Goal: Information Seeking & Learning: Learn about a topic

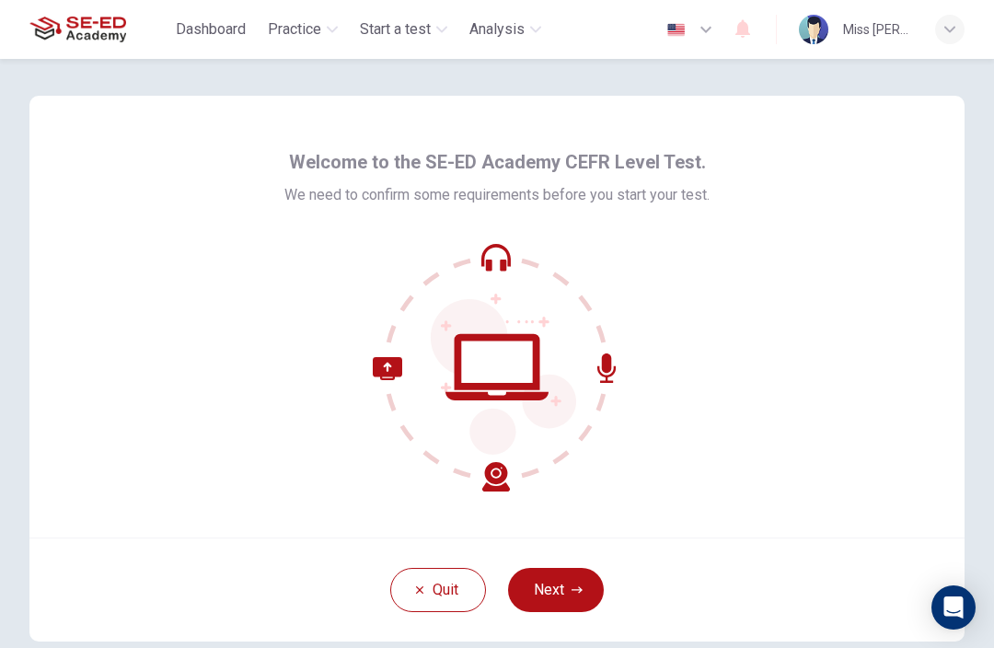
click at [573, 574] on button "Next" at bounding box center [556, 590] width 96 height 44
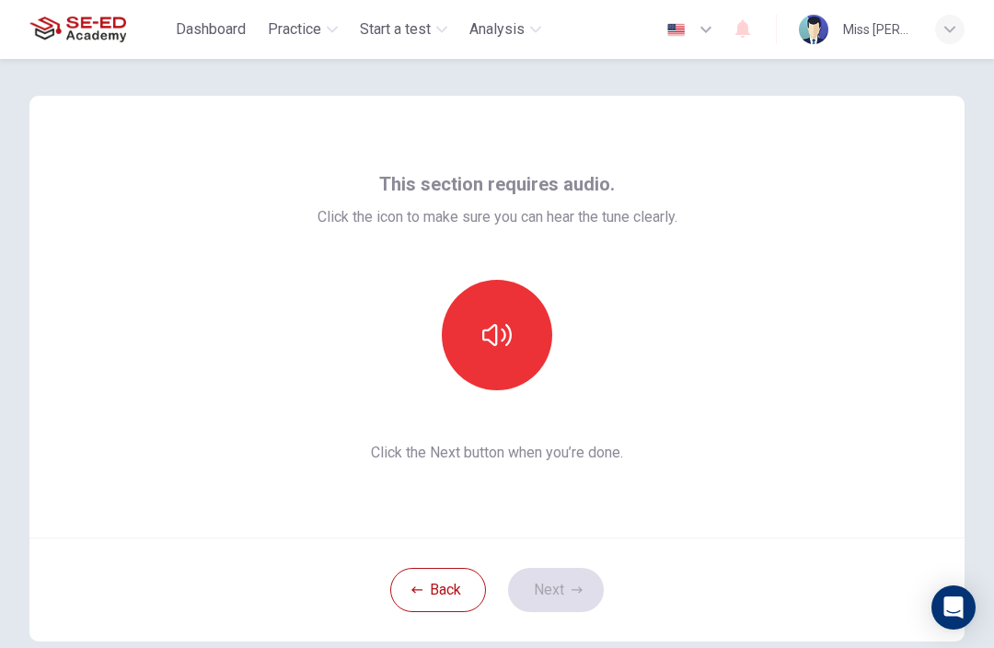
click at [490, 350] on button "button" at bounding box center [497, 335] width 110 height 110
click at [483, 338] on icon "button" at bounding box center [496, 335] width 29 height 22
click at [510, 348] on icon "button" at bounding box center [496, 334] width 29 height 29
click at [492, 309] on button "button" at bounding box center [497, 335] width 110 height 110
click at [543, 357] on button "button" at bounding box center [497, 335] width 110 height 110
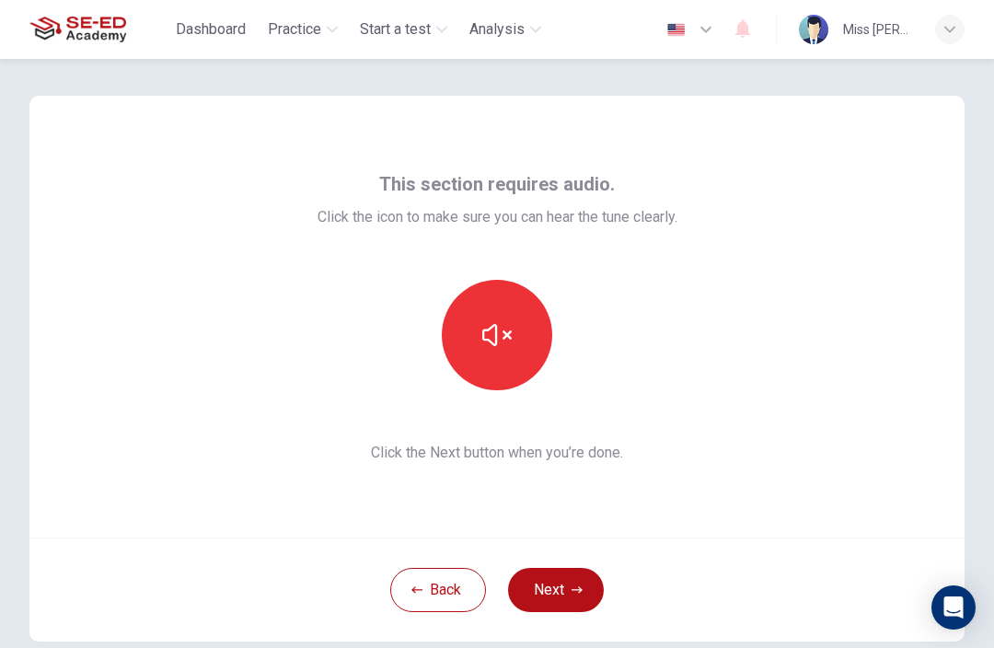
click at [578, 595] on icon "button" at bounding box center [577, 590] width 11 height 11
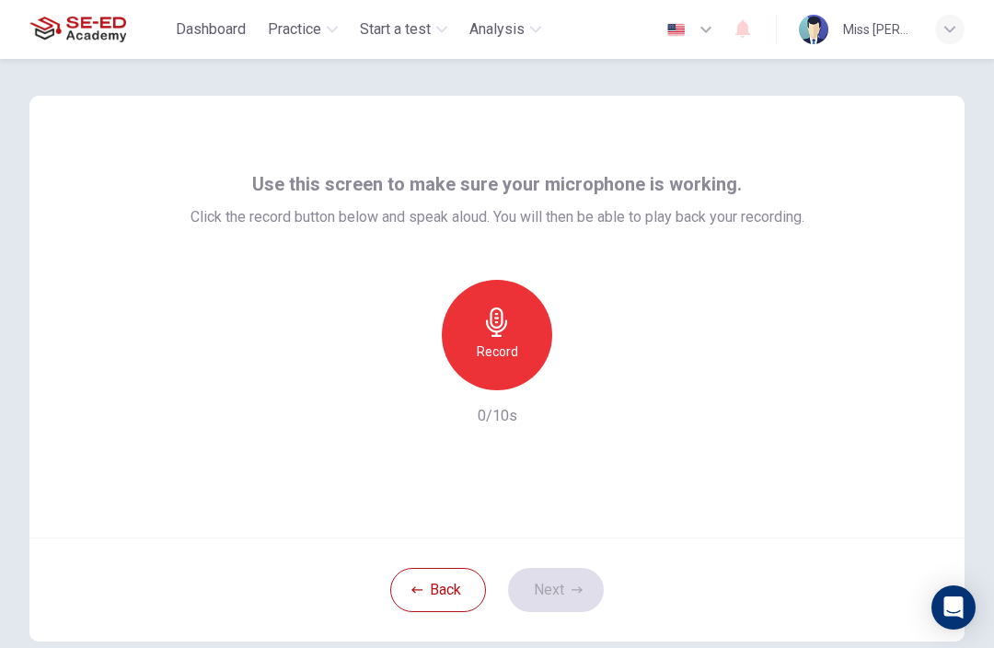
click at [483, 361] on h6 "Record" at bounding box center [497, 352] width 41 height 22
click at [570, 595] on button "Next" at bounding box center [556, 590] width 96 height 44
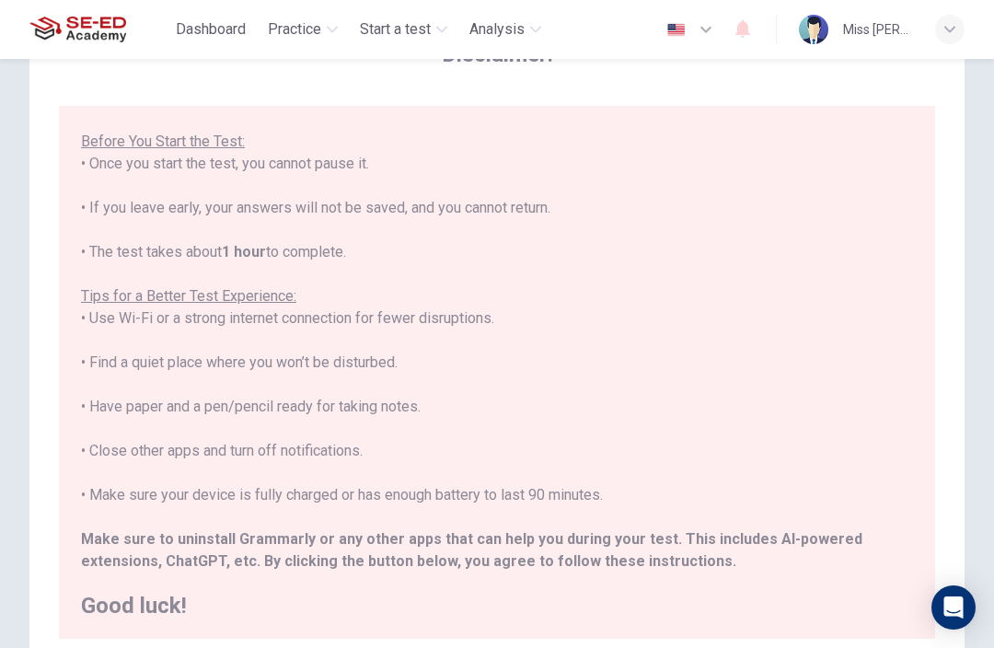
scroll to position [174, 0]
click at [732, 561] on div "****IMPORTANT: You cannot change the language during the test.**** Please choos…" at bounding box center [497, 285] width 832 height 663
click at [337, 539] on b "Make sure to uninstall Grammarly or any other apps that can help you during you…" at bounding box center [472, 550] width 782 height 40
click at [153, 617] on div "****IMPORTANT: You cannot change the language during the test.**** Please choos…" at bounding box center [497, 372] width 876 height 533
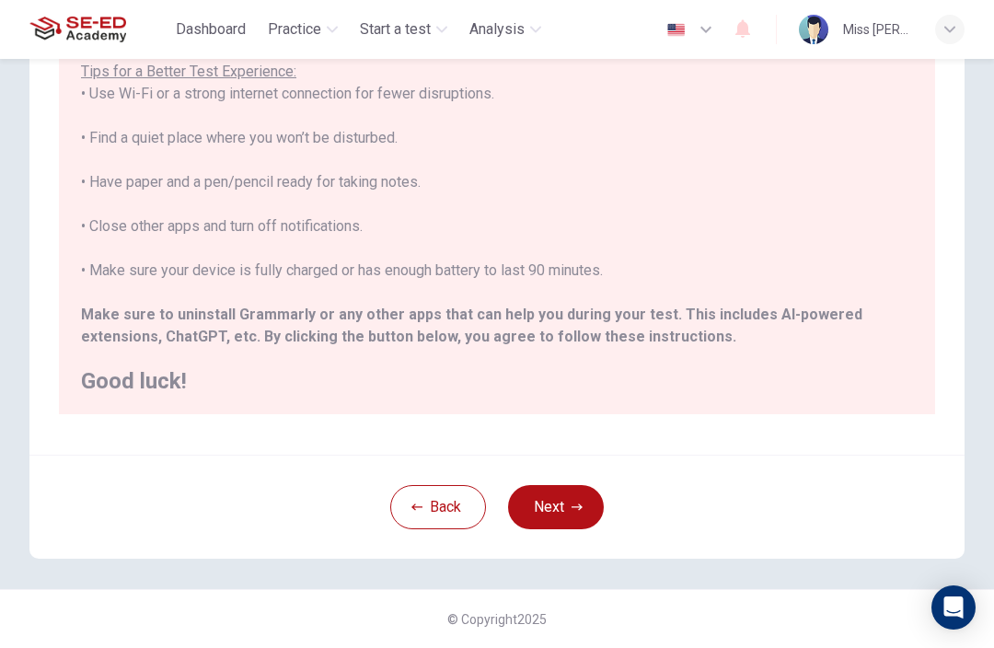
click at [697, 370] on h2 "Good luck!" at bounding box center [497, 381] width 832 height 22
click at [567, 510] on button "Next" at bounding box center [556, 507] width 96 height 44
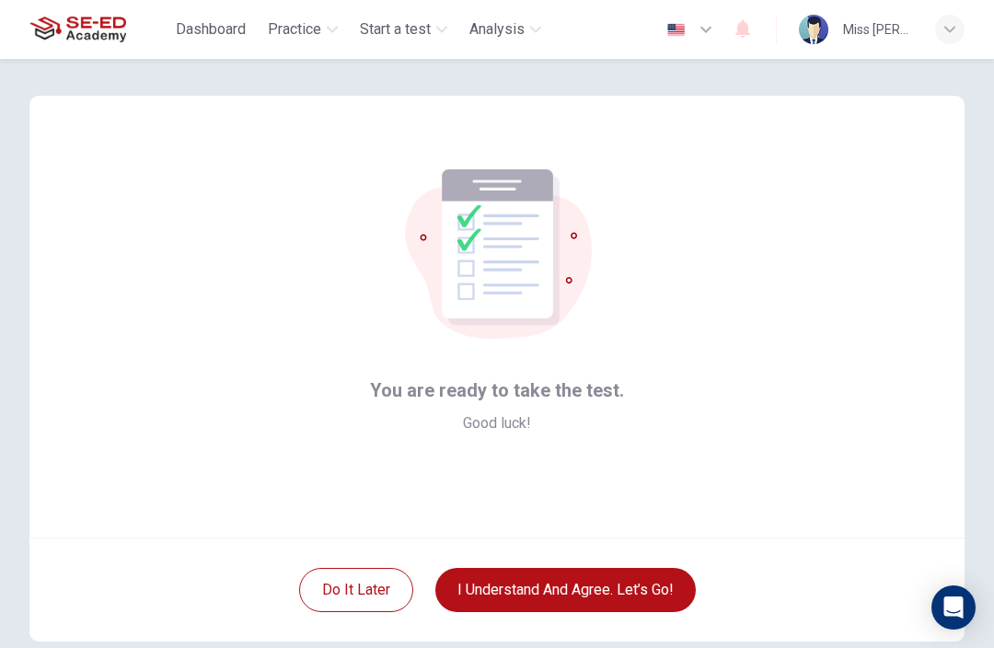
scroll to position [0, 0]
click at [647, 593] on button "I understand and agree. Let’s go!" at bounding box center [565, 590] width 261 height 44
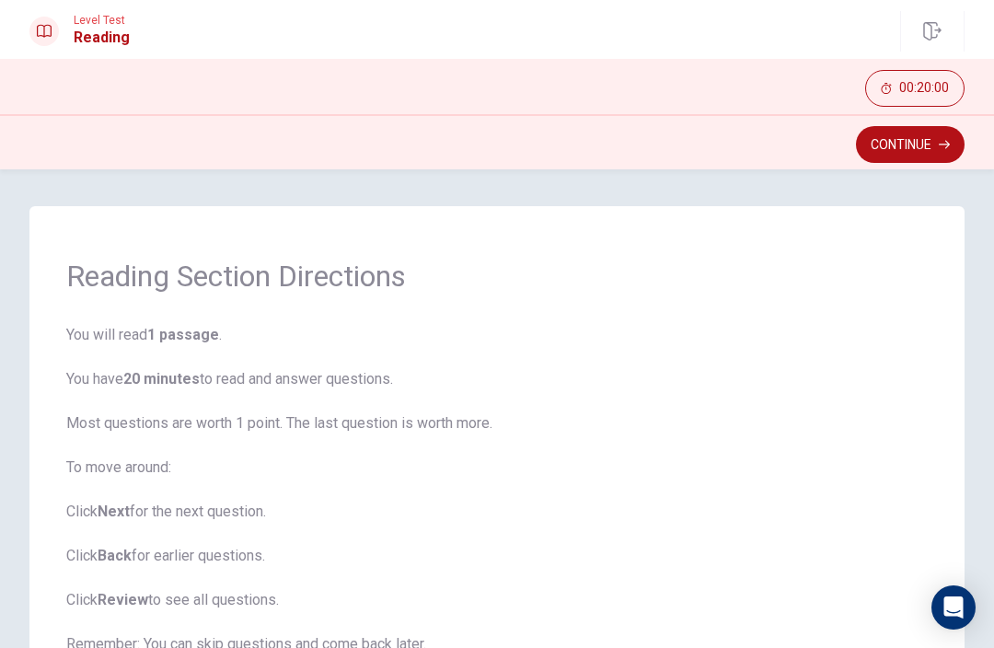
click at [926, 133] on button "Continue" at bounding box center [910, 144] width 109 height 37
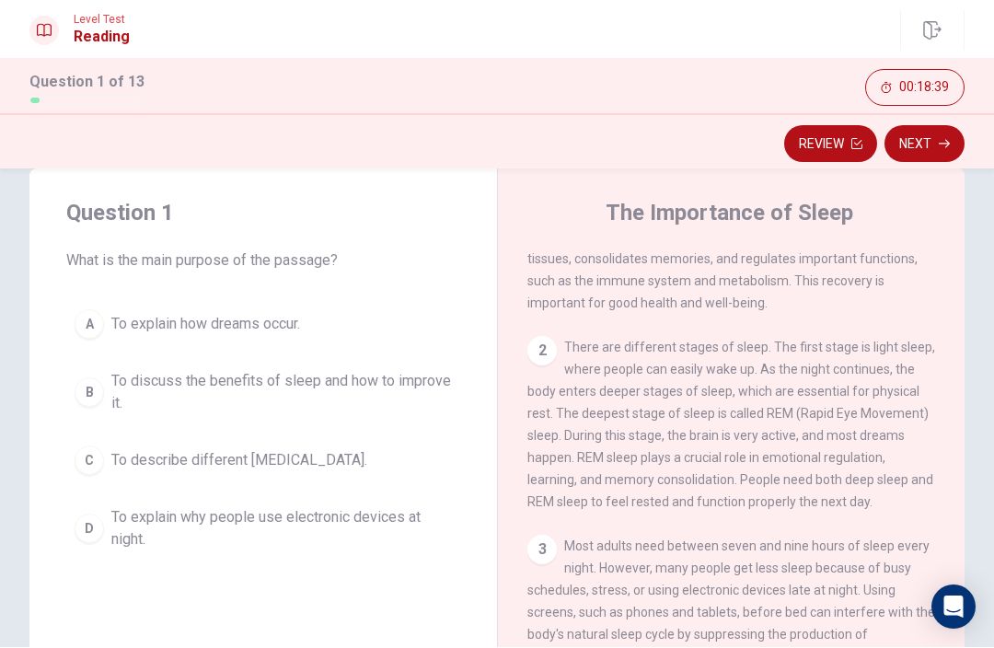
click at [81, 394] on div "B" at bounding box center [89, 392] width 29 height 29
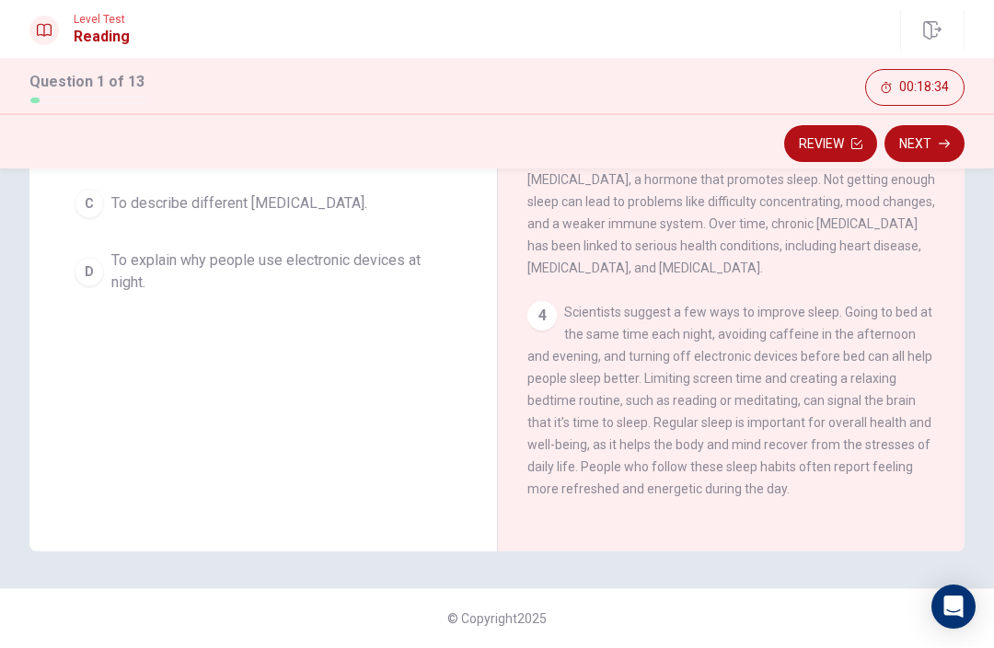
scroll to position [361, 0]
click at [933, 149] on button "Next" at bounding box center [925, 144] width 80 height 37
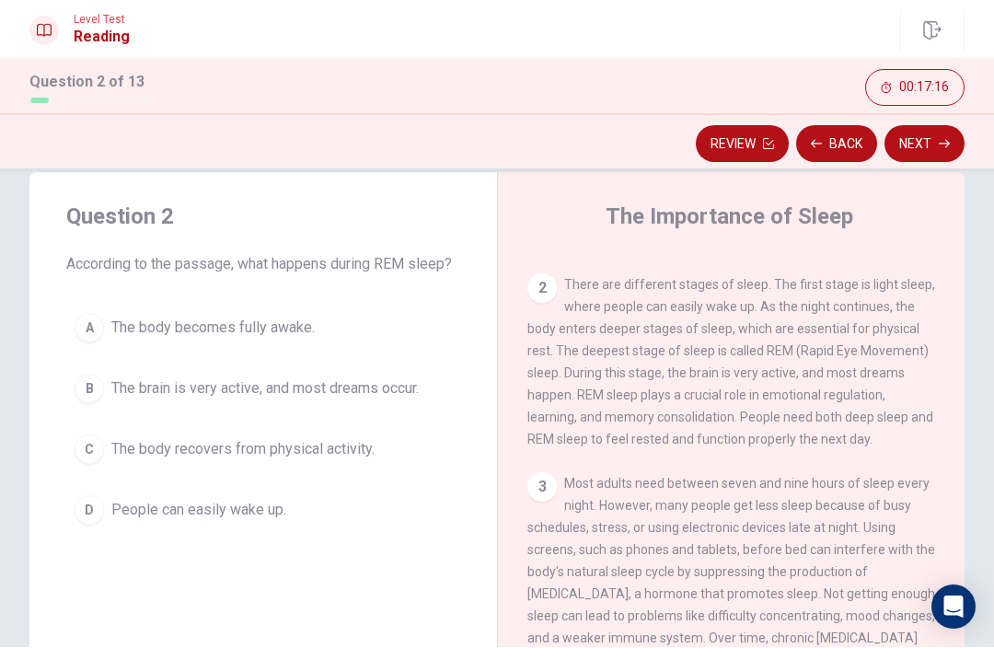
scroll to position [158, 0]
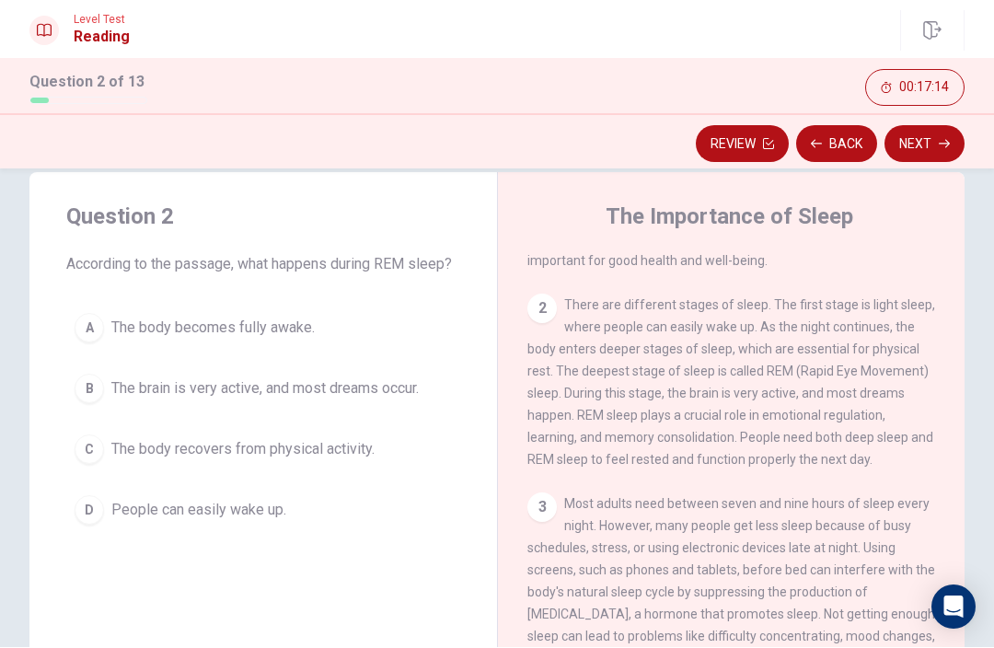
click at [103, 333] on button "A The body becomes fully awake." at bounding box center [263, 329] width 394 height 46
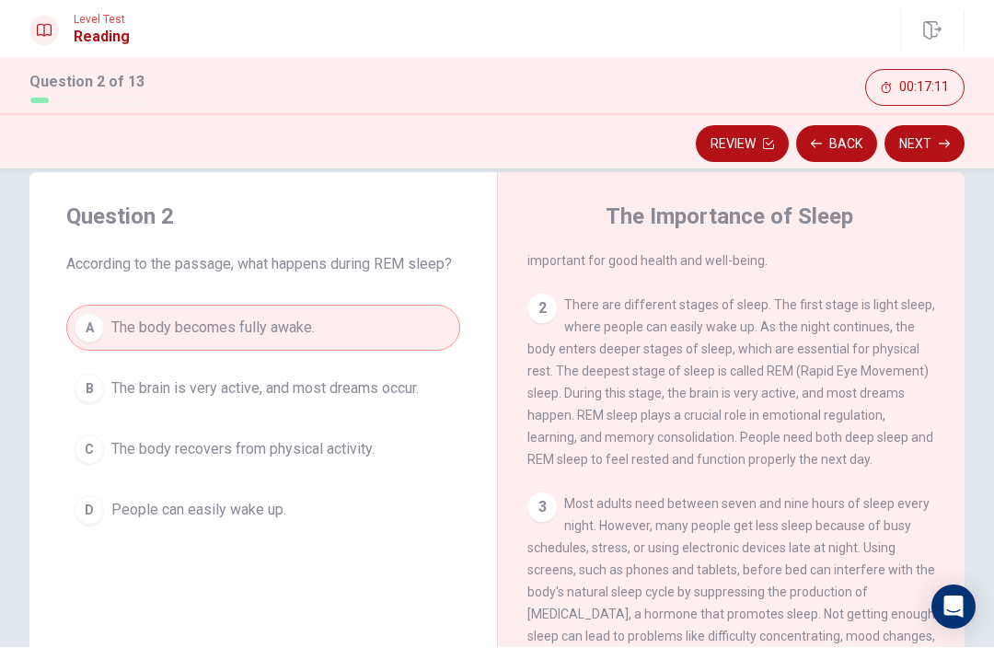
click at [941, 150] on button "Next" at bounding box center [925, 144] width 80 height 37
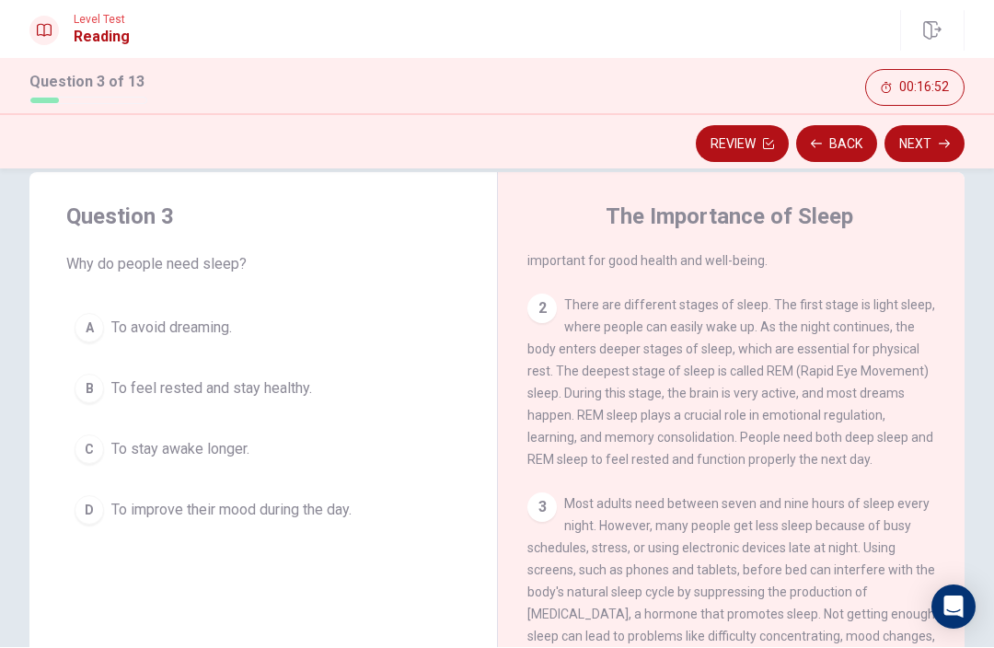
click at [93, 388] on div "B" at bounding box center [89, 389] width 29 height 29
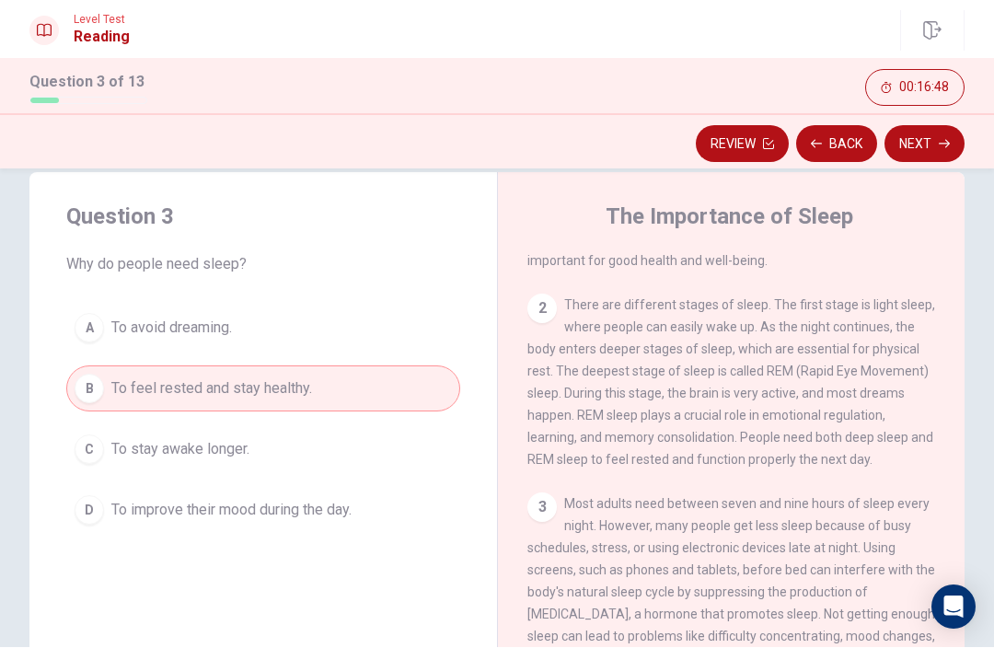
click at [920, 150] on button "Next" at bounding box center [925, 144] width 80 height 37
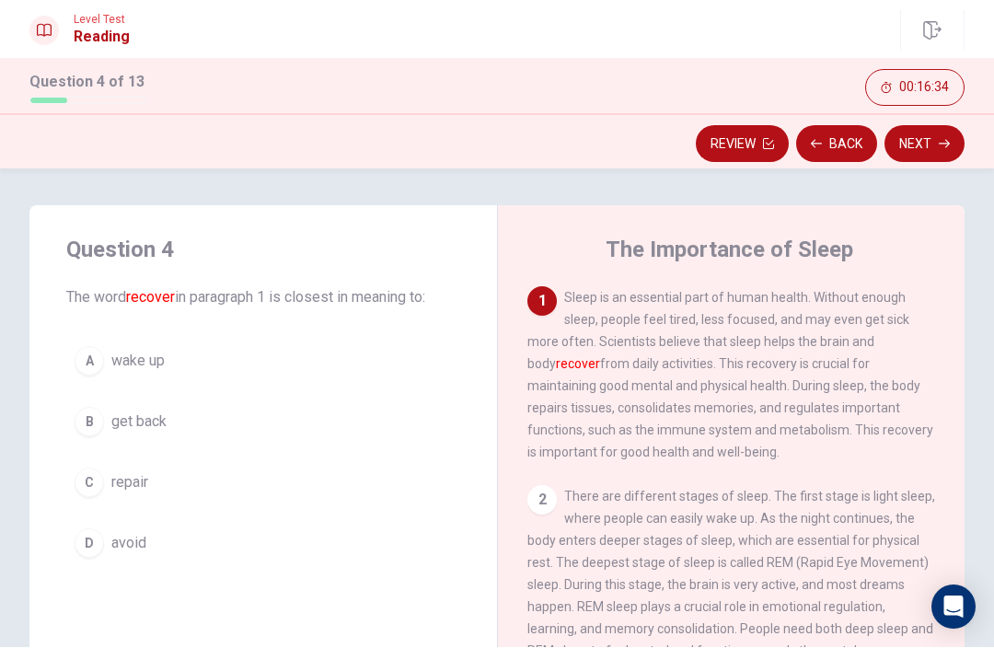
scroll to position [3, 0]
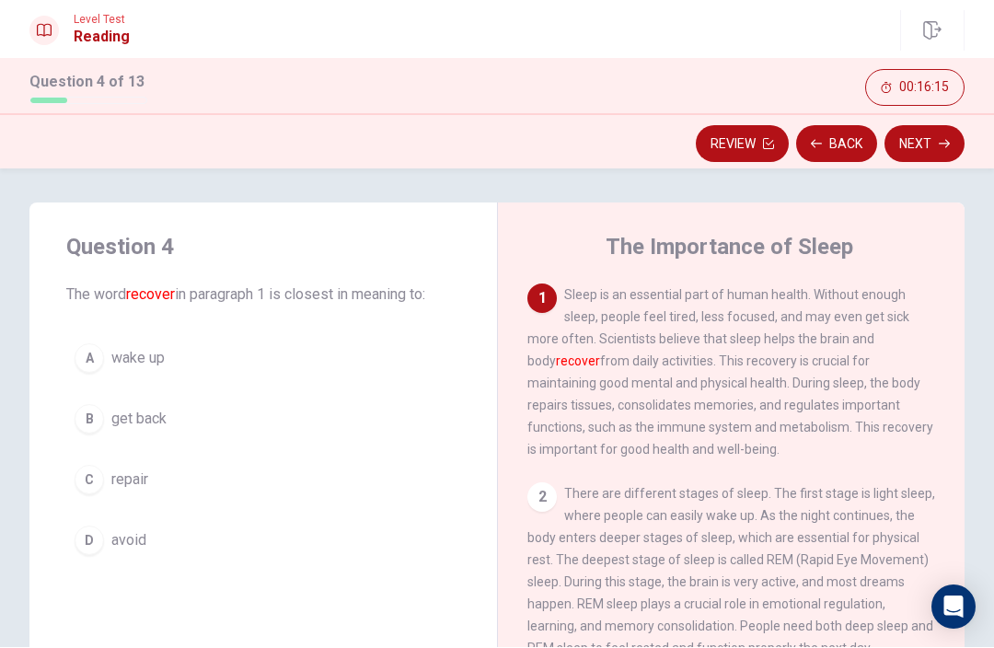
click at [112, 488] on span "repair" at bounding box center [129, 480] width 37 height 22
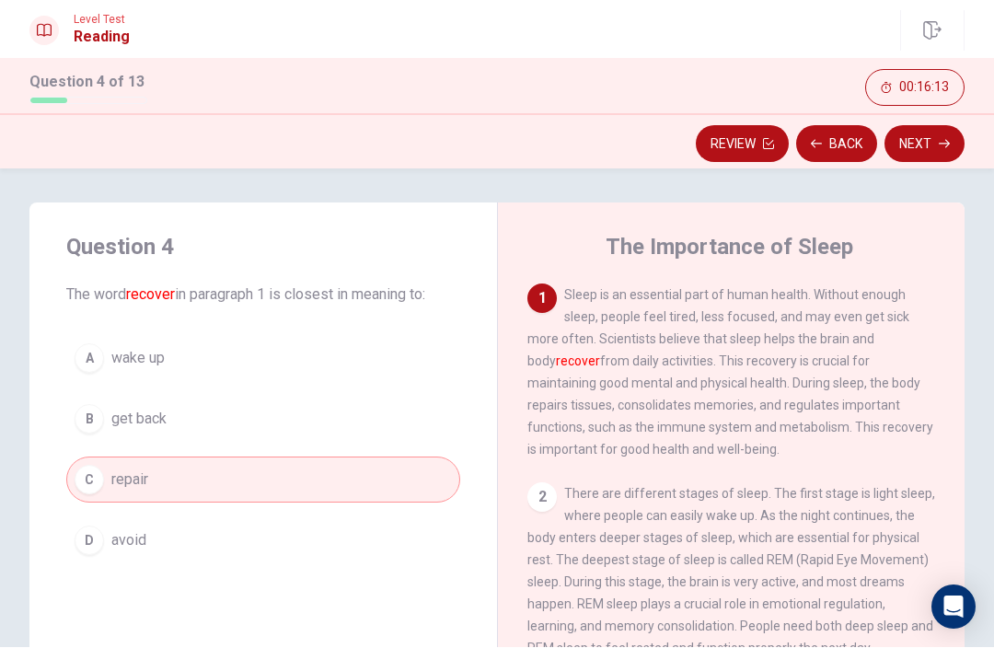
click at [954, 157] on button "Next" at bounding box center [925, 144] width 80 height 37
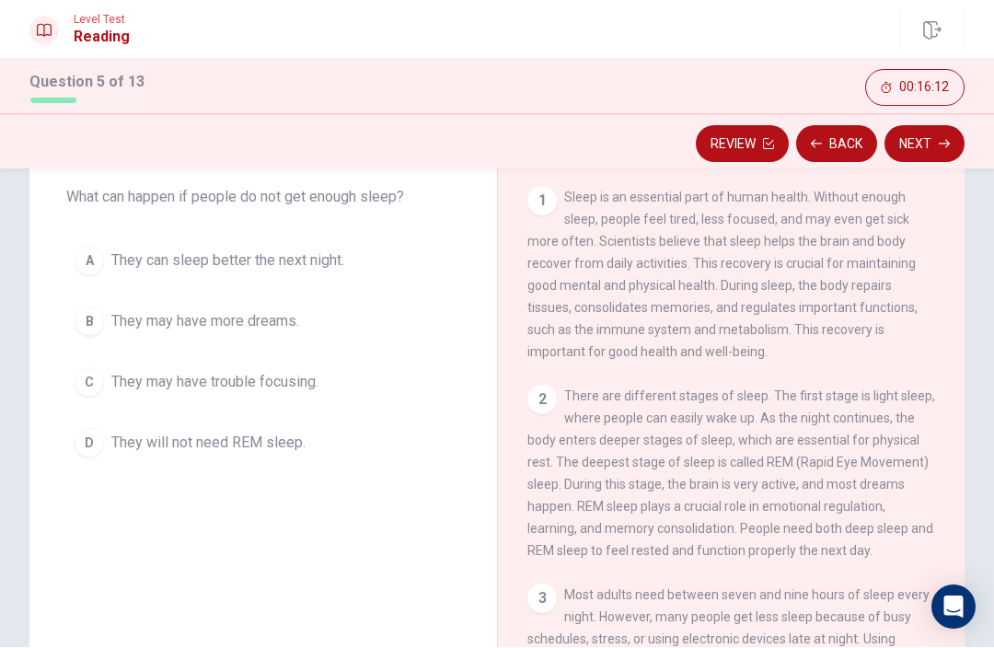
scroll to position [31, 0]
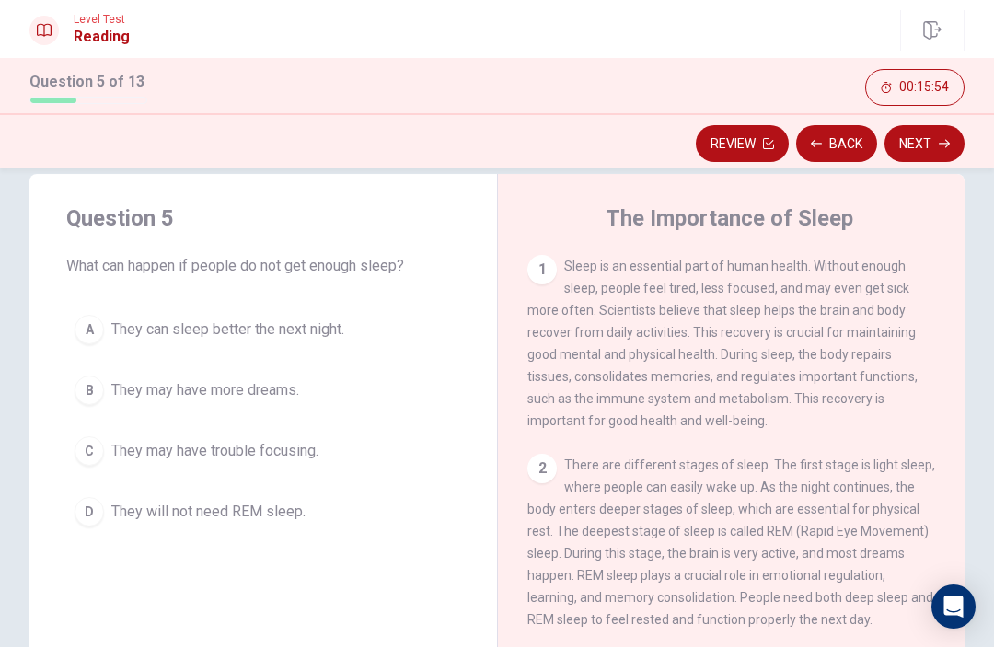
click at [296, 463] on button "C They may have trouble focusing." at bounding box center [263, 452] width 394 height 46
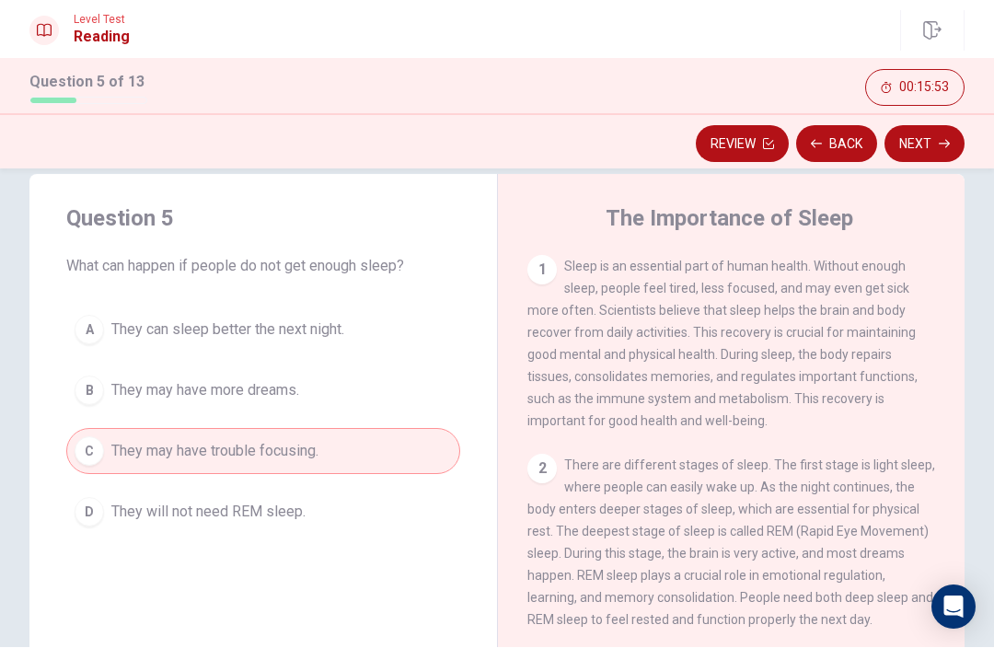
click at [931, 142] on button "Next" at bounding box center [925, 144] width 80 height 37
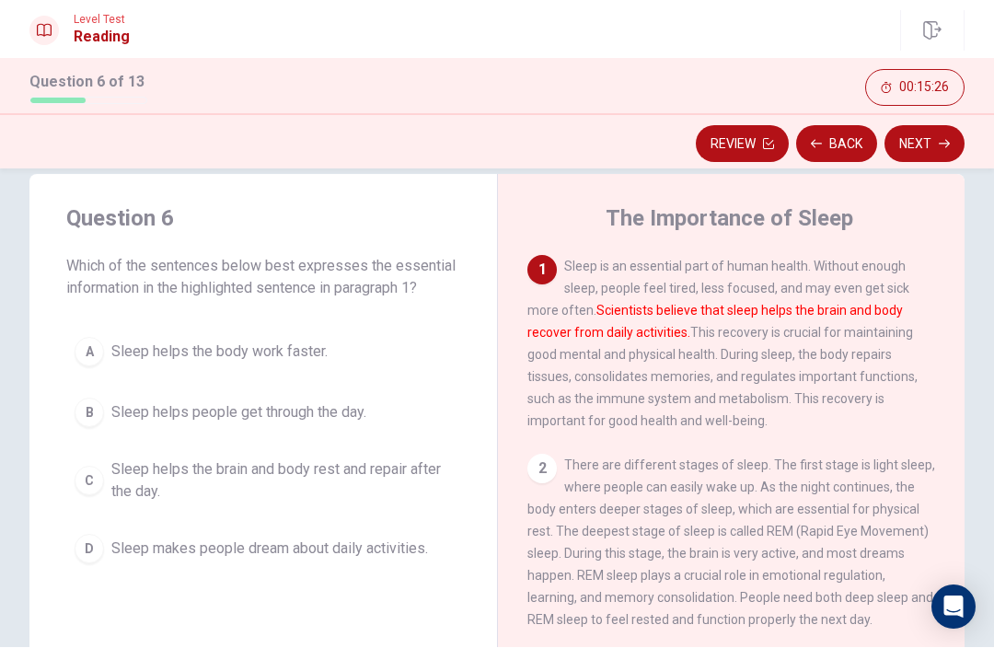
click at [356, 464] on span "Sleep helps the brain and body rest and repair after the day." at bounding box center [281, 481] width 341 height 44
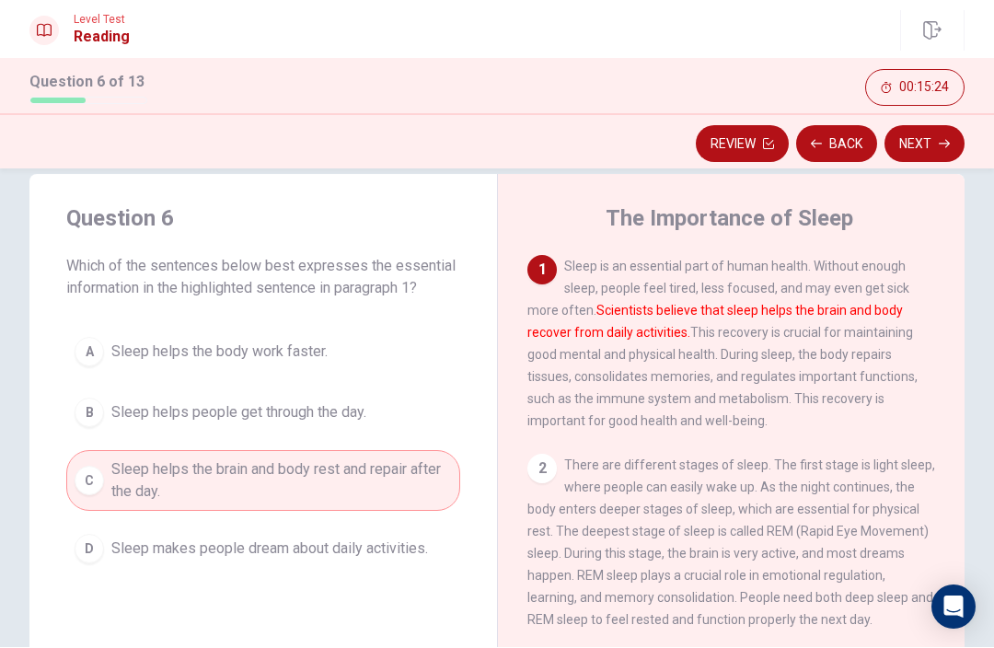
click at [911, 143] on button "Next" at bounding box center [925, 144] width 80 height 37
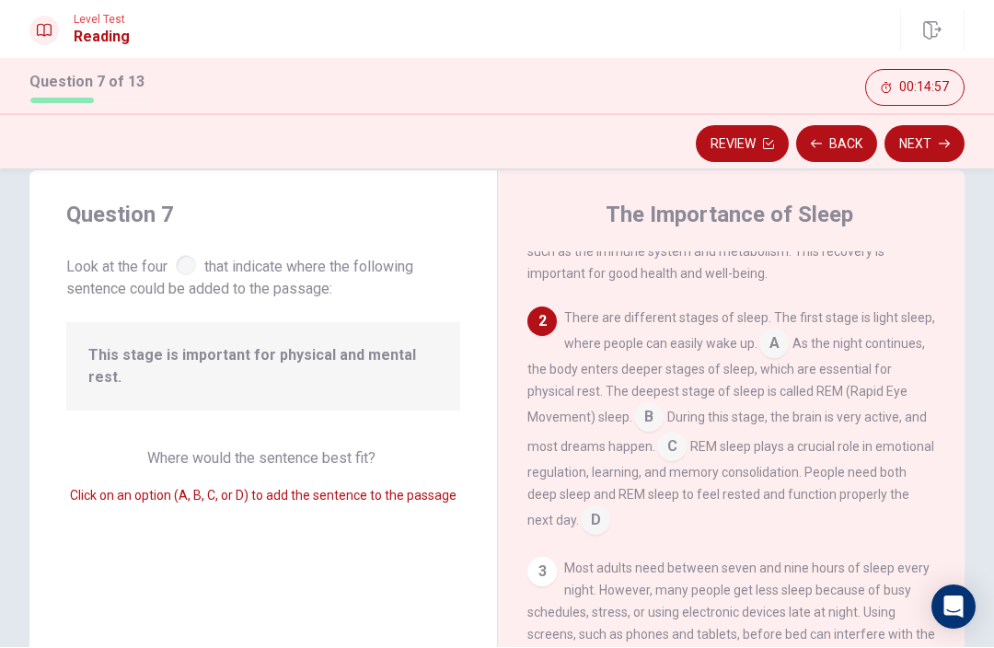
scroll to position [141, 0]
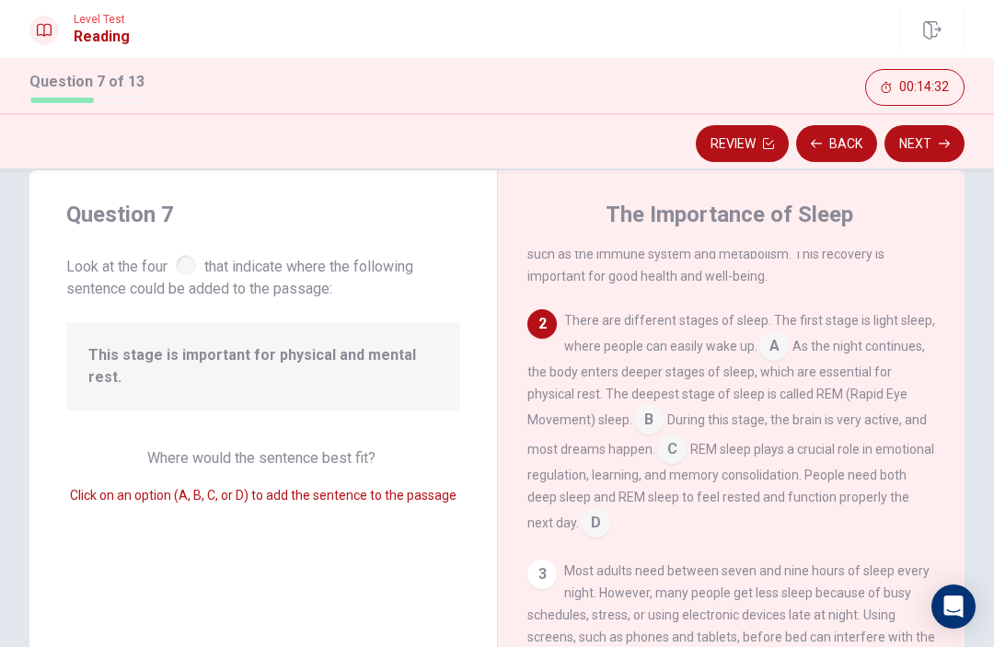
click at [634, 428] on input at bounding box center [648, 422] width 29 height 29
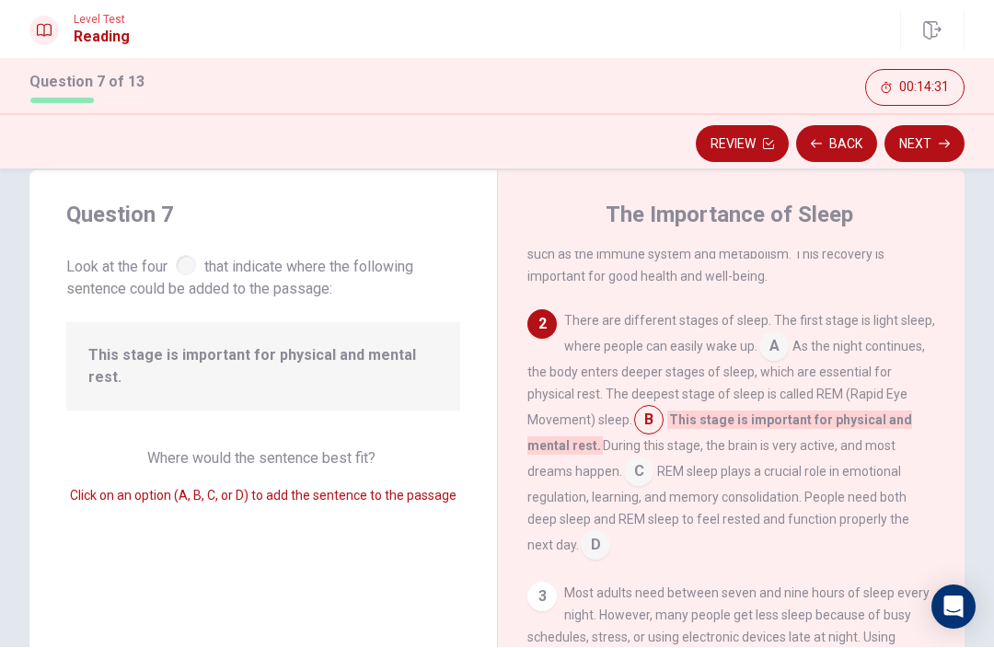
click at [940, 139] on icon "button" at bounding box center [944, 144] width 11 height 11
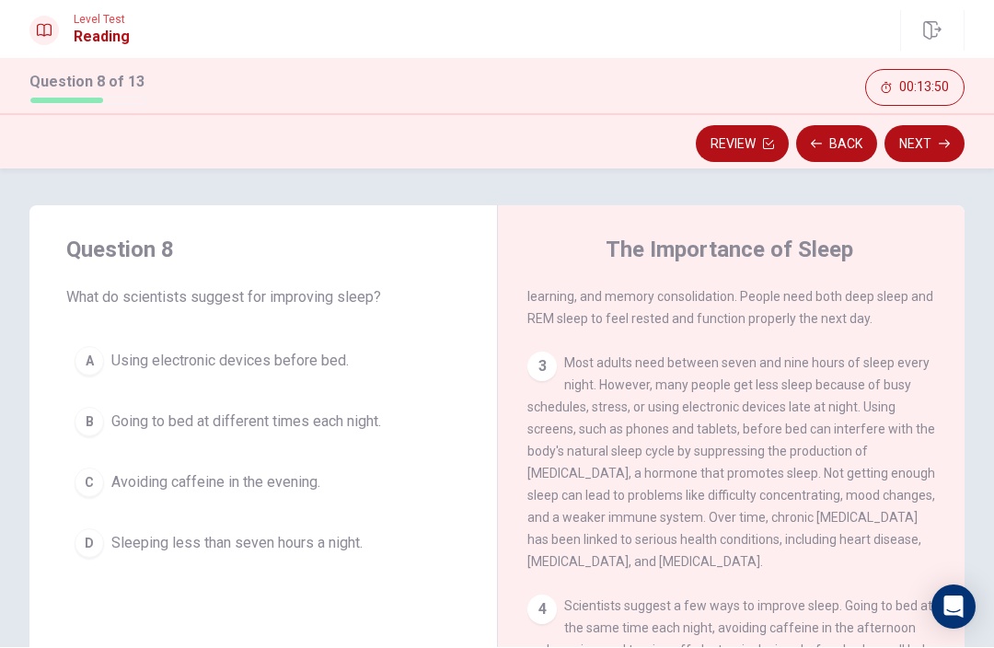
scroll to position [0, 0]
click at [104, 497] on button "C Avoiding caffeine in the evening." at bounding box center [263, 483] width 394 height 46
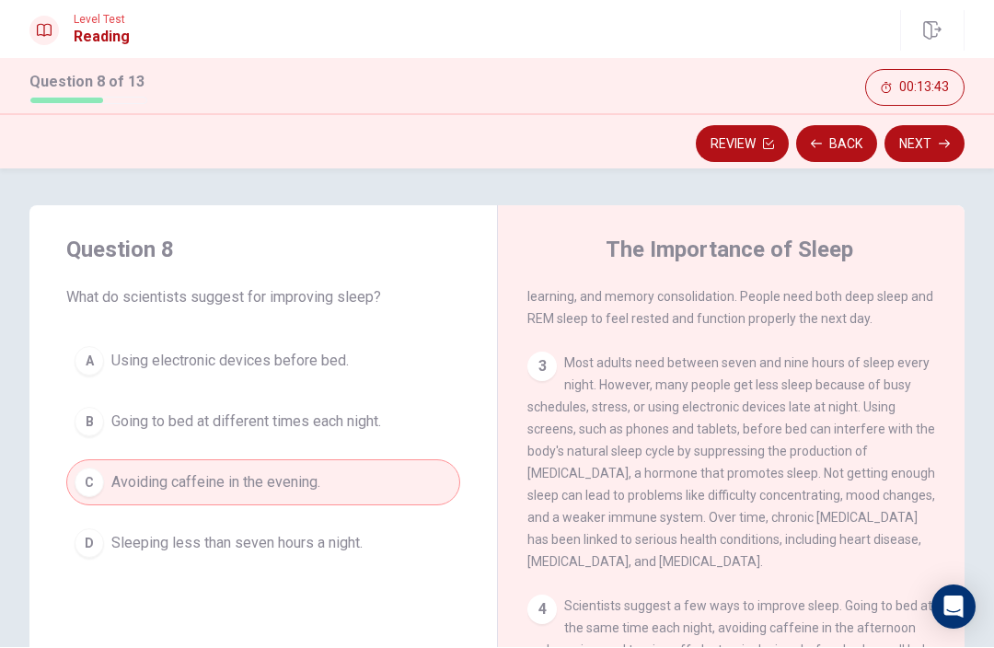
click at [943, 132] on button "Next" at bounding box center [925, 144] width 80 height 37
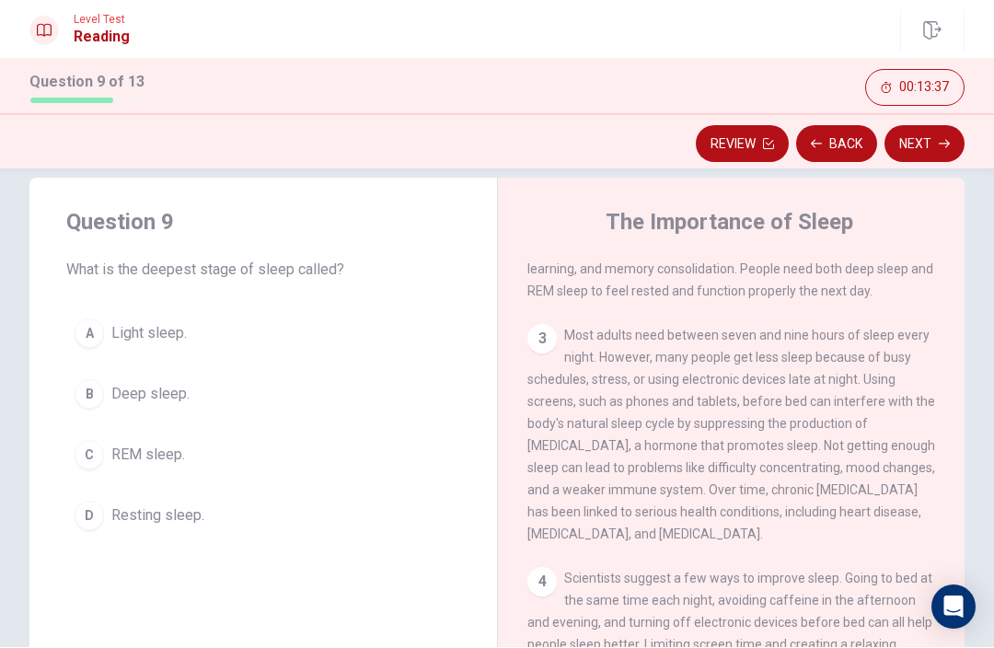
scroll to position [7, 0]
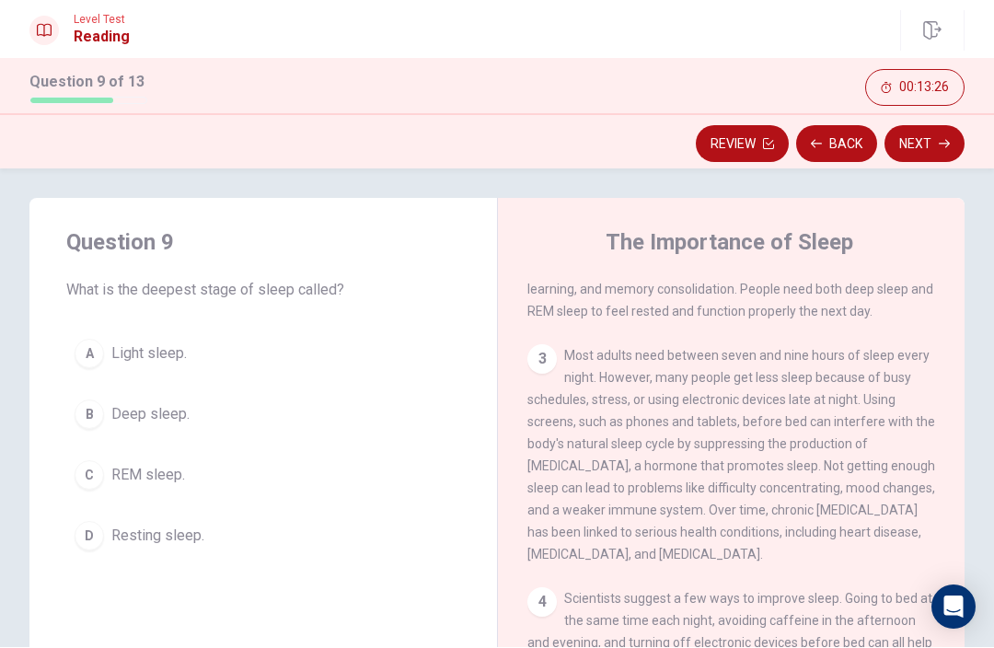
click at [162, 422] on span "Deep sleep." at bounding box center [150, 415] width 78 height 22
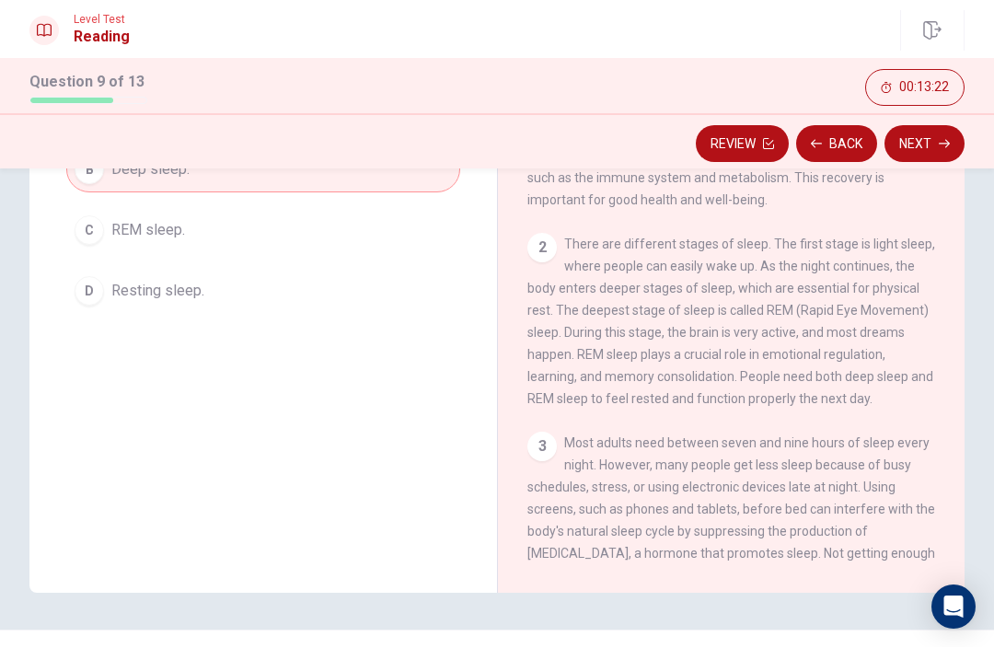
scroll to position [0, 0]
click at [156, 226] on span "REM sleep." at bounding box center [148, 231] width 74 height 22
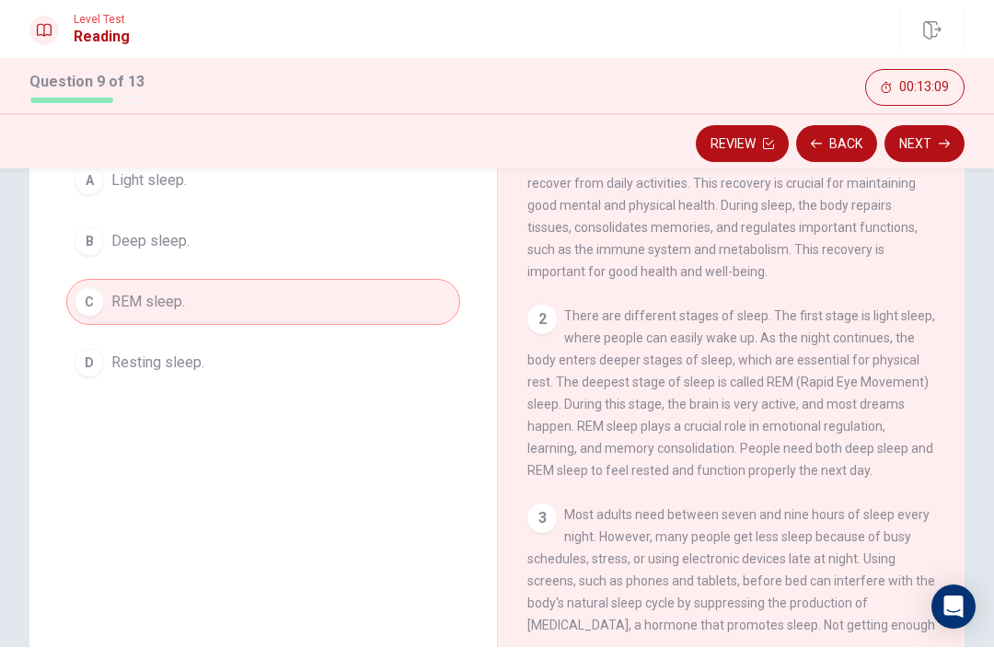
scroll to position [178, 0]
click at [934, 140] on button "Next" at bounding box center [925, 144] width 80 height 37
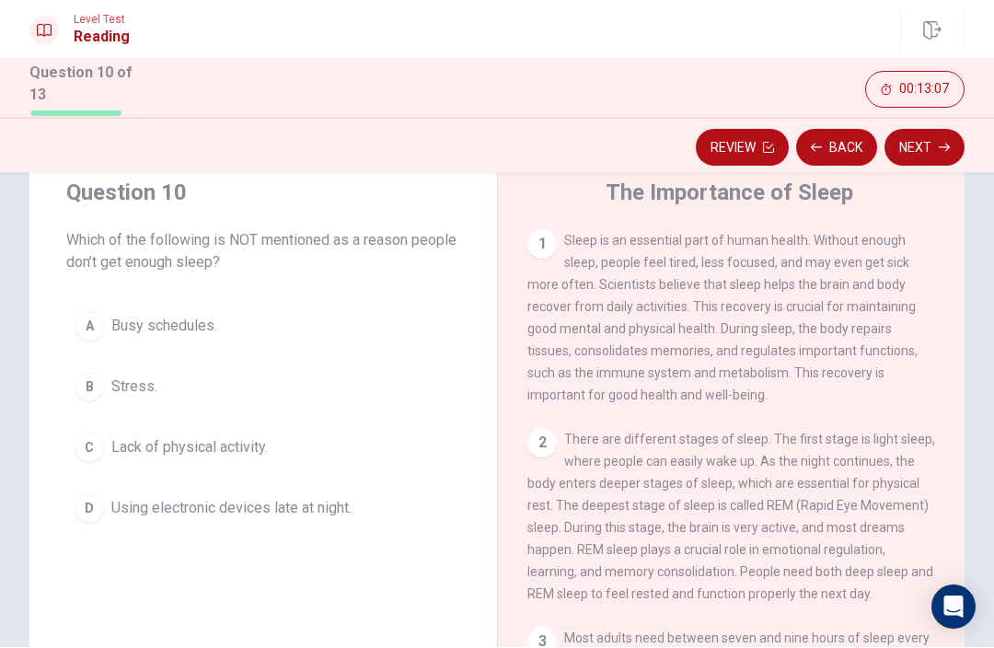
scroll to position [43, 0]
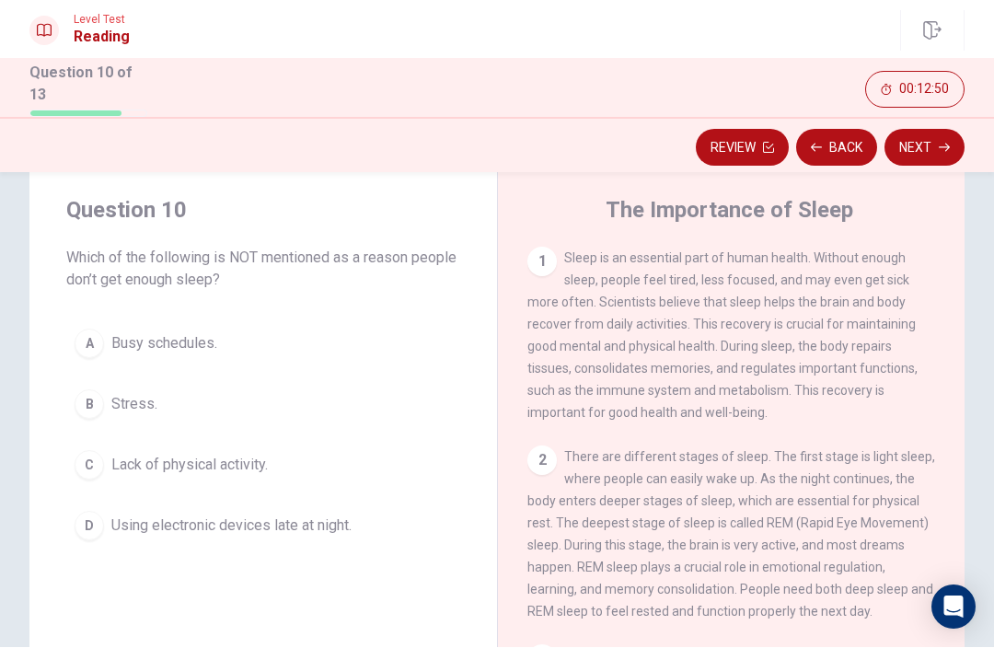
click at [133, 397] on span "Stress." at bounding box center [134, 405] width 46 height 22
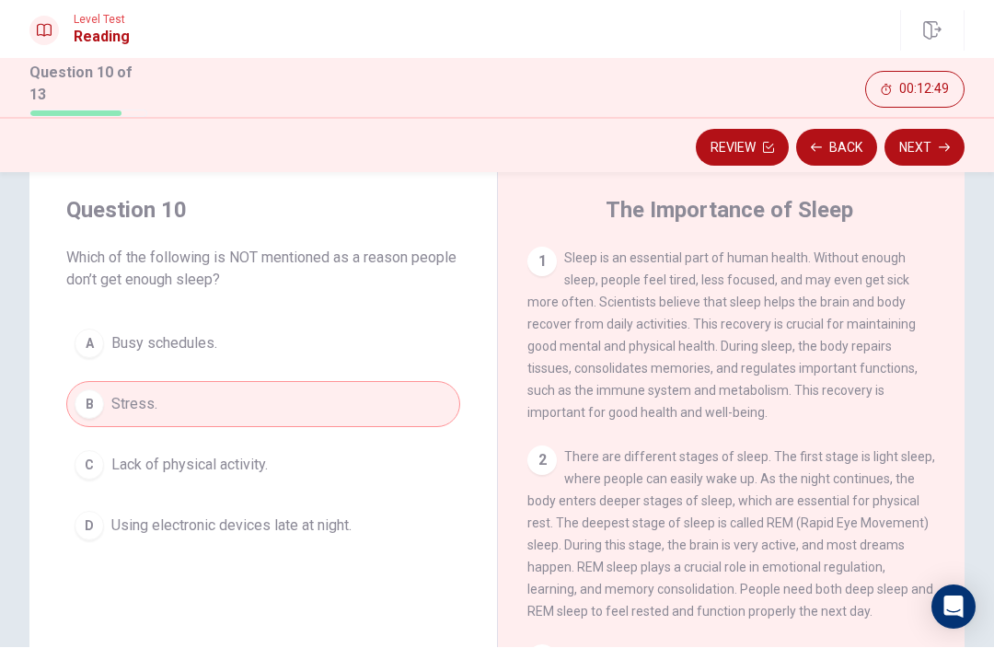
click at [945, 143] on icon "button" at bounding box center [944, 148] width 11 height 11
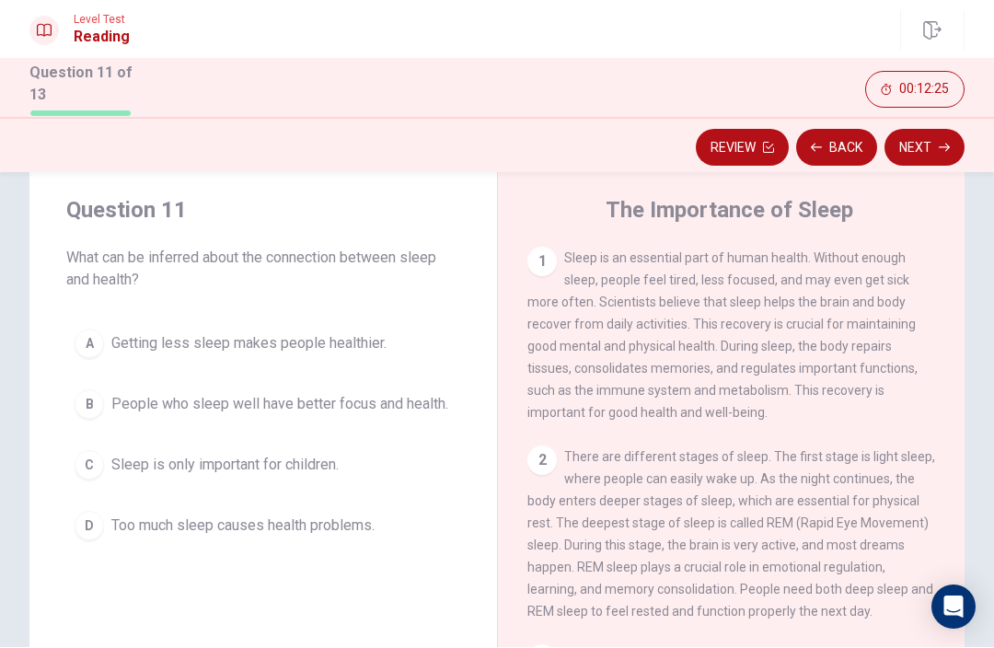
click at [350, 360] on button "A Getting less sleep makes people healthier." at bounding box center [263, 344] width 394 height 46
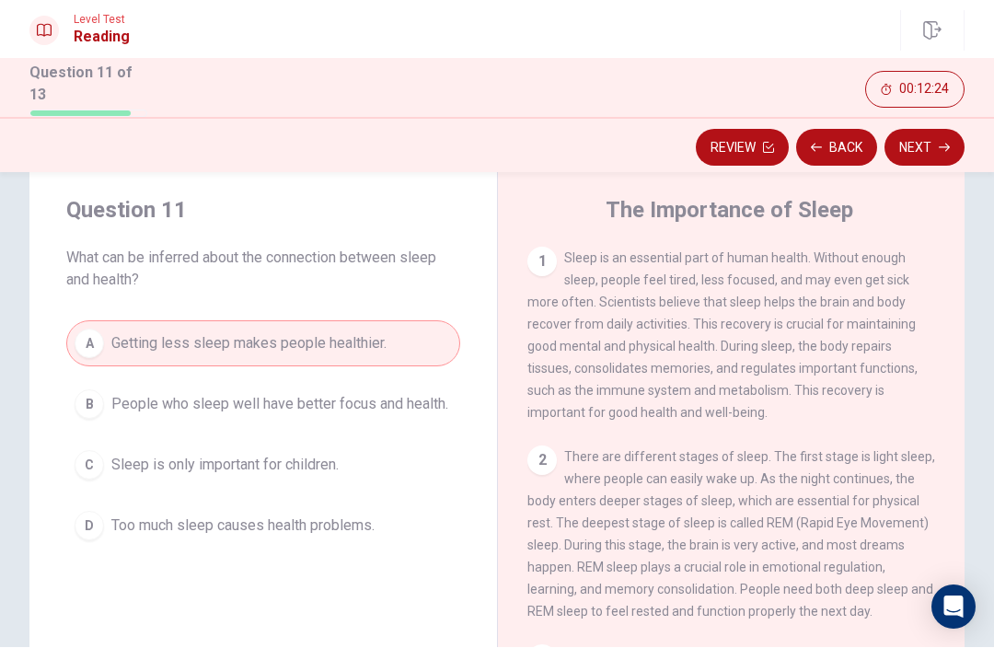
click at [917, 145] on button "Next" at bounding box center [925, 148] width 80 height 37
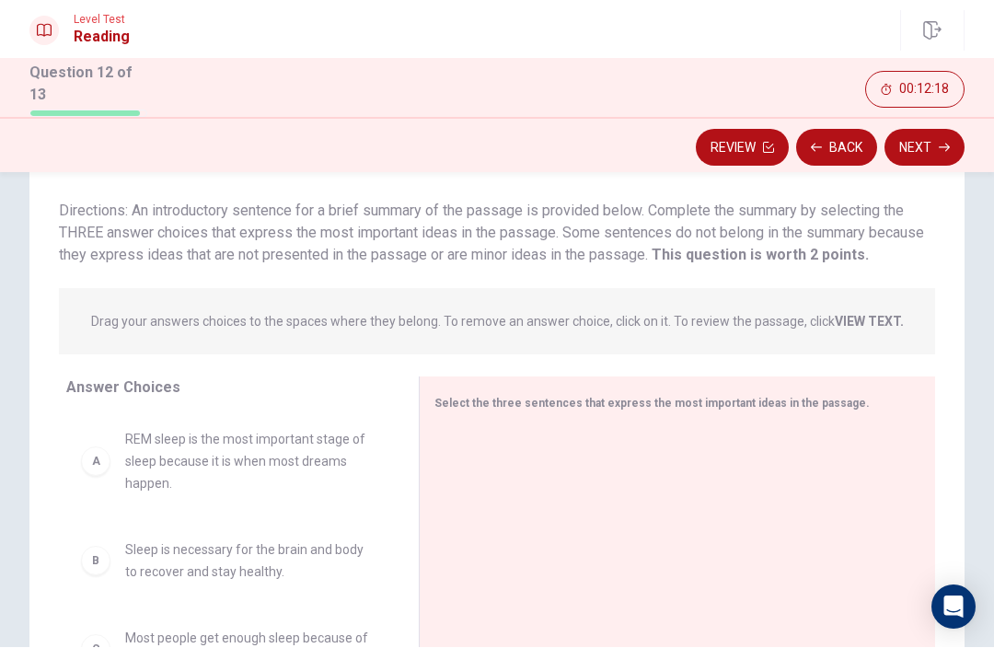
scroll to position [117, 0]
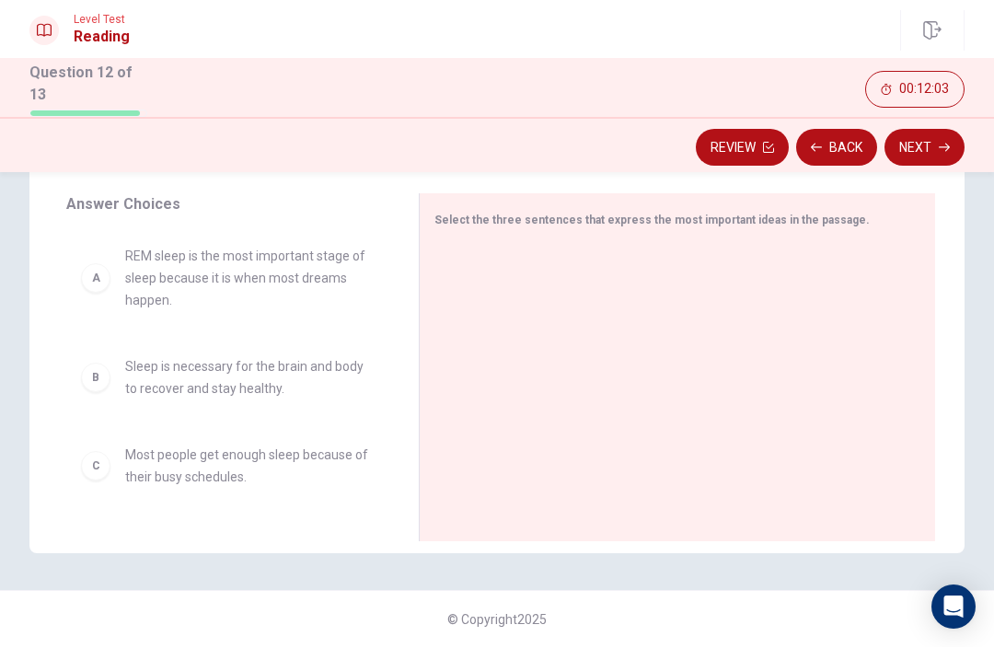
click at [103, 367] on div "B" at bounding box center [95, 378] width 29 height 29
click at [88, 467] on div "C" at bounding box center [95, 468] width 29 height 29
click at [95, 368] on div "B" at bounding box center [95, 379] width 29 height 29
click at [108, 367] on div "B" at bounding box center [95, 379] width 29 height 29
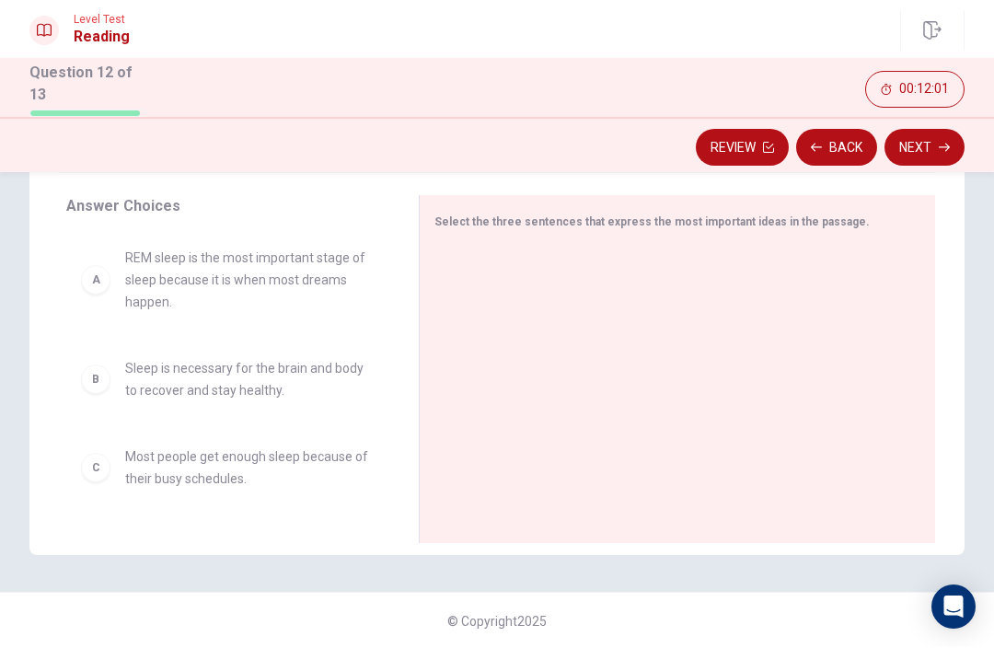
scroll to position [0, 0]
click at [517, 277] on div at bounding box center [669, 372] width 471 height 247
click at [106, 268] on div "A" at bounding box center [95, 280] width 29 height 29
click at [107, 389] on div "B Sleep is necessary for the brain and body to recover and stay healthy." at bounding box center [228, 380] width 294 height 44
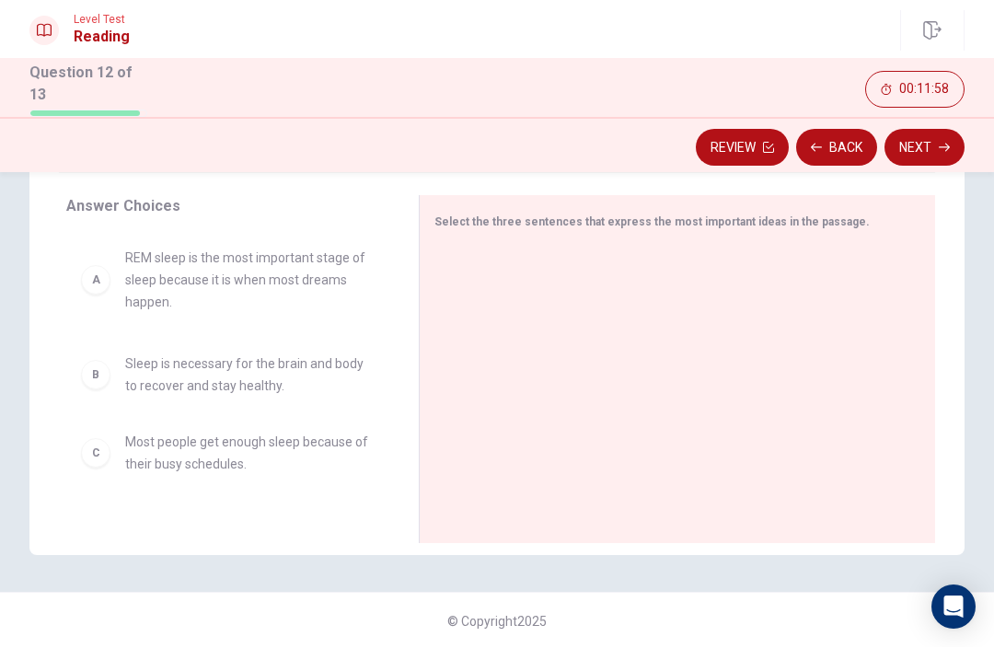
click at [163, 376] on div "A REM sleep is the most important stage of sleep because it is when most dreams…" at bounding box center [227, 375] width 323 height 284
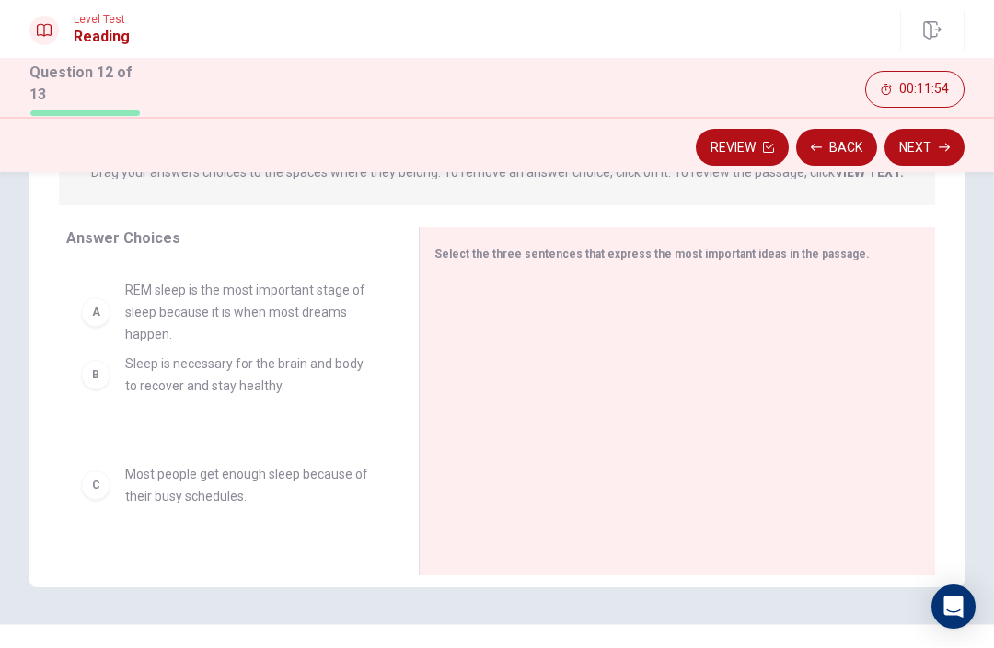
scroll to position [278, 0]
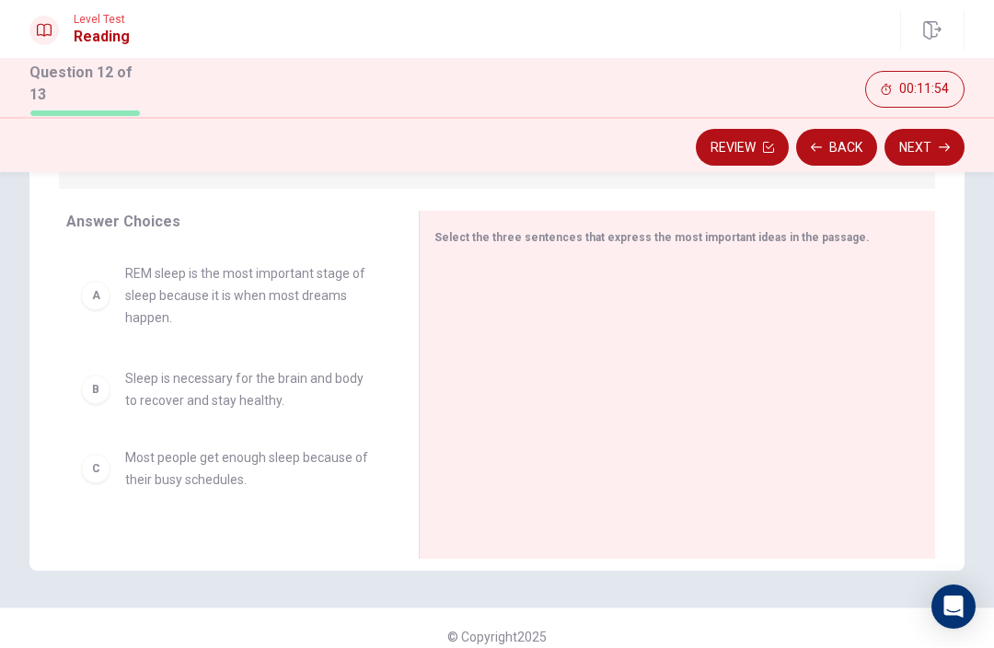
click at [110, 464] on div "C Most people get enough sleep because of their busy schedules." at bounding box center [228, 469] width 294 height 44
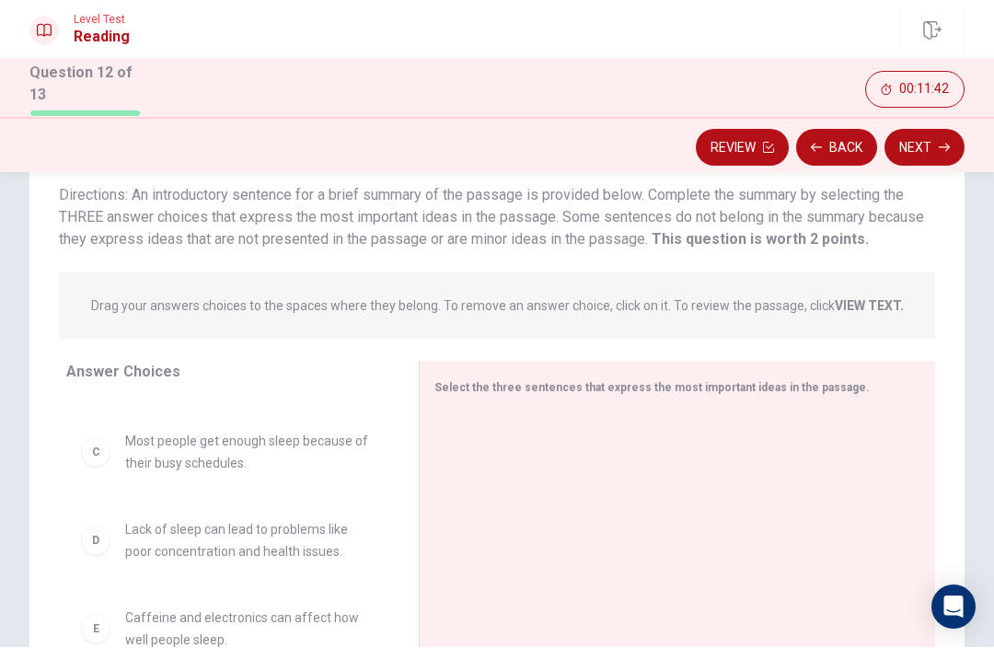
scroll to position [248, 0]
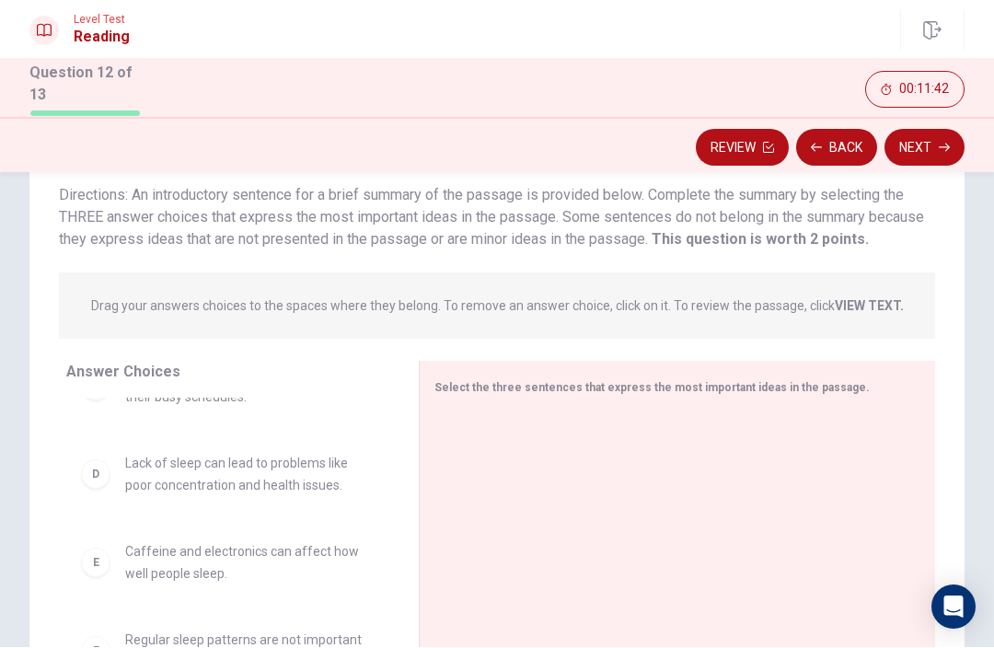
click at [104, 467] on div "D" at bounding box center [95, 474] width 29 height 29
click at [535, 416] on div at bounding box center [669, 537] width 471 height 247
click at [464, 397] on div "Select the three sentences that express the most important ideas in the passage." at bounding box center [677, 536] width 516 height 348
click at [103, 483] on div "D Lack of sleep can lead to problems like poor concentration and health issues." at bounding box center [228, 475] width 294 height 44
click at [104, 472] on div "D" at bounding box center [95, 474] width 29 height 29
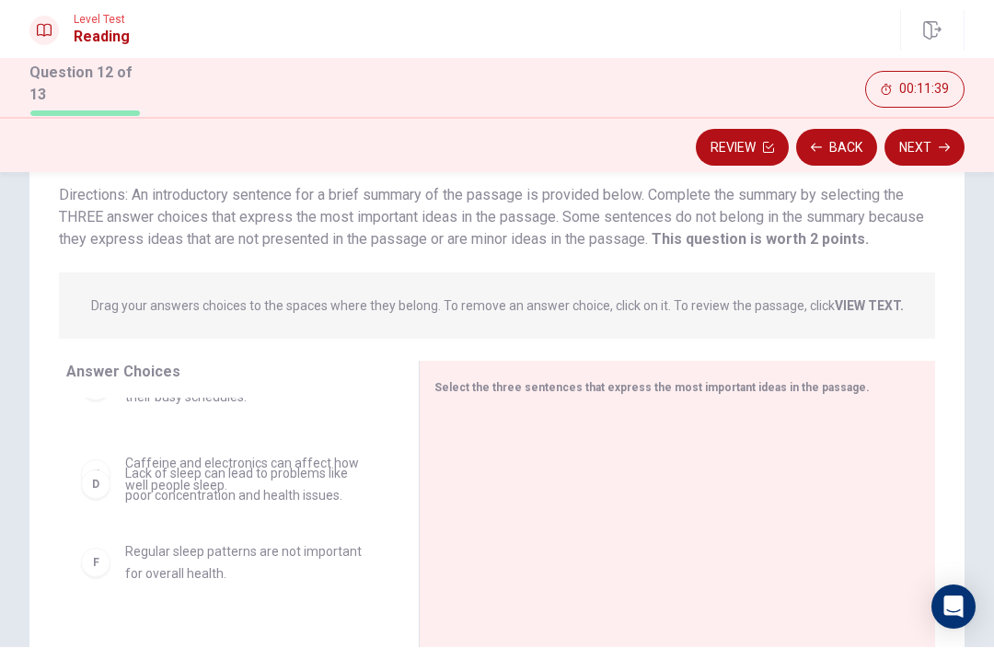
click at [156, 550] on span "Regular sleep patterns are not important for overall health." at bounding box center [249, 563] width 249 height 44
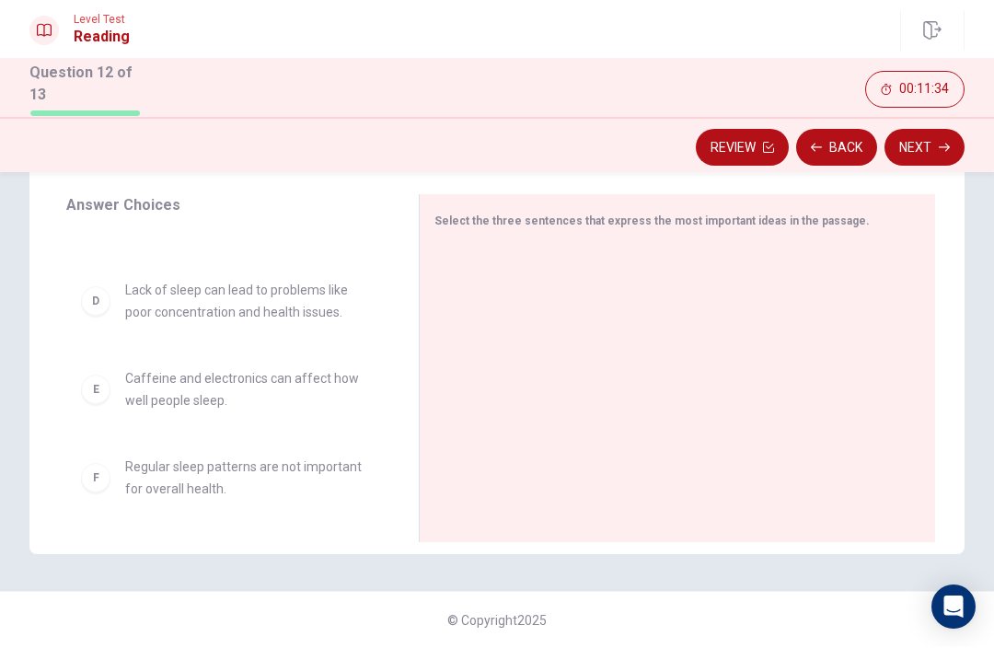
scroll to position [294, 0]
click at [933, 146] on button "Next" at bounding box center [925, 148] width 80 height 37
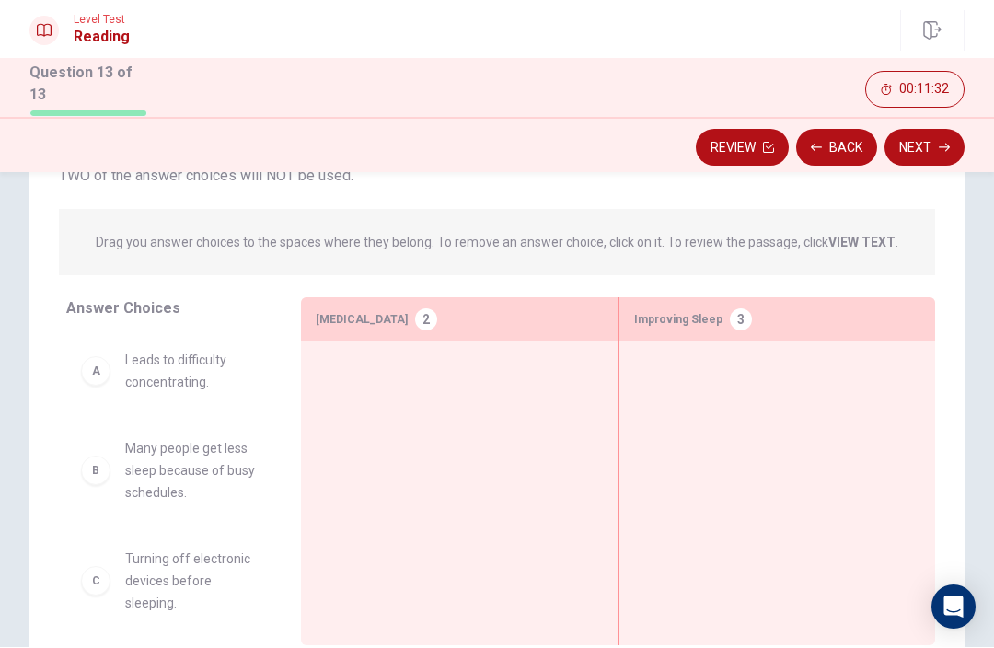
click at [584, 348] on div at bounding box center [459, 465] width 317 height 247
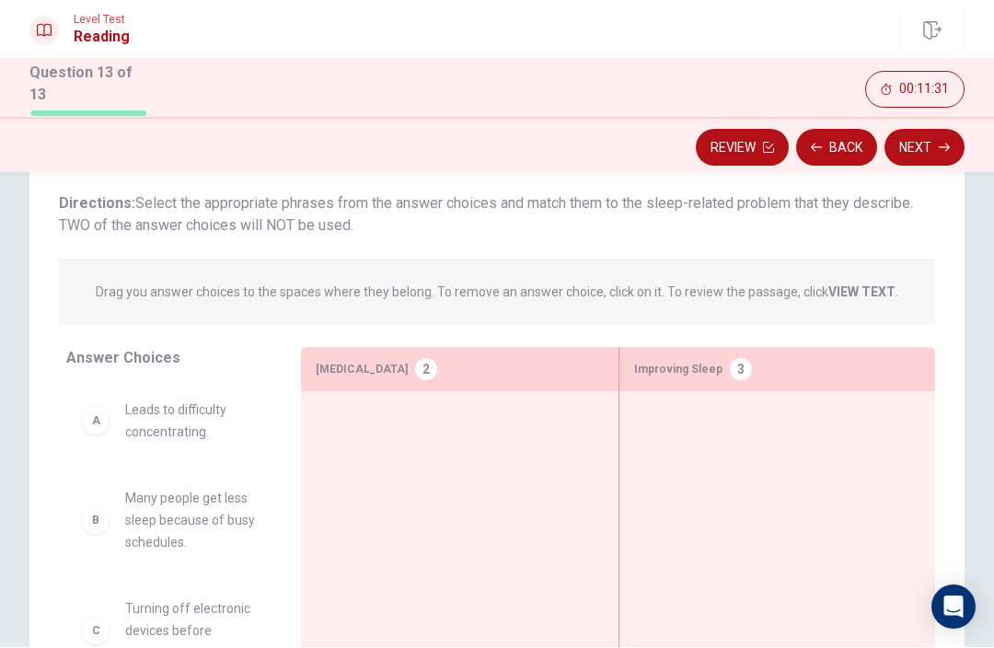
scroll to position [76, 0]
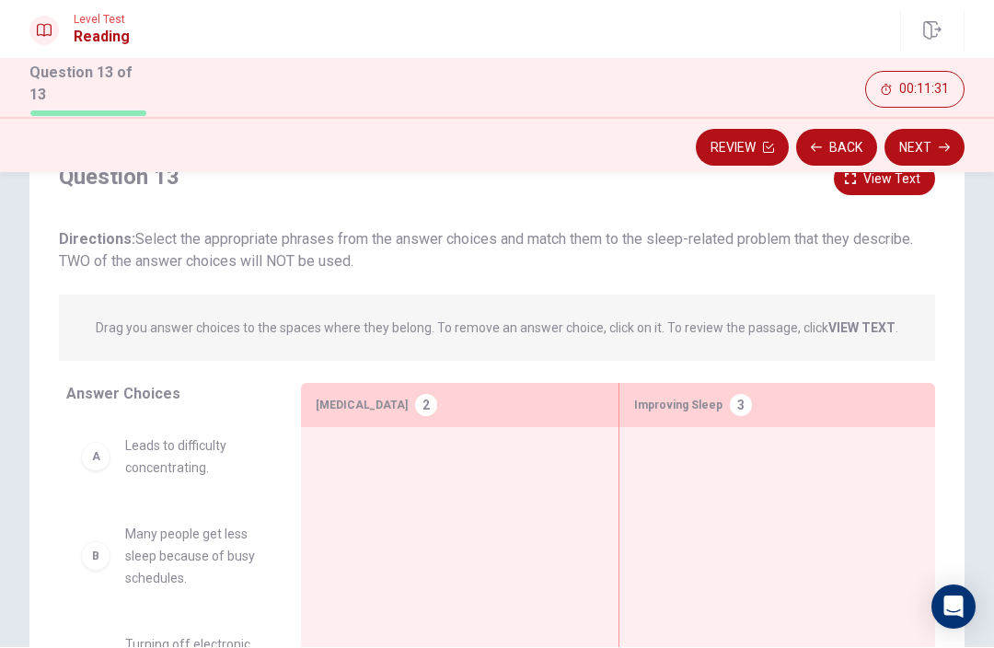
click at [110, 481] on div "A Leads to difficulty concentrating." at bounding box center [168, 458] width 205 height 74
click at [118, 559] on div "B Many people get less sleep because of busy schedules." at bounding box center [169, 557] width 176 height 66
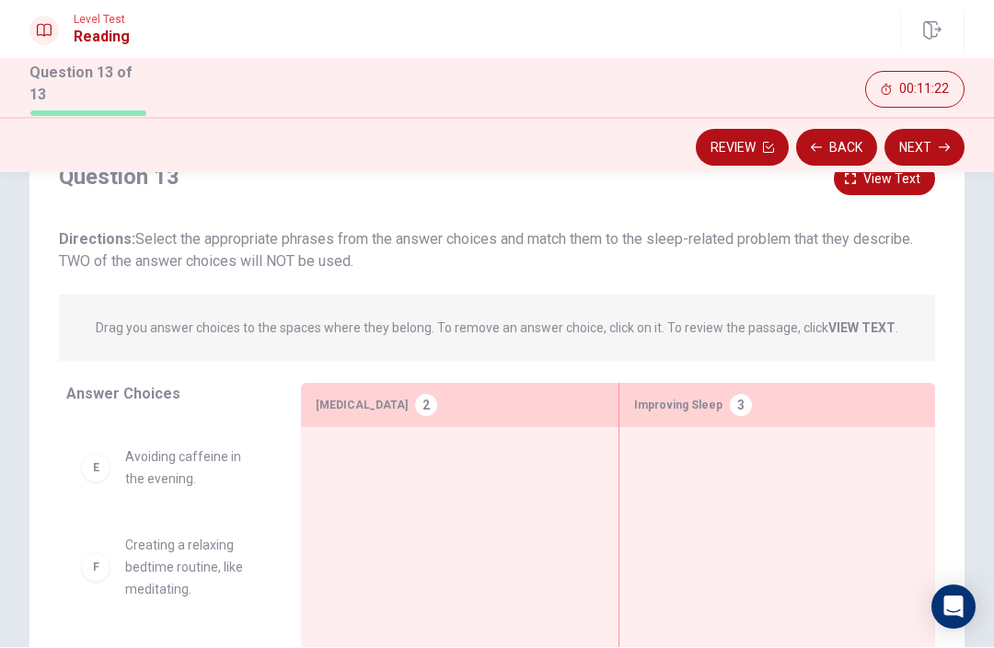
scroll to position [387, 0]
click at [95, 564] on div "F" at bounding box center [95, 567] width 29 height 29
click at [205, 547] on div "A Leads to difficulty concentrating. B Many people get less sleep because of bu…" at bounding box center [176, 563] width 220 height 284
click at [212, 555] on span "Shorter sleep cycle increases energy." at bounding box center [191, 557] width 132 height 44
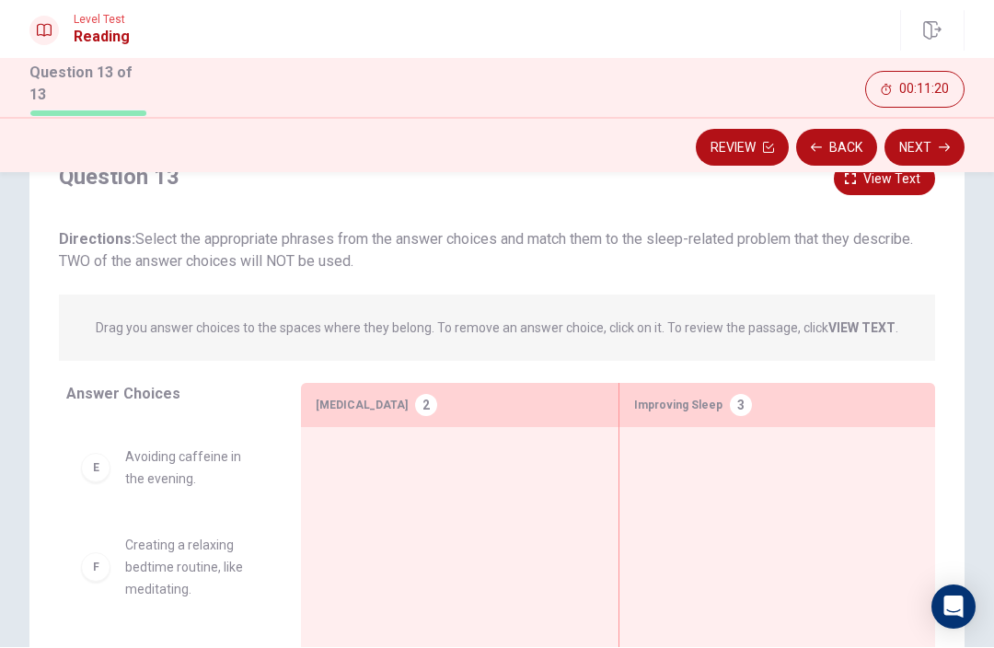
click at [173, 571] on span "Creating a relaxing bedtime routine, like meditating." at bounding box center [191, 568] width 132 height 66
click at [180, 554] on span "Creating a relaxing bedtime routine, like meditating." at bounding box center [191, 568] width 132 height 66
click at [361, 466] on div at bounding box center [459, 551] width 287 height 217
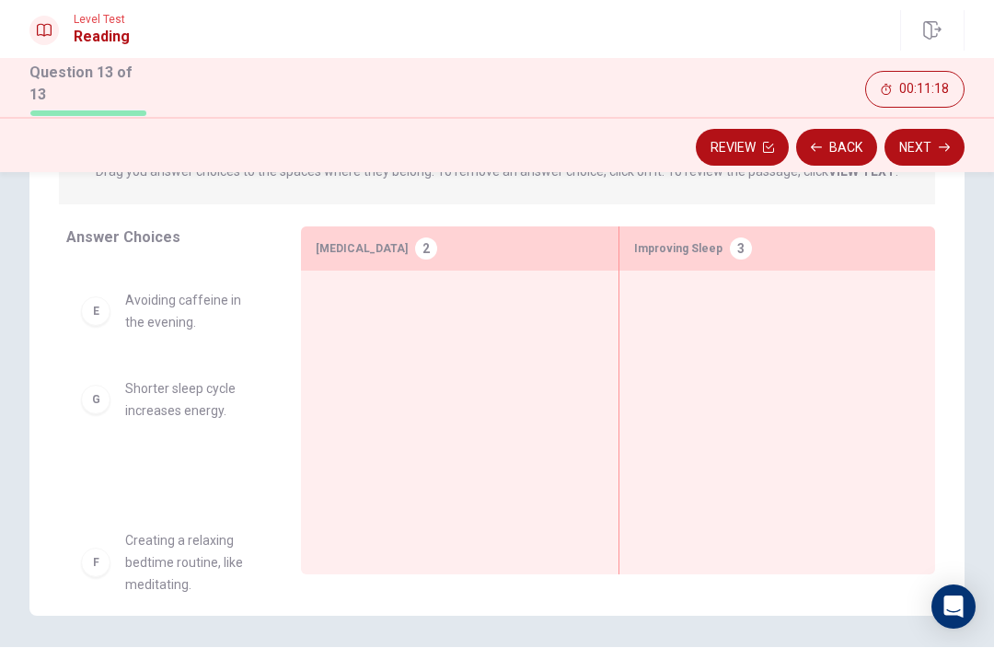
scroll to position [284, 0]
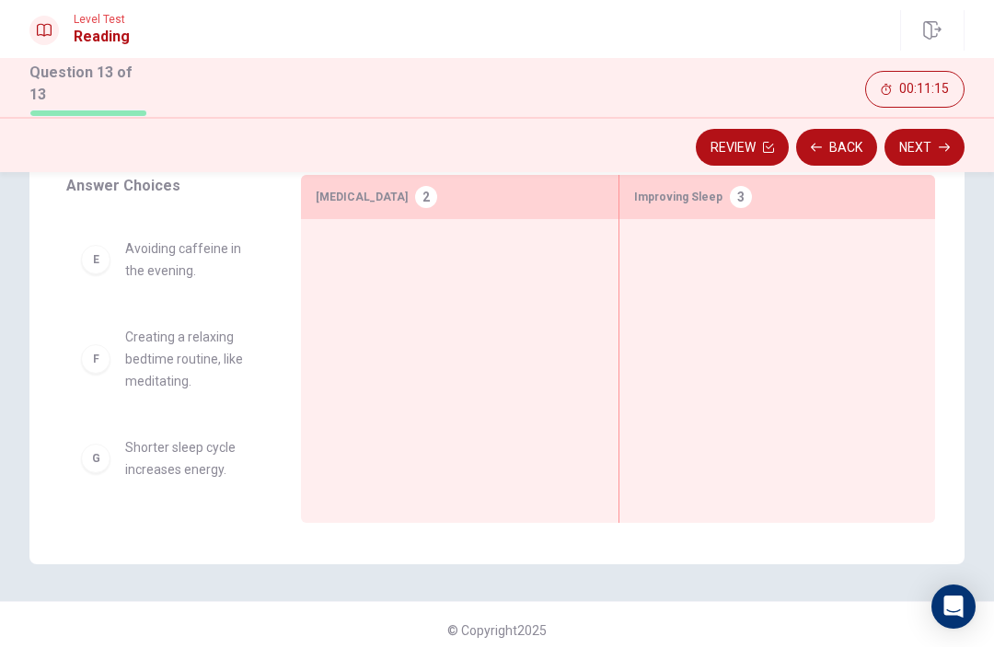
click at [924, 152] on button "Next" at bounding box center [925, 148] width 80 height 37
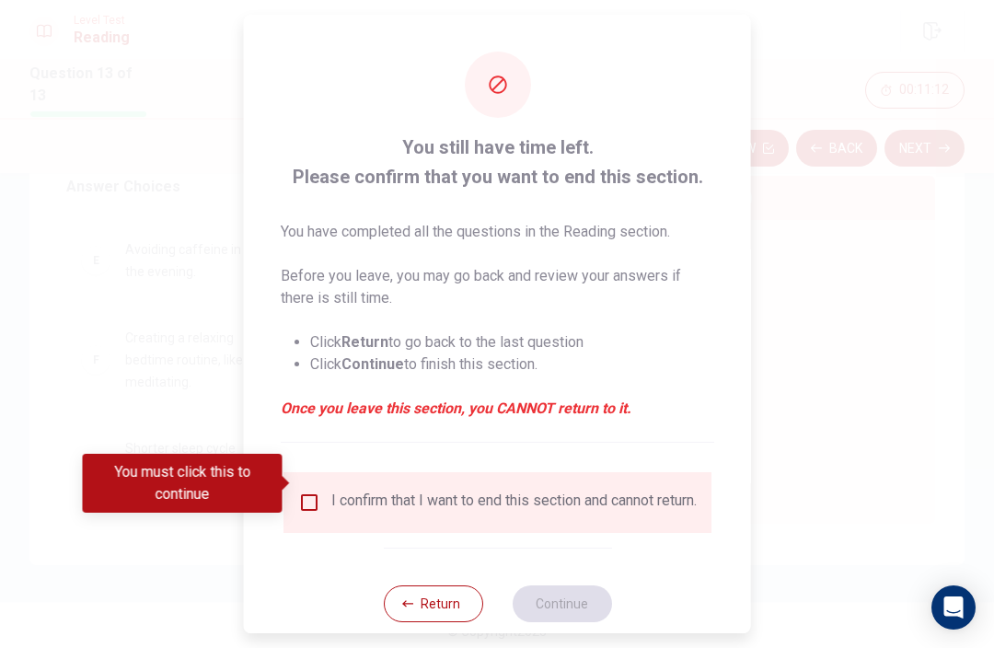
click at [434, 607] on button "Return" at bounding box center [432, 603] width 99 height 37
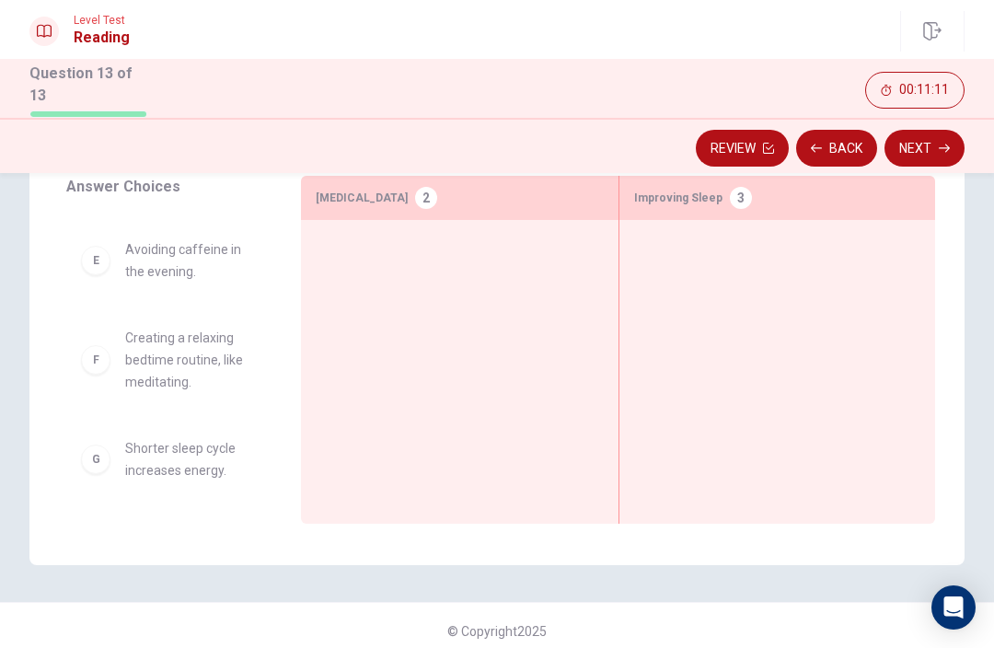
click at [98, 261] on div "E" at bounding box center [95, 260] width 29 height 29
click at [110, 361] on div "F" at bounding box center [95, 359] width 29 height 29
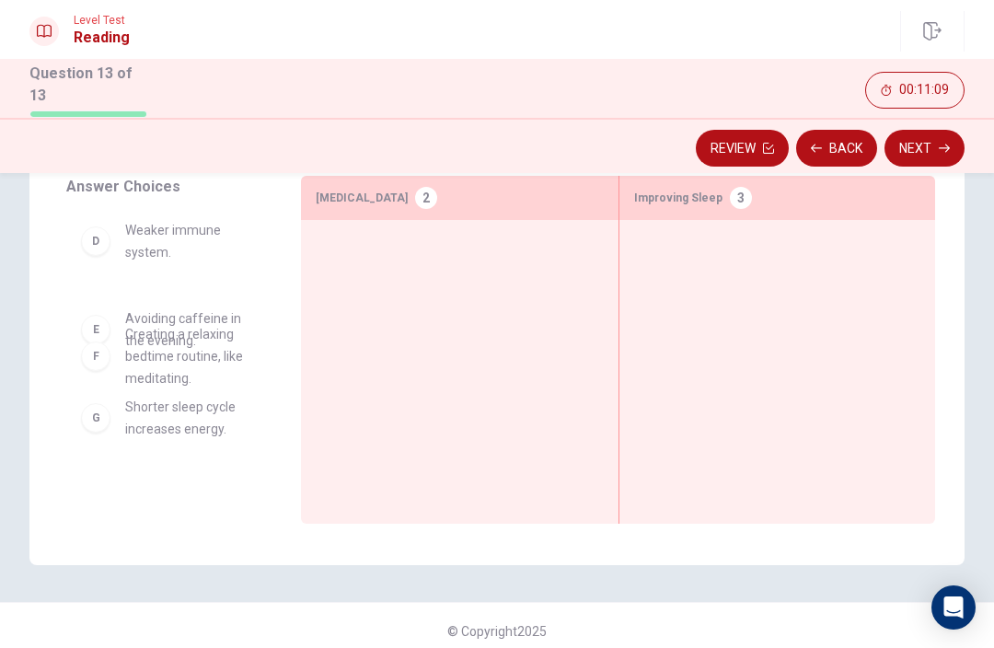
scroll to position [319, 0]
click at [921, 154] on button "Next" at bounding box center [925, 148] width 80 height 37
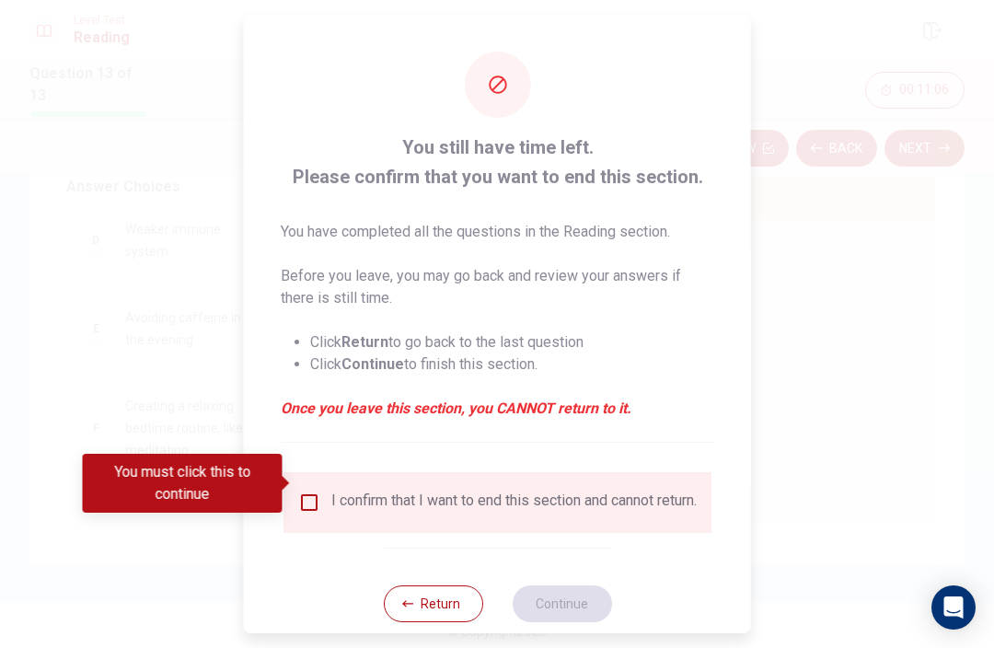
click at [430, 607] on button "Return" at bounding box center [432, 603] width 99 height 37
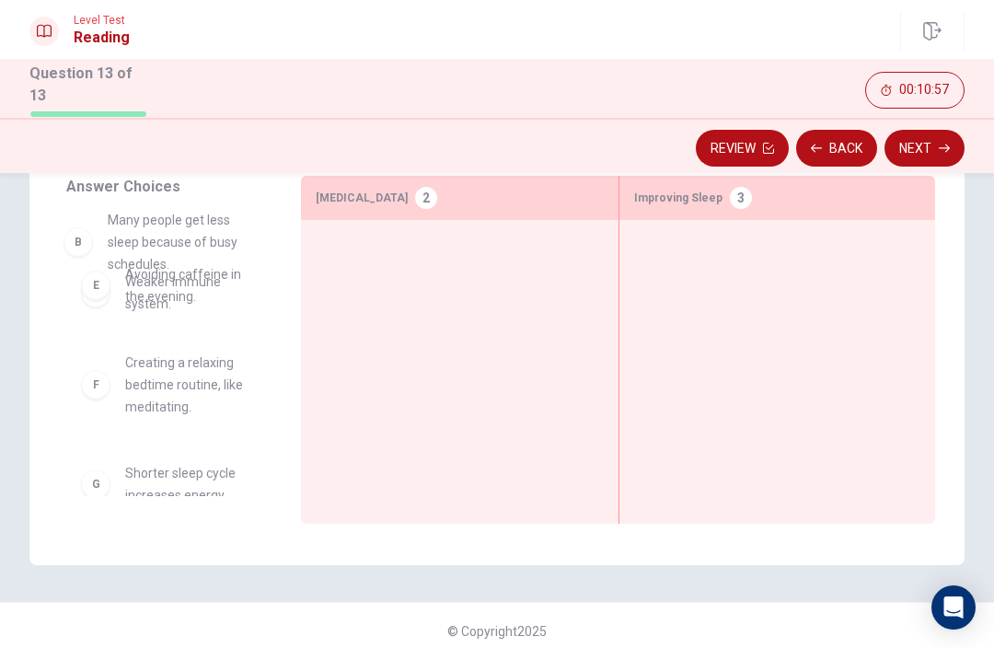
scroll to position [149, 0]
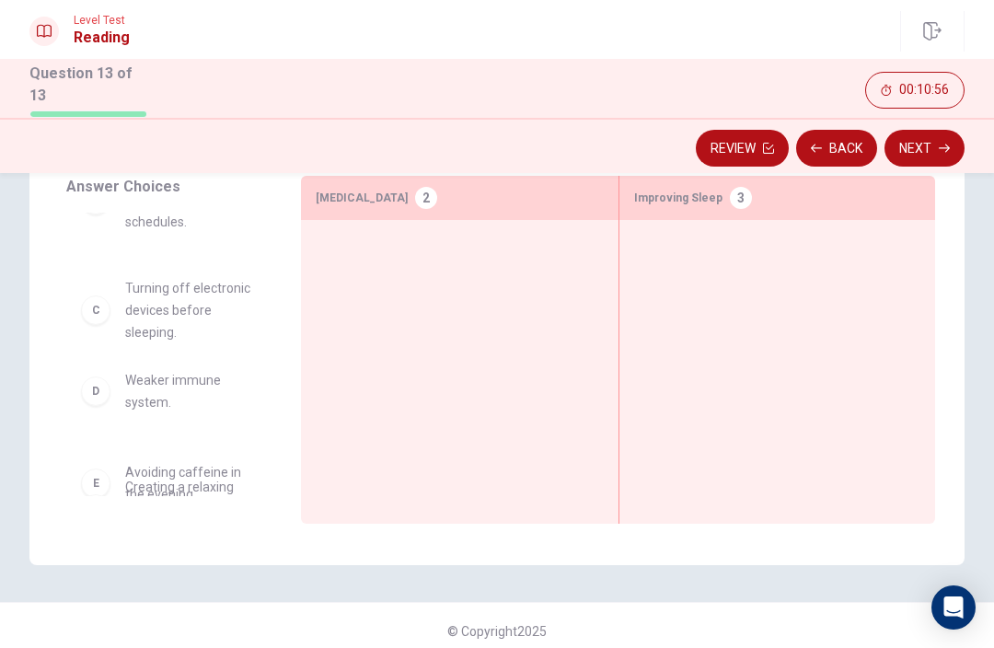
click at [178, 380] on div "A Leads to difficulty concentrating. B Many people get less sleep because of bu…" at bounding box center [176, 355] width 220 height 284
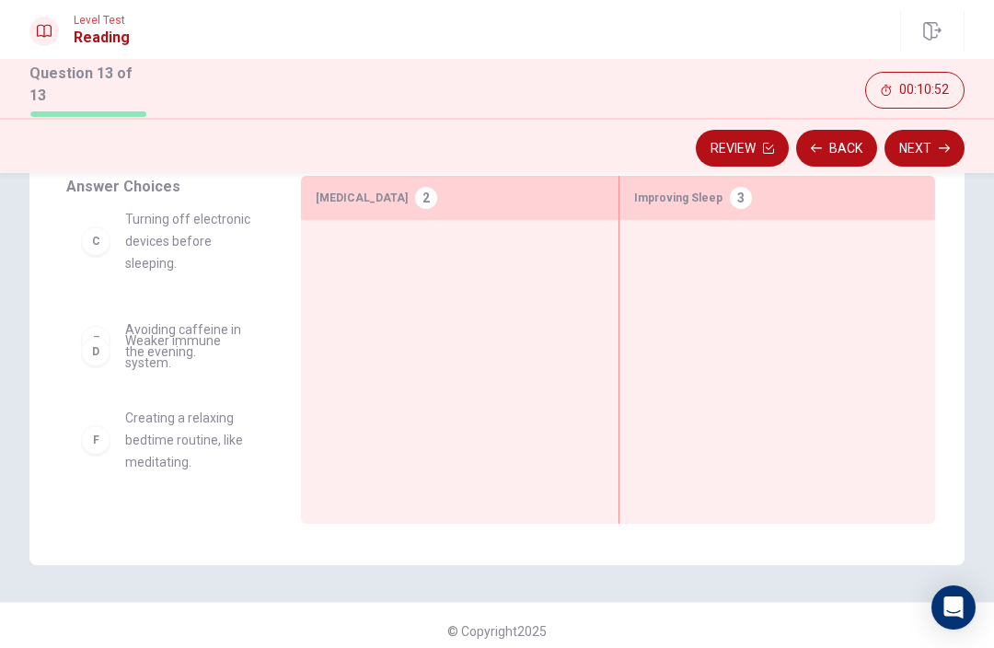
click at [149, 351] on span "Avoiding caffeine in the evening." at bounding box center [191, 341] width 132 height 44
click at [149, 350] on span "Avoiding caffeine in the evening." at bounding box center [191, 341] width 132 height 44
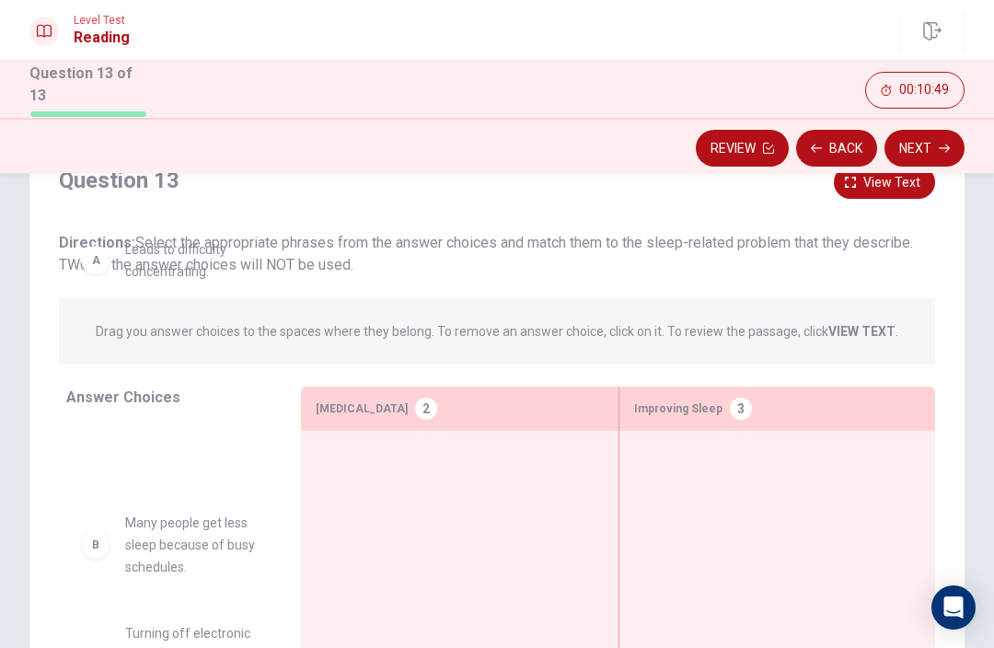
scroll to position [74, 0]
click at [117, 503] on div "B Many people get less sleep because of busy schedules." at bounding box center [168, 545] width 205 height 96
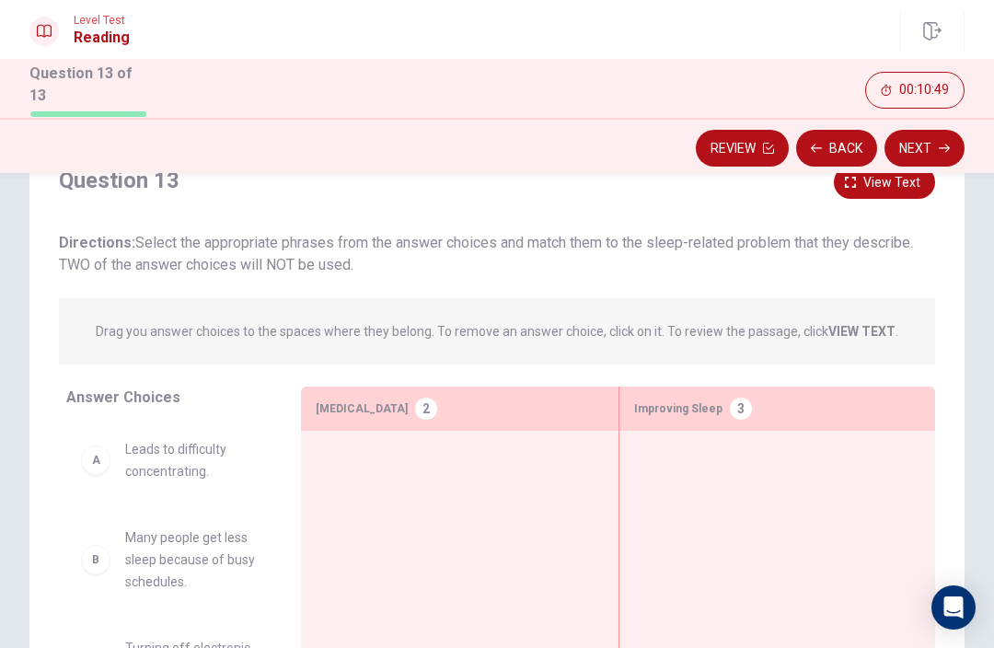
click at [117, 502] on div "A Leads to difficulty concentrating. B Many people get less sleep because of bu…" at bounding box center [168, 565] width 205 height 284
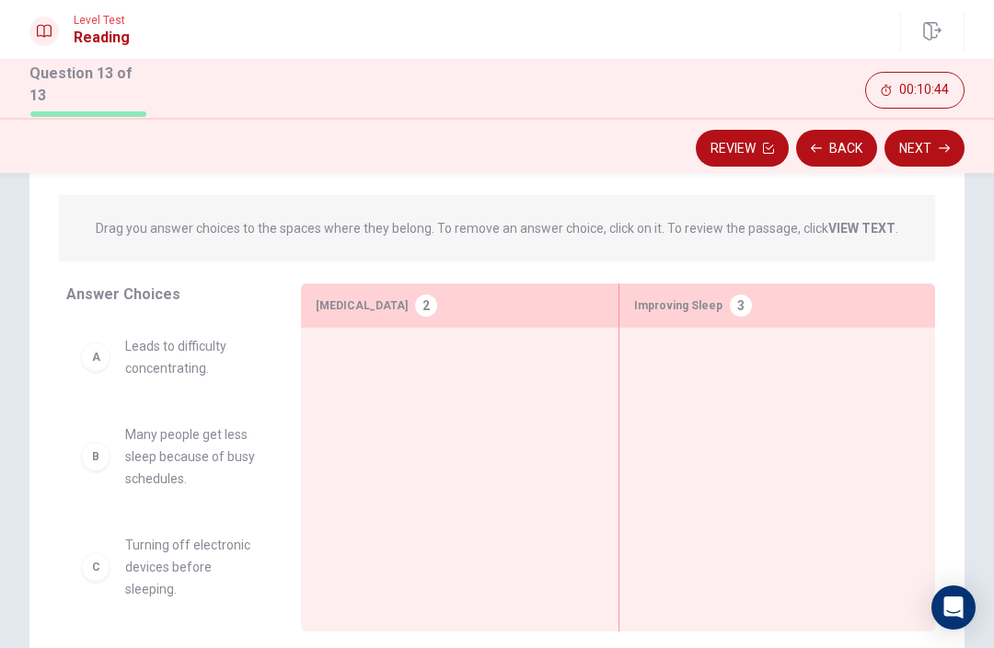
scroll to position [190, 0]
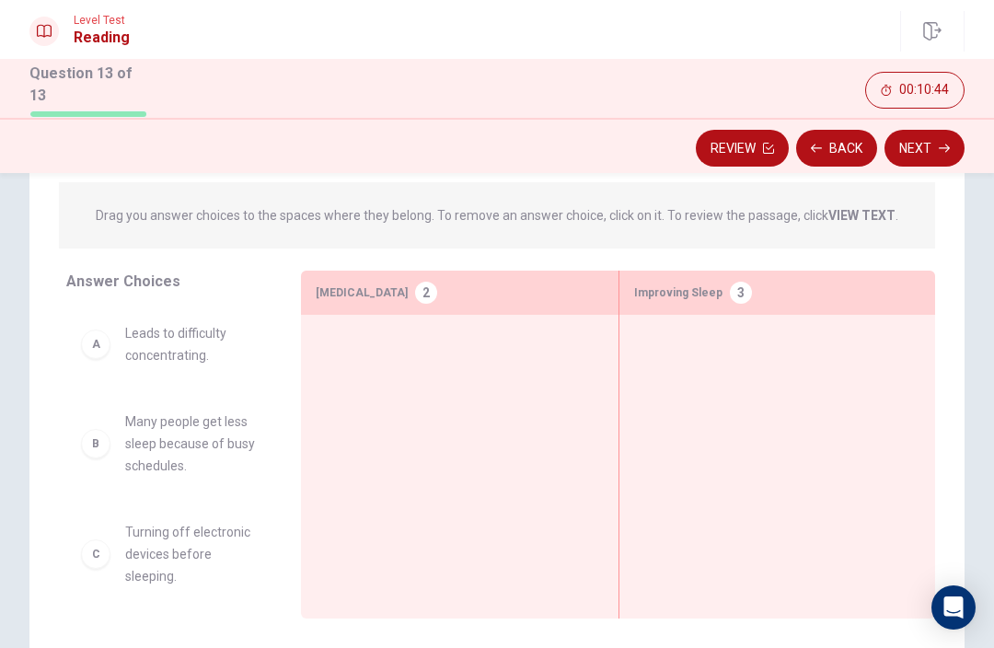
click at [956, 145] on button "Next" at bounding box center [925, 148] width 80 height 37
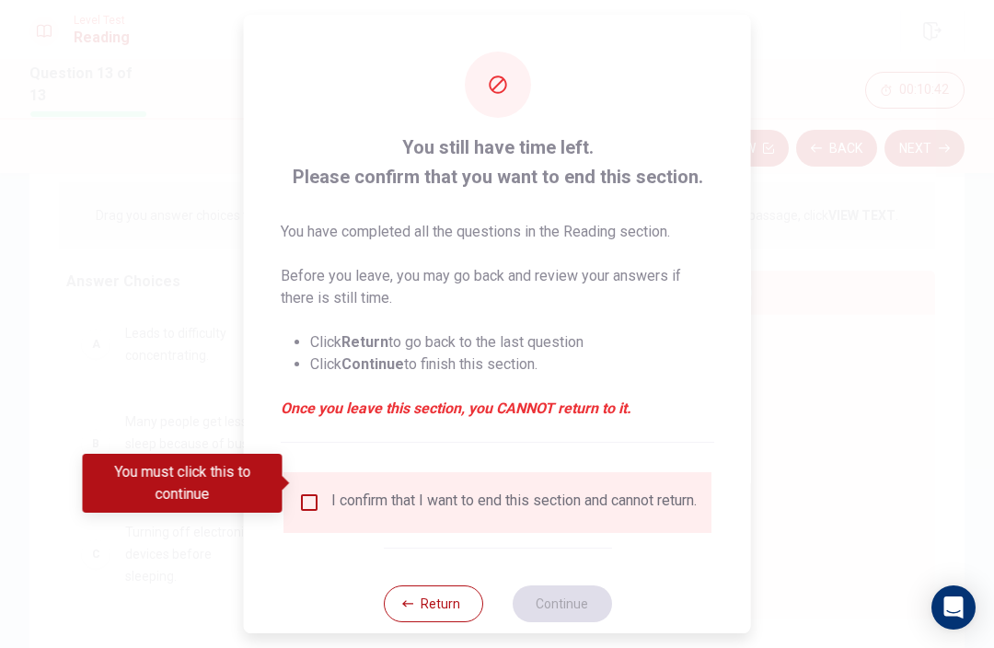
click at [462, 596] on button "Return" at bounding box center [432, 603] width 99 height 37
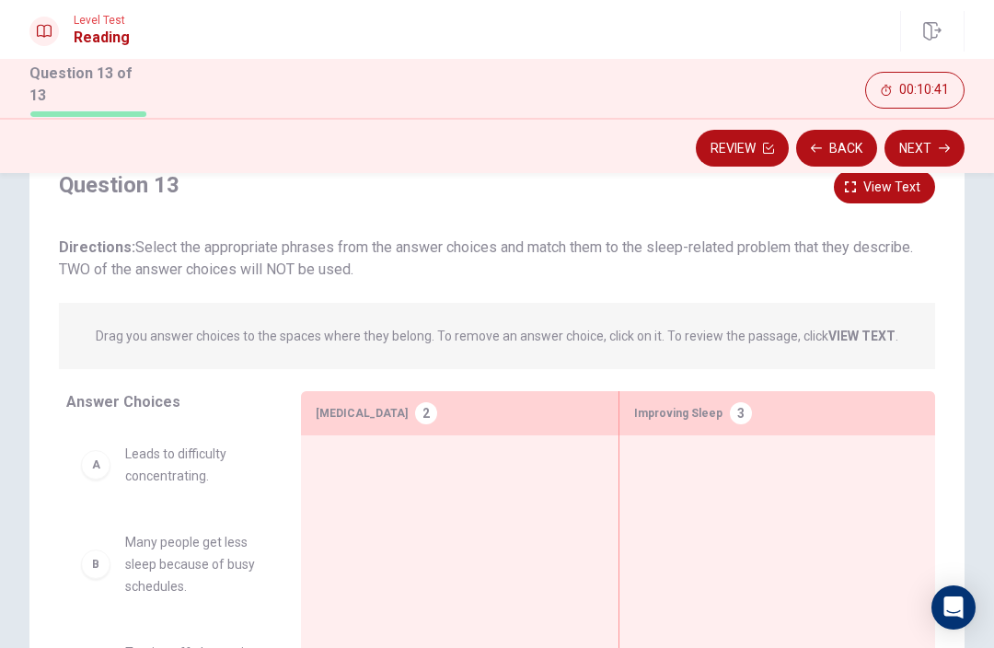
scroll to position [48, 0]
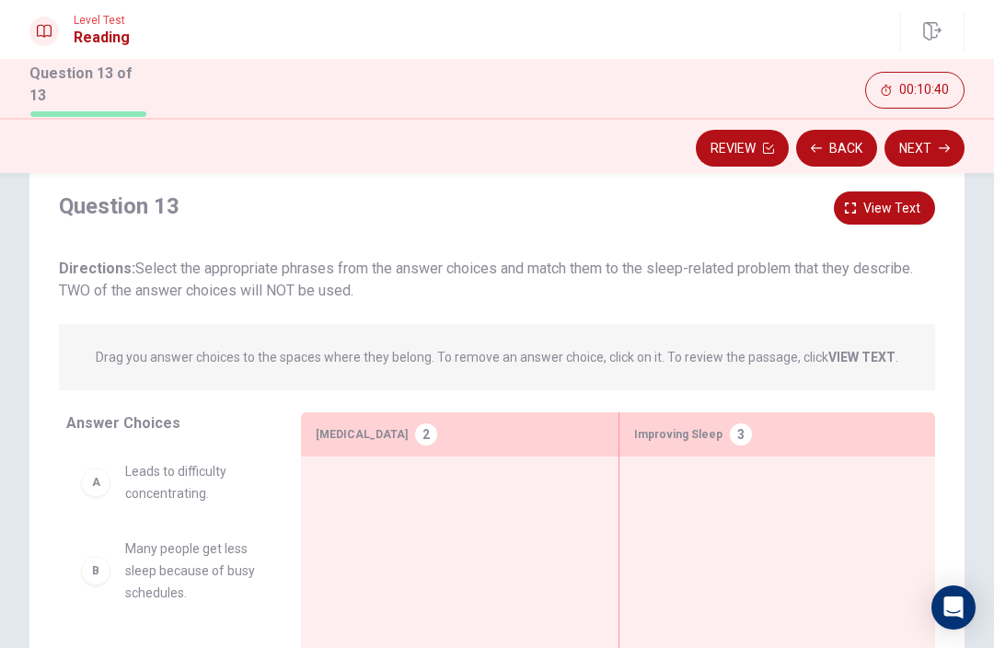
click at [189, 512] on div "B Many people get less sleep because of busy schedules. C Turning off electroni…" at bounding box center [168, 591] width 205 height 284
click at [182, 538] on div "B Many people get less sleep because of busy schedules." at bounding box center [168, 586] width 205 height 96
click at [149, 476] on span "Leads to difficulty concentrating." at bounding box center [191, 486] width 132 height 44
click at [95, 482] on div "A" at bounding box center [95, 485] width 29 height 29
click at [97, 504] on div "B Many people get less sleep because of busy schedules. C Turning off electroni…" at bounding box center [168, 591] width 205 height 284
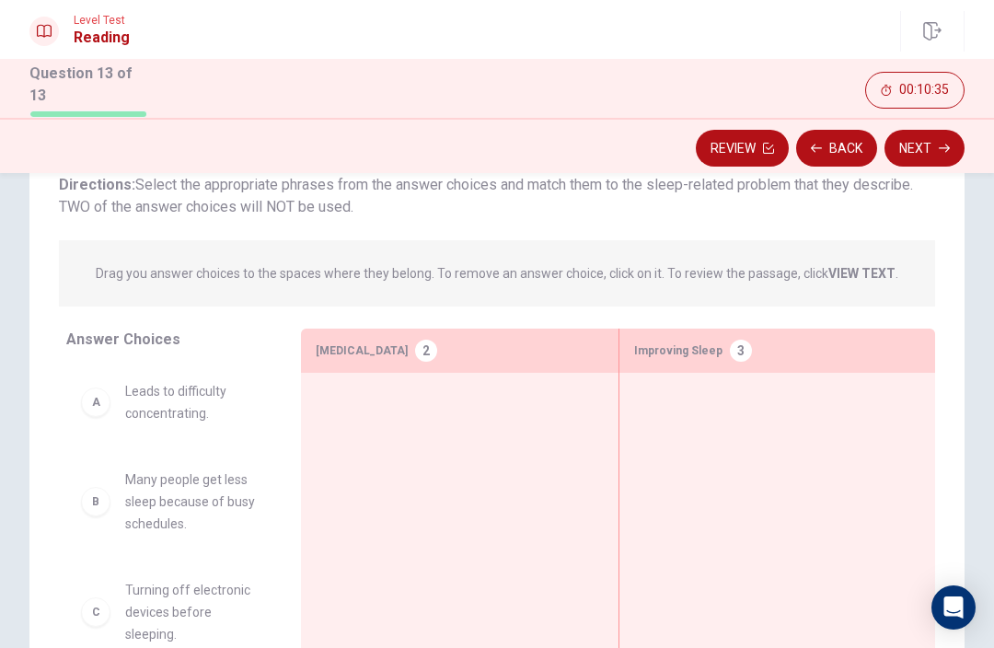
scroll to position [135, 0]
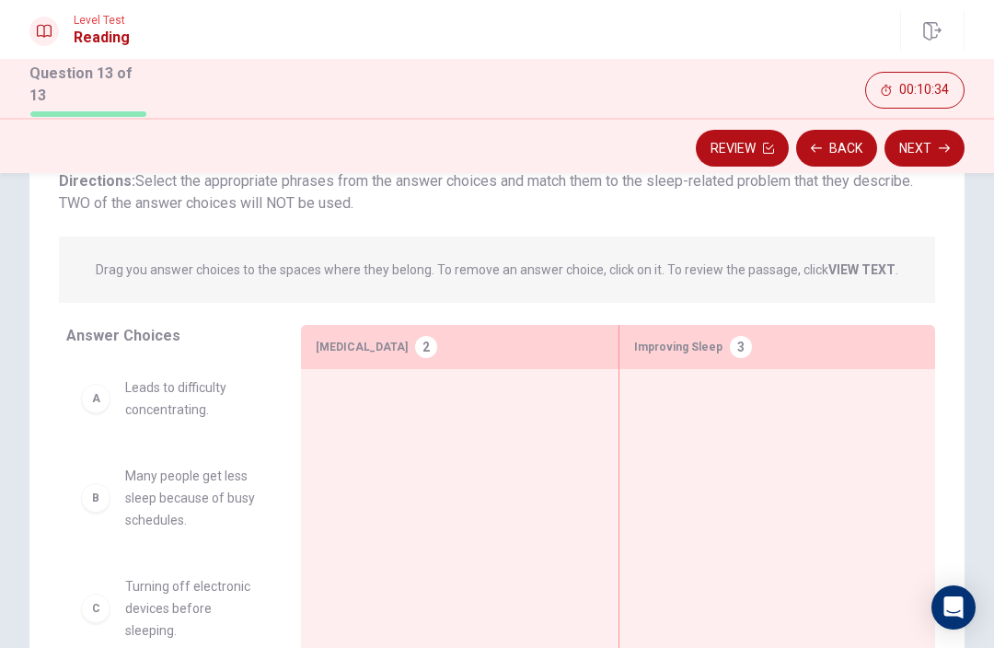
click at [944, 145] on icon "button" at bounding box center [944, 148] width 11 height 8
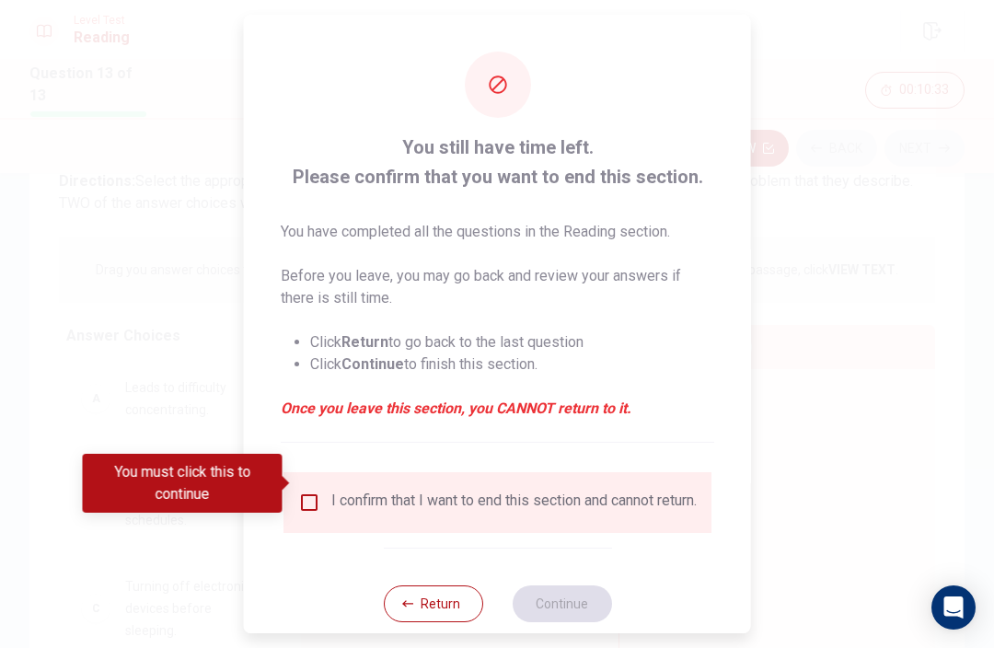
click at [333, 492] on div "I confirm that I want to end this section and cannot return." at bounding box center [513, 503] width 365 height 22
click at [298, 492] on input "You must click this to continue" at bounding box center [309, 503] width 22 height 22
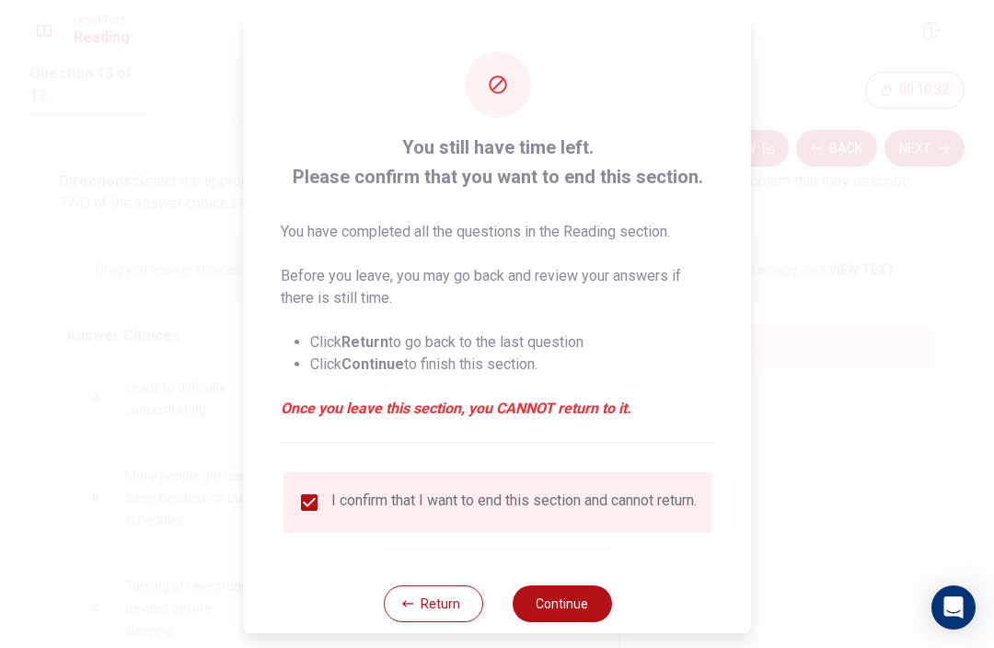
click at [551, 599] on button "Continue" at bounding box center [561, 603] width 99 height 37
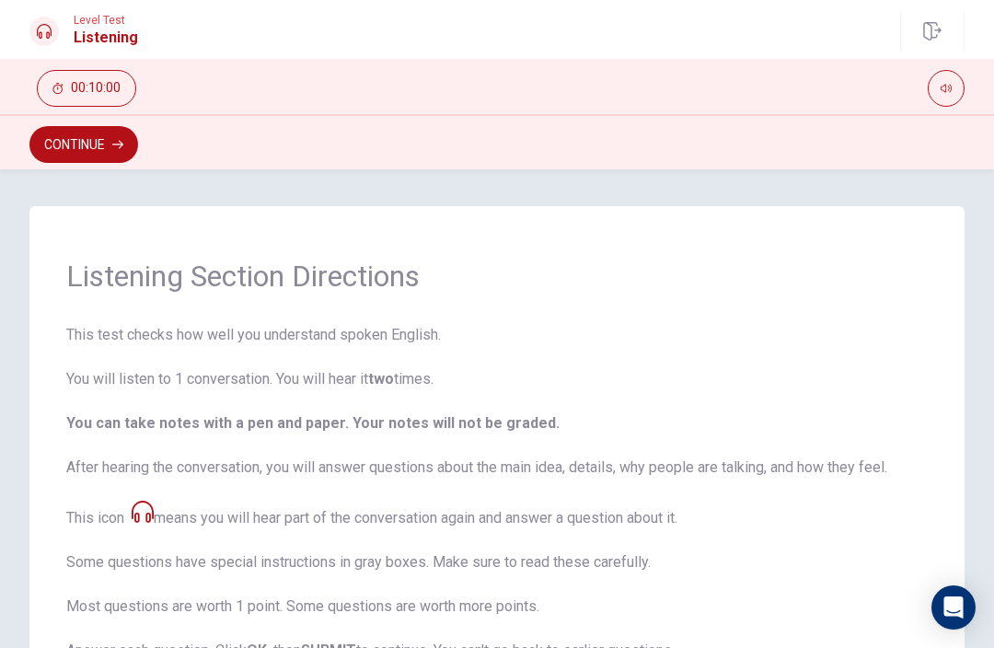
click at [940, 81] on button "button" at bounding box center [946, 88] width 37 height 37
click at [152, 490] on span "This test checks how well you understand spoken English. You will listen to 1 c…" at bounding box center [497, 581] width 862 height 515
click at [152, 489] on span "This test checks how well you understand spoken English. You will listen to 1 c…" at bounding box center [497, 581] width 862 height 515
click at [144, 445] on span "This test checks how well you understand spoken English. You will listen to 1 c…" at bounding box center [497, 581] width 862 height 515
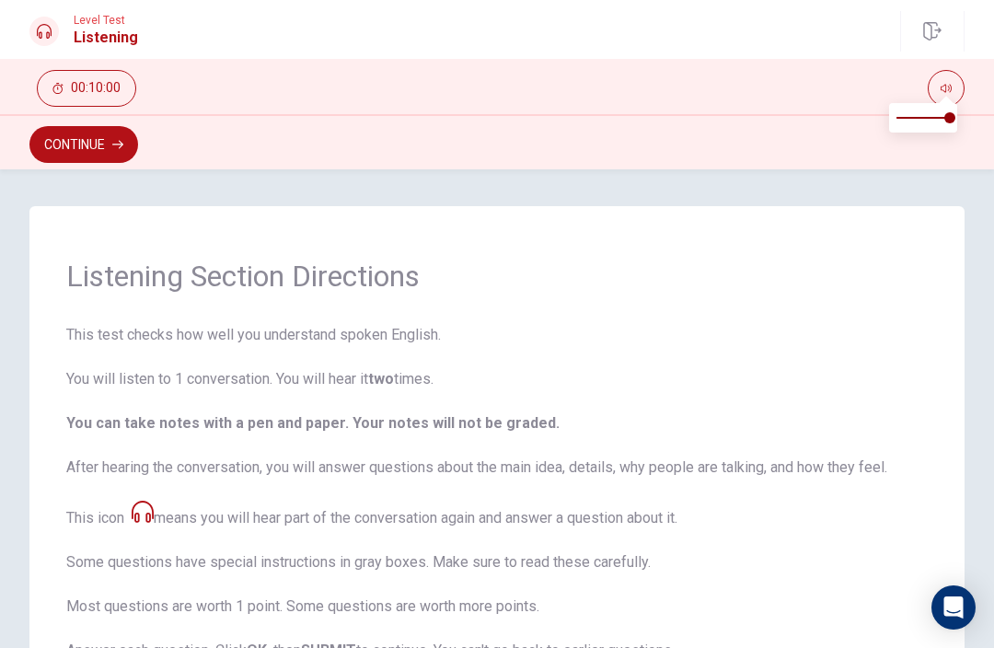
click at [144, 445] on span "This test checks how well you understand spoken English. You will listen to 1 c…" at bounding box center [497, 581] width 862 height 515
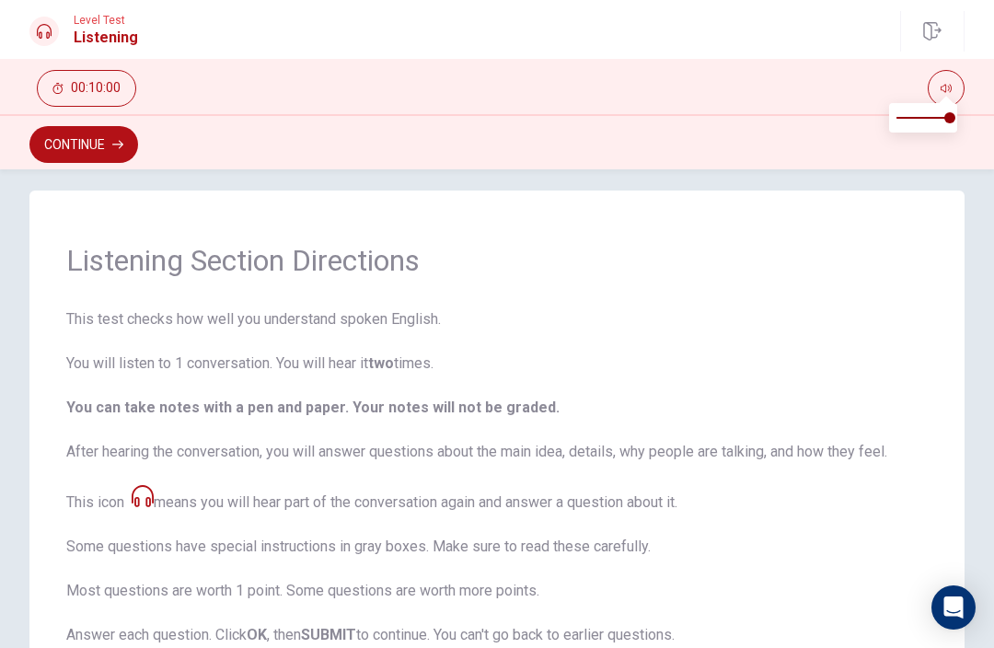
click at [152, 489] on icon at bounding box center [143, 496] width 22 height 22
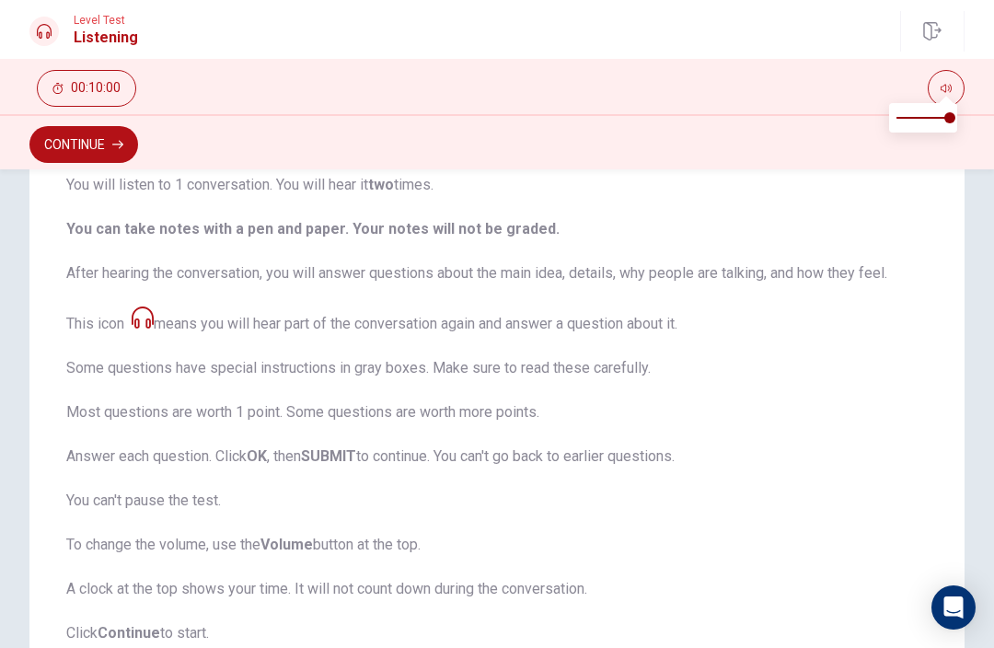
scroll to position [146, 0]
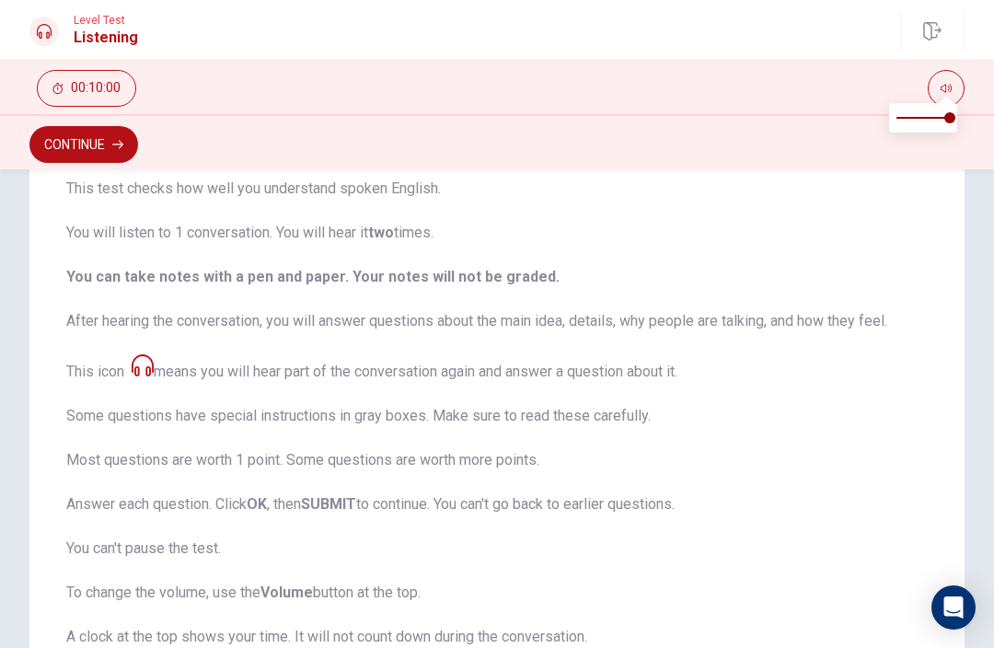
click at [98, 156] on button "Continue" at bounding box center [83, 144] width 109 height 37
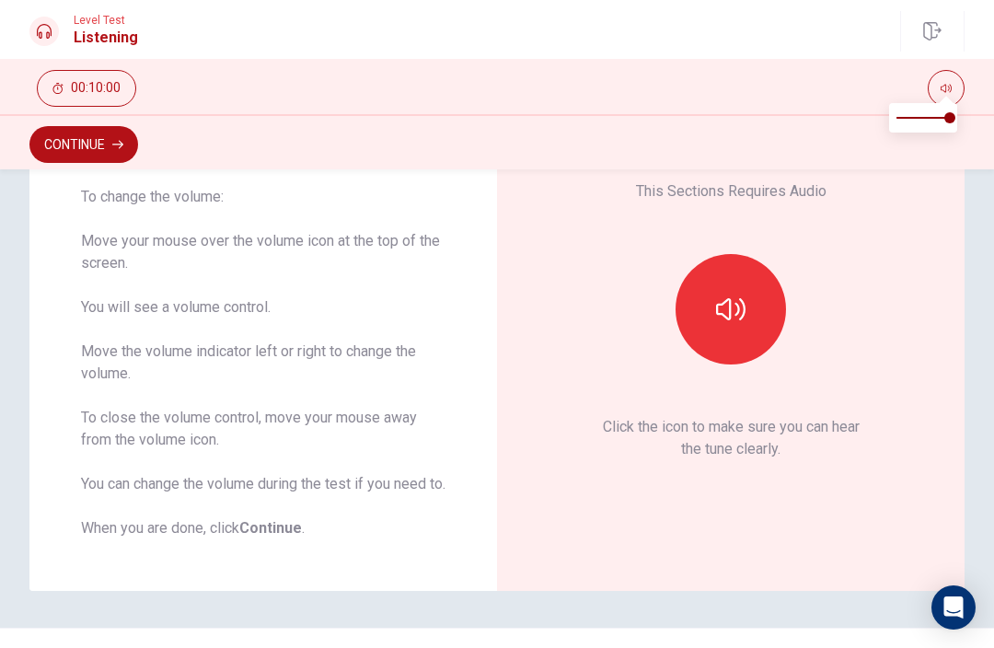
scroll to position [155, 0]
click at [738, 314] on icon "button" at bounding box center [730, 310] width 29 height 29
click at [740, 322] on icon "button" at bounding box center [730, 311] width 29 height 22
click at [738, 315] on icon "button" at bounding box center [730, 310] width 29 height 29
click at [933, 123] on span at bounding box center [938, 117] width 11 height 11
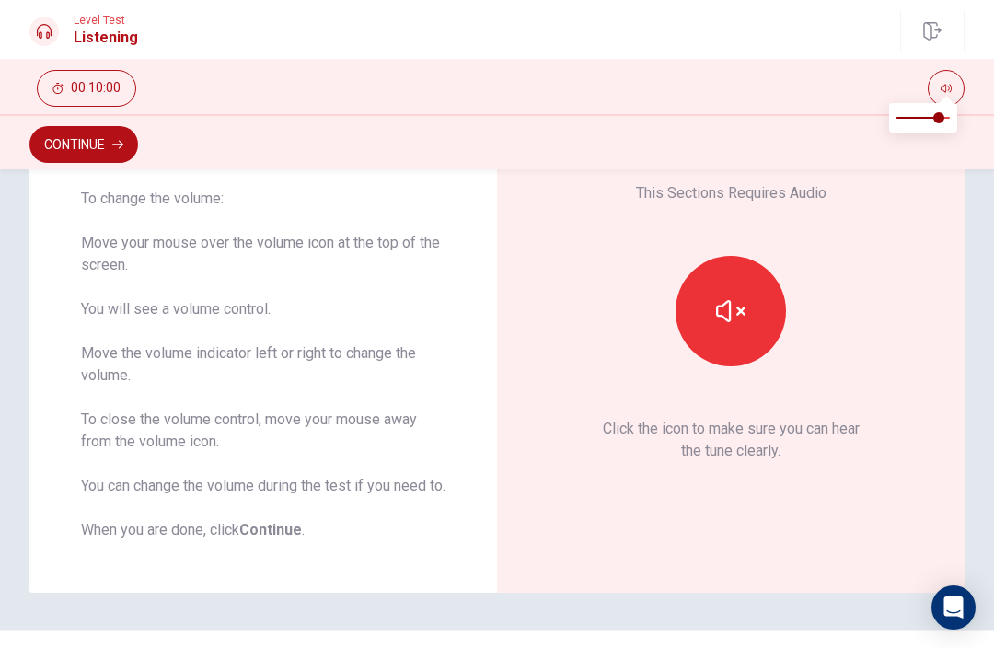
type input "0.5"
click at [130, 148] on button "Continue" at bounding box center [83, 144] width 109 height 37
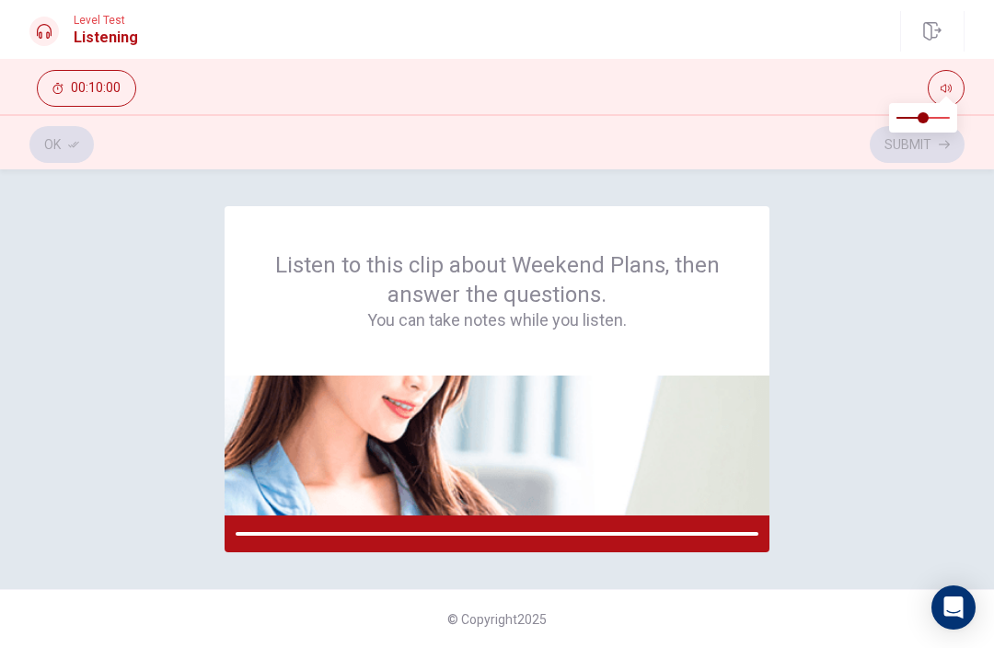
scroll to position [0, 0]
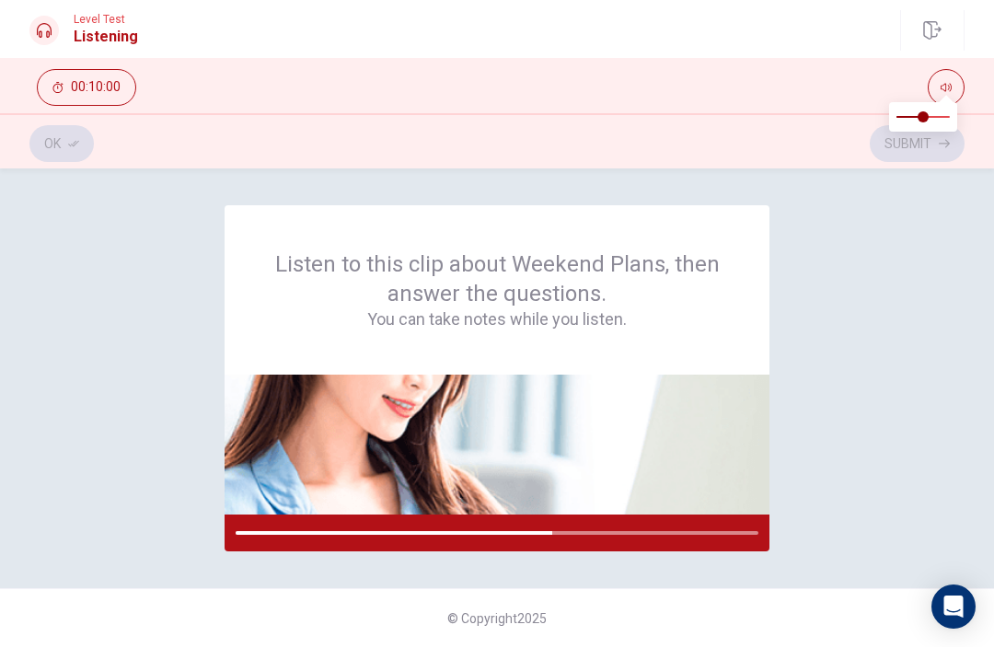
click at [991, 175] on div "Listen to this clip about Weekend Plans, then answer the questions. You can tak…" at bounding box center [497, 408] width 994 height 479
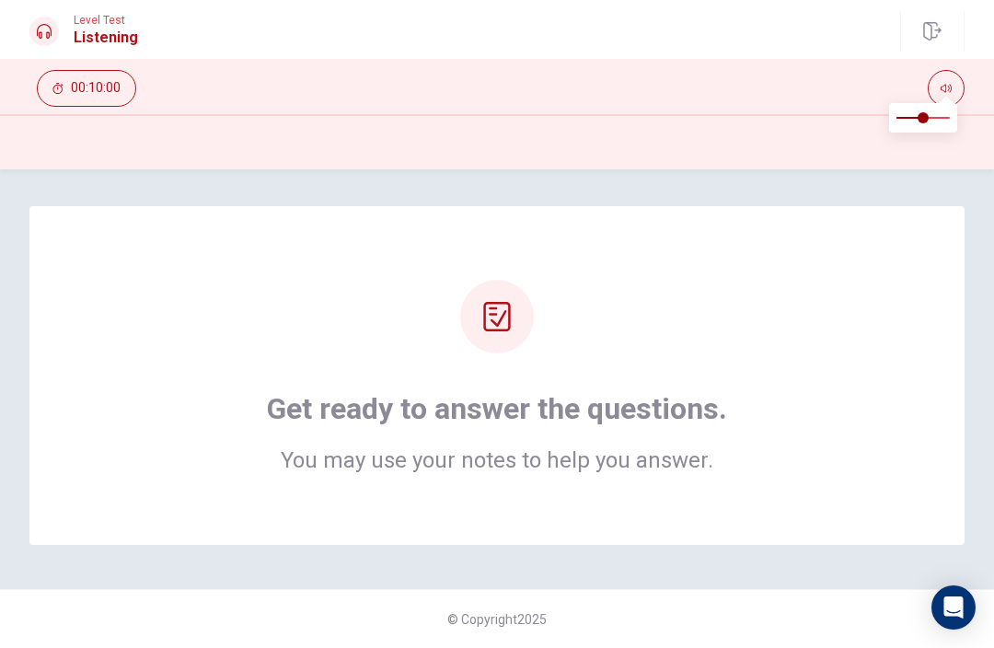
click at [923, 285] on div "Get ready to answer the questions. You may use your notes to help you answer." at bounding box center [496, 375] width 935 height 339
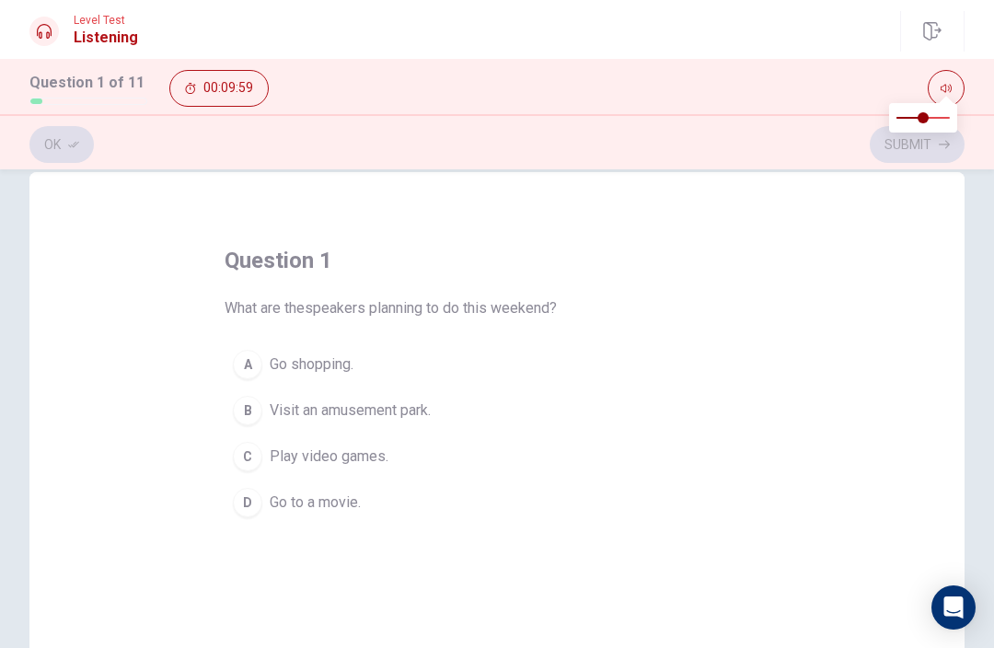
scroll to position [39, 0]
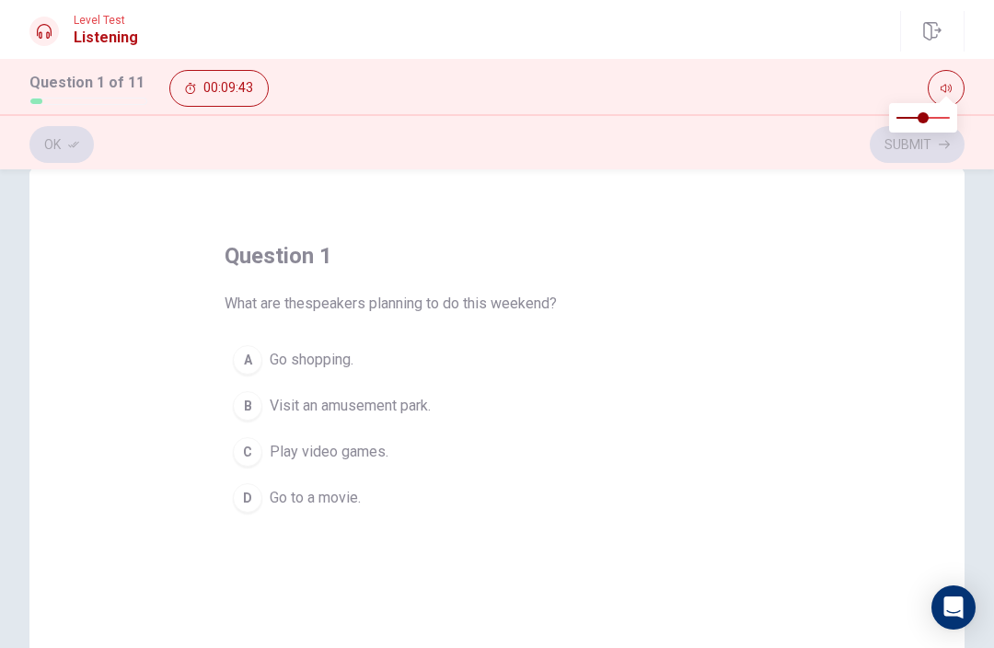
click at [251, 412] on div "B" at bounding box center [247, 405] width 29 height 29
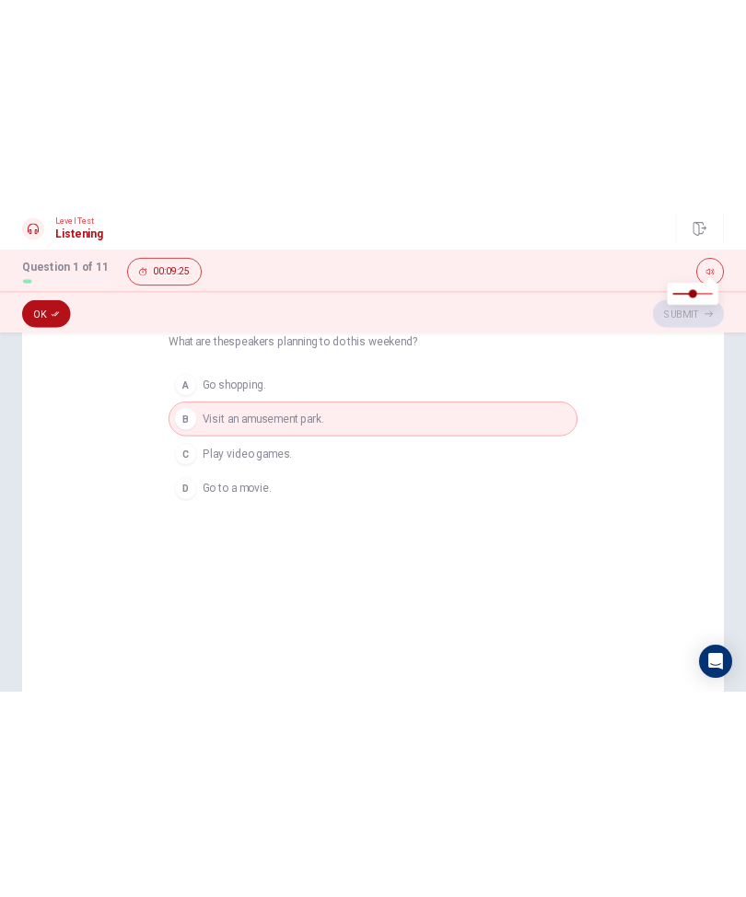
scroll to position [49, 0]
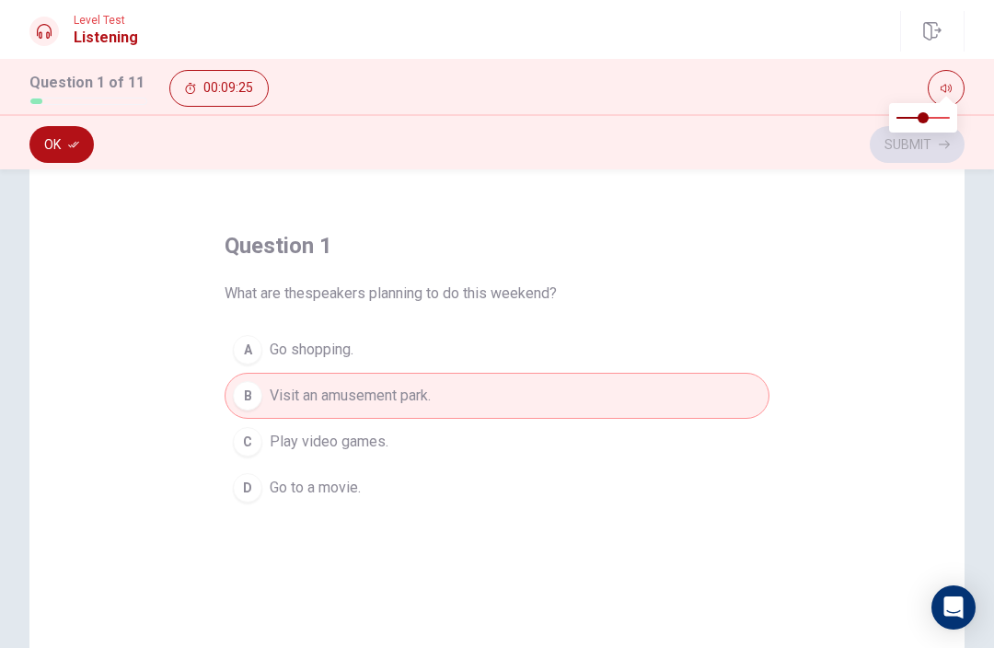
click at [259, 399] on div "B" at bounding box center [247, 395] width 29 height 29
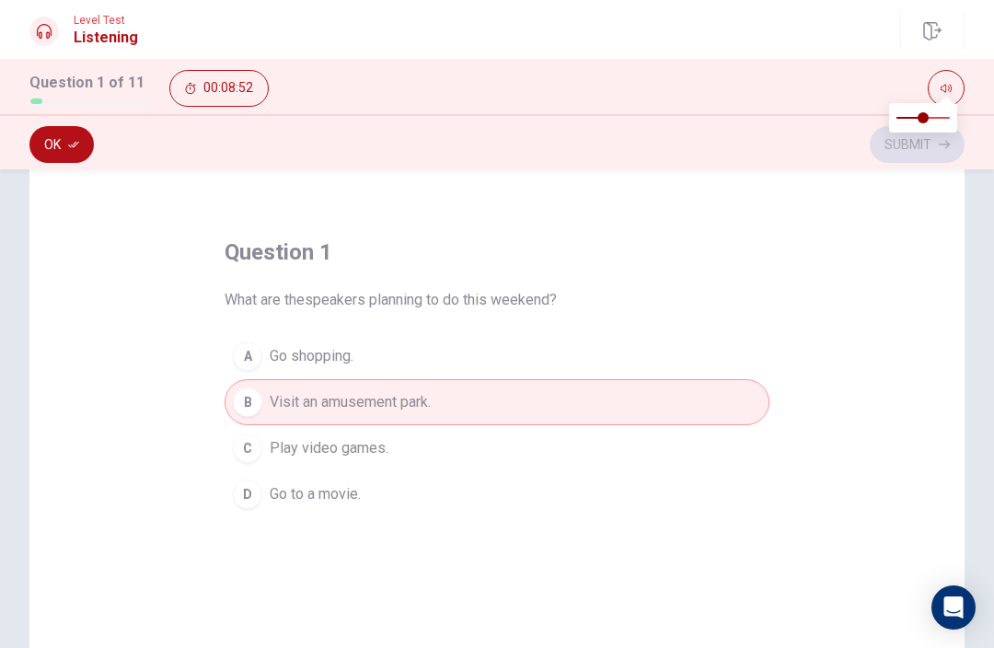
scroll to position [46, 0]
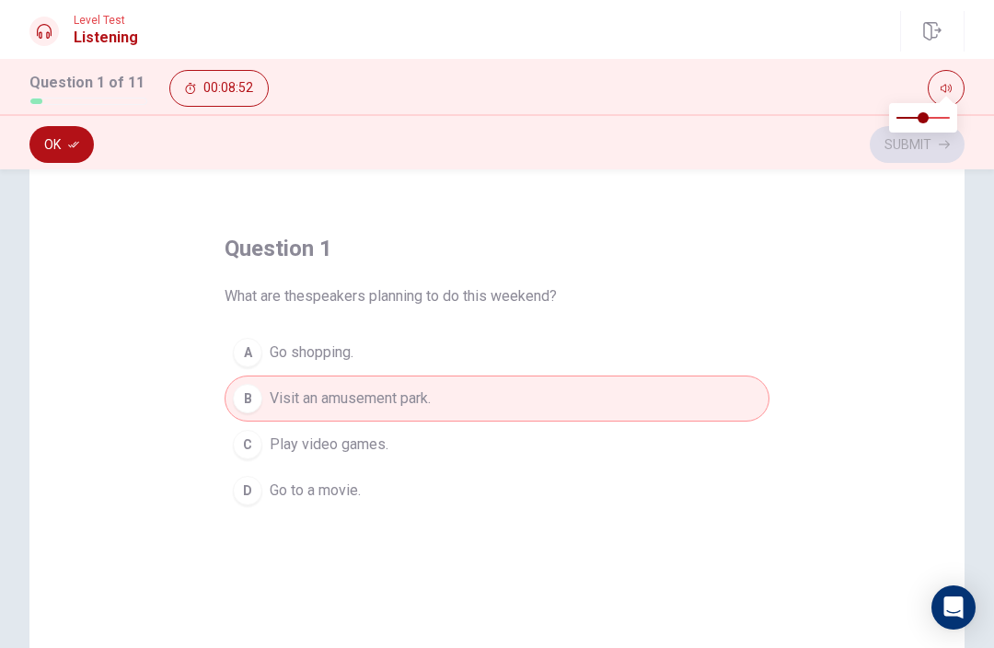
click at [925, 156] on div "Ok Submit" at bounding box center [496, 144] width 935 height 35
click at [935, 144] on div "Ok Submit" at bounding box center [496, 144] width 935 height 35
click at [947, 87] on icon "button" at bounding box center [946, 88] width 11 height 11
click at [282, 392] on span "Visit an amusement park." at bounding box center [350, 399] width 161 height 22
click at [295, 355] on span "Go shopping." at bounding box center [312, 353] width 84 height 22
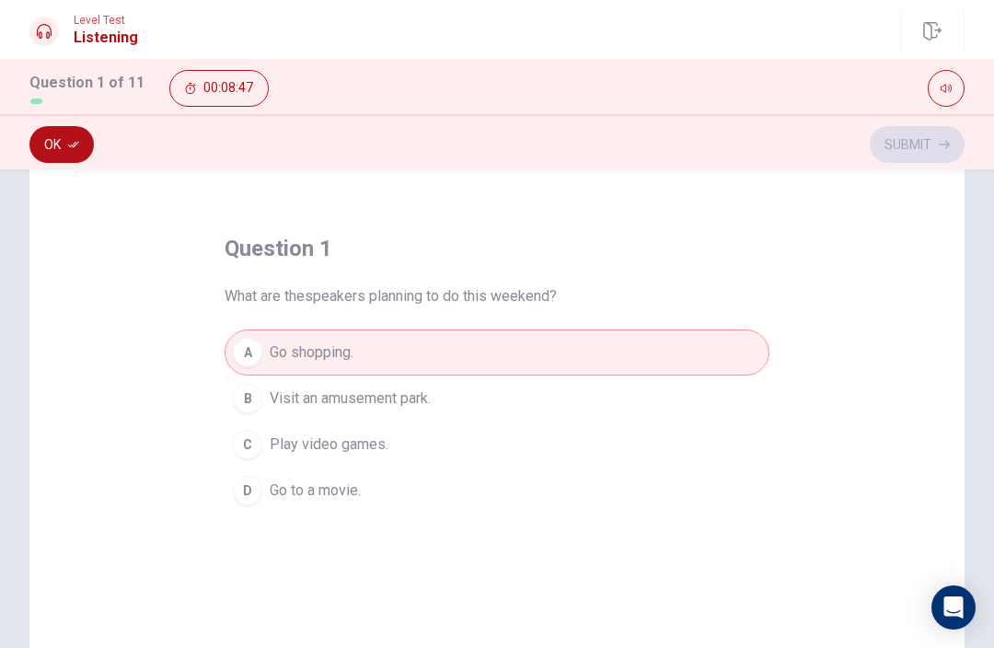
click at [317, 397] on span "Visit an amusement park." at bounding box center [350, 399] width 161 height 22
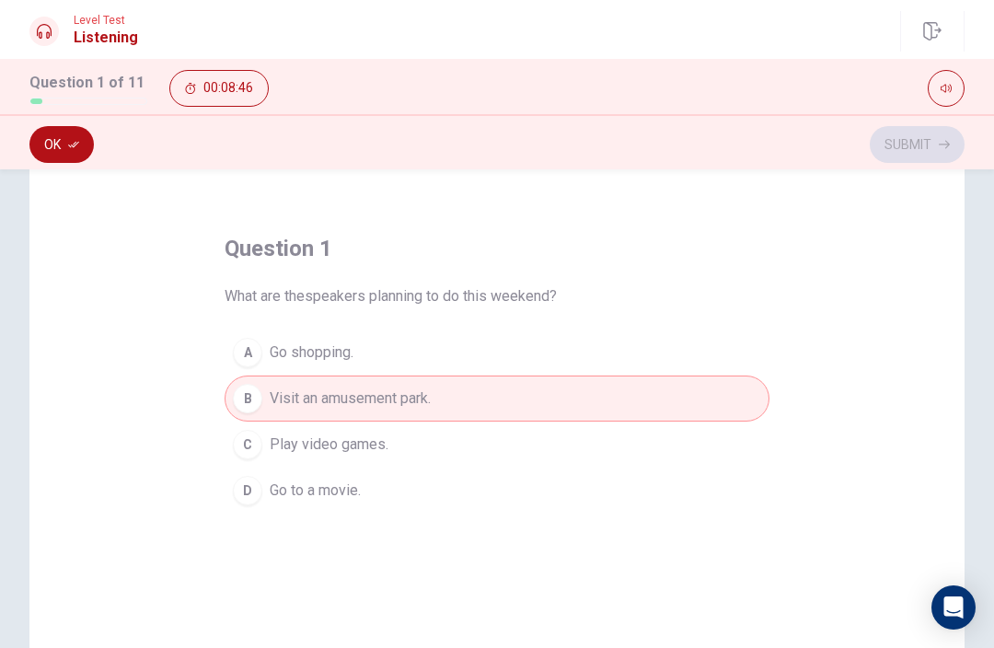
click at [911, 129] on div "Ok Submit" at bounding box center [496, 144] width 935 height 35
click at [79, 145] on icon "button" at bounding box center [73, 144] width 11 height 11
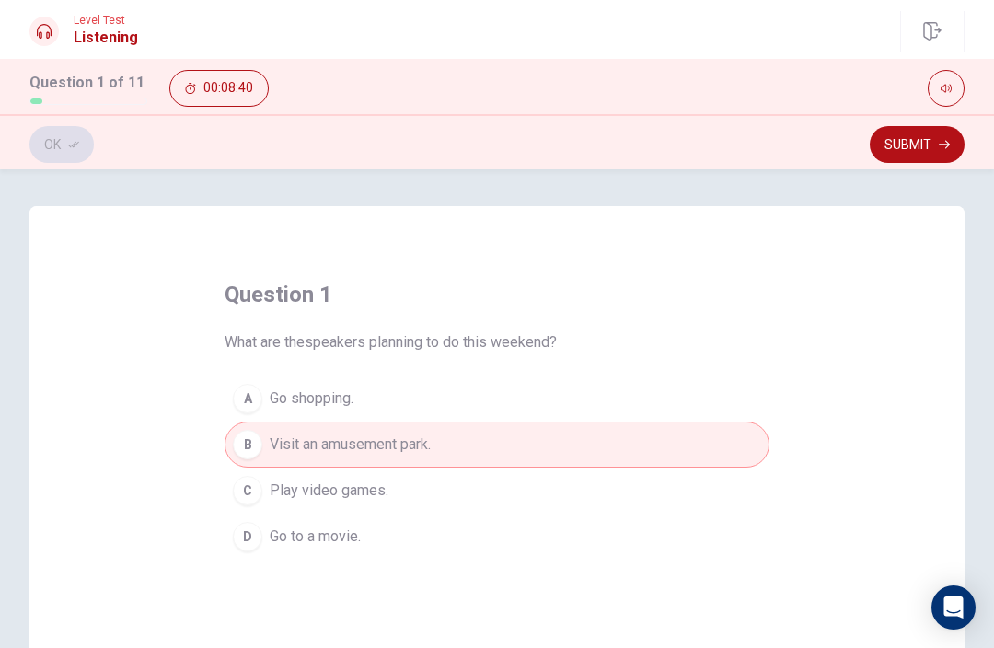
scroll to position [11, 0]
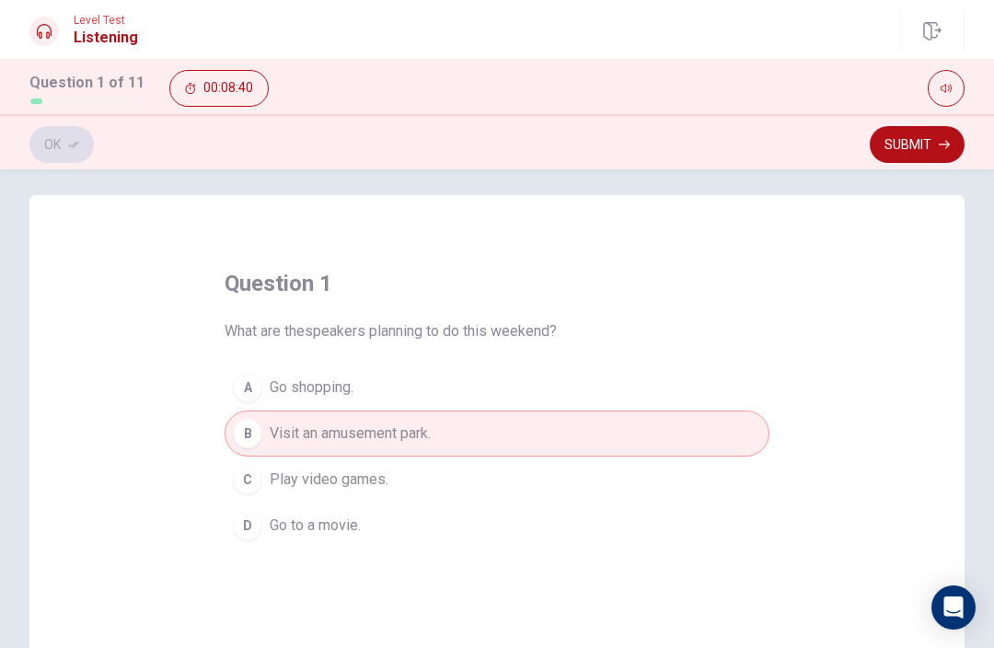
click at [418, 429] on span "Visit an amusement park." at bounding box center [350, 434] width 161 height 22
click at [417, 429] on span "Visit an amusement park." at bounding box center [350, 434] width 161 height 22
click at [427, 435] on span "Visit an amusement park." at bounding box center [350, 434] width 161 height 22
click at [486, 422] on button "B Visit an amusement park." at bounding box center [497, 434] width 545 height 46
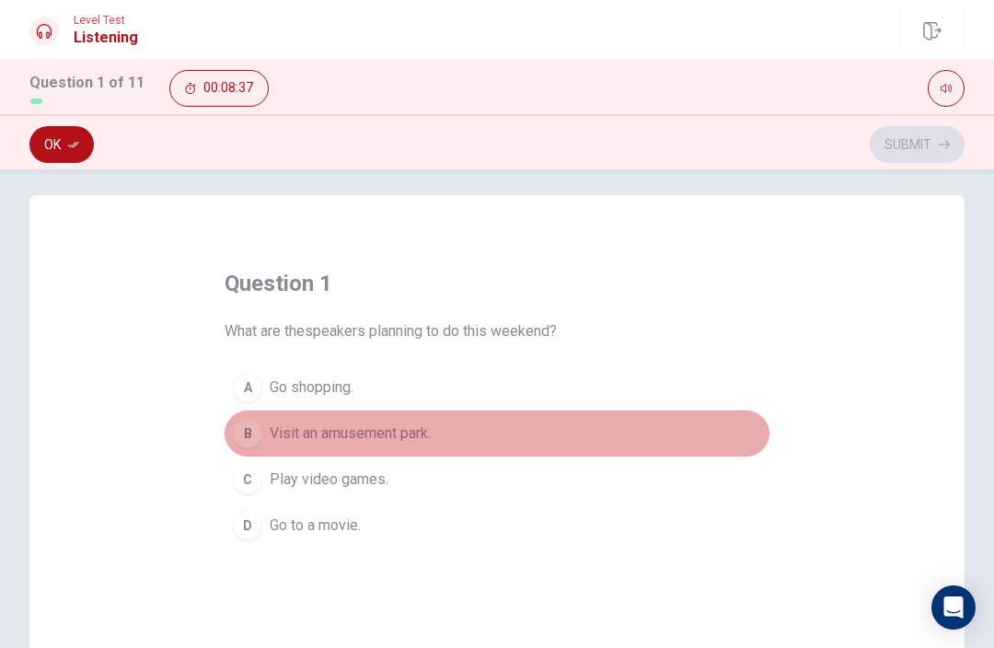
click at [406, 434] on span "Visit an amusement park." at bounding box center [350, 434] width 161 height 22
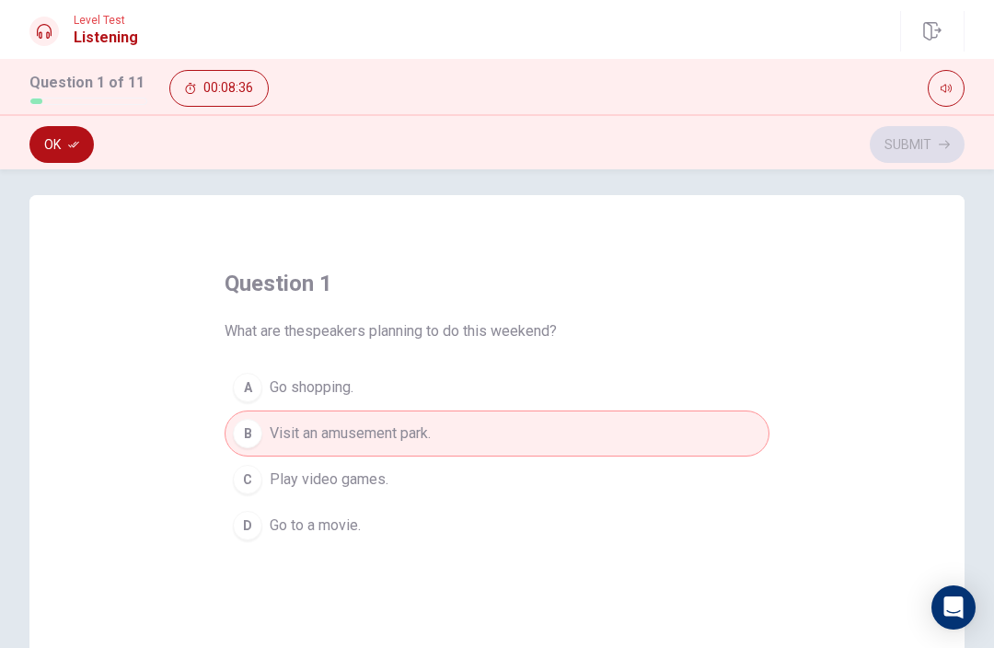
click at [256, 401] on button "A Go shopping." at bounding box center [497, 388] width 545 height 46
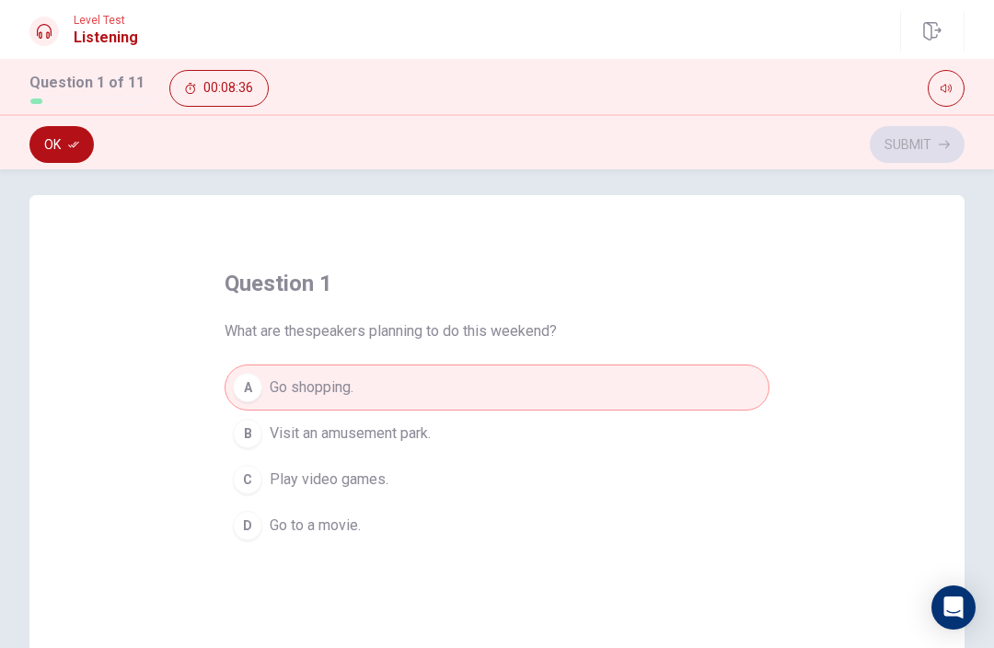
click at [288, 437] on span "Visit an amusement park." at bounding box center [350, 434] width 161 height 22
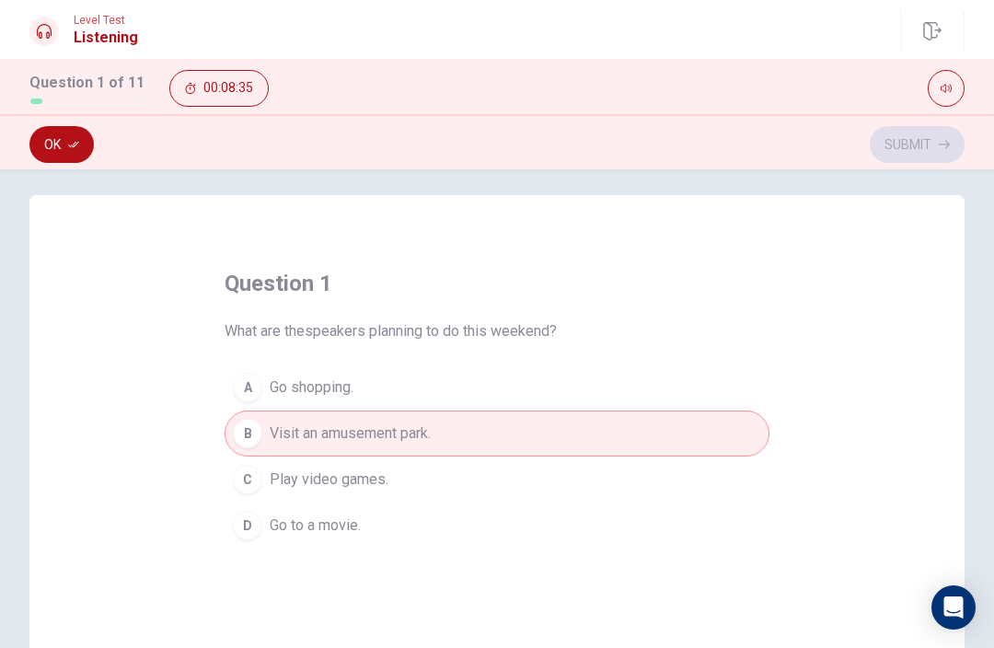
click at [288, 436] on span "Visit an amusement park." at bounding box center [350, 434] width 161 height 22
click at [301, 439] on span "Visit an amusement park." at bounding box center [350, 434] width 161 height 22
click at [952, 135] on div "Ok Submit" at bounding box center [496, 144] width 935 height 35
click at [930, 143] on div "Ok Submit" at bounding box center [496, 144] width 935 height 35
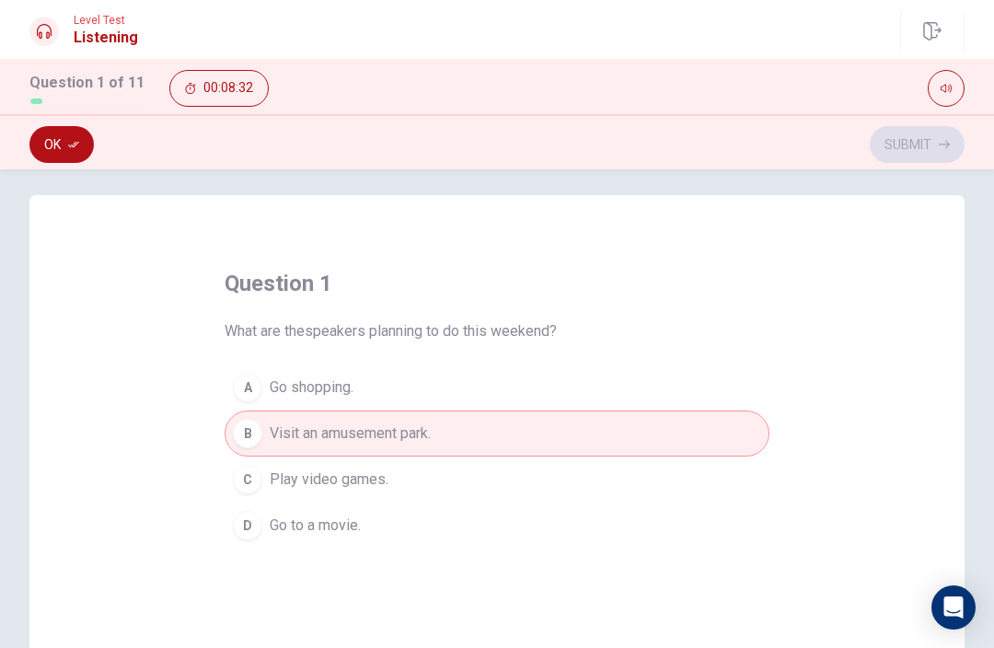
click at [914, 133] on div "Ok Submit" at bounding box center [496, 144] width 935 height 35
click at [913, 133] on div "Ok Submit" at bounding box center [496, 144] width 935 height 35
click at [906, 148] on div "Ok Submit" at bounding box center [496, 144] width 935 height 35
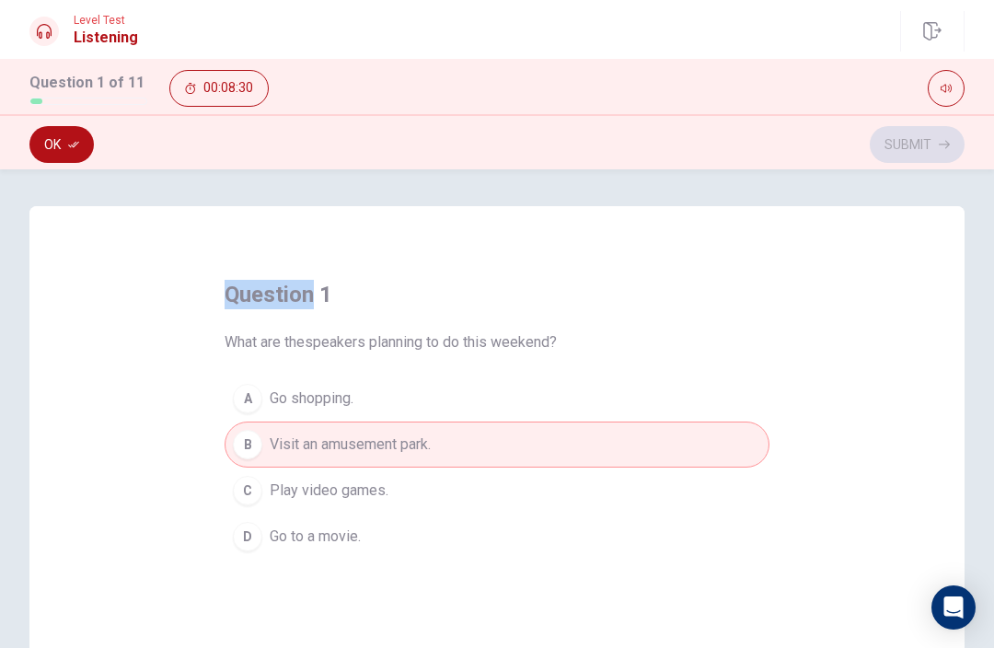
click at [928, 145] on div "Ok Submit" at bounding box center [496, 144] width 935 height 35
click at [893, 399] on div "question 1 What are thespeakers planning to do this weekend? A Go shopping. B V…" at bounding box center [496, 526] width 935 height 640
click at [907, 147] on div "Ok Submit" at bounding box center [496, 144] width 935 height 35
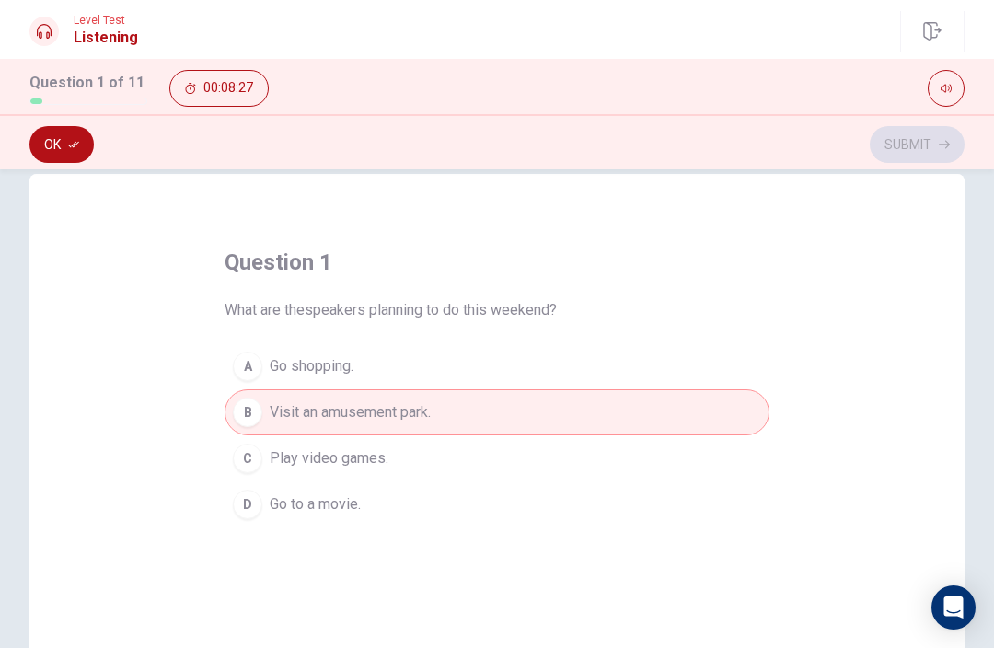
scroll to position [36, 0]
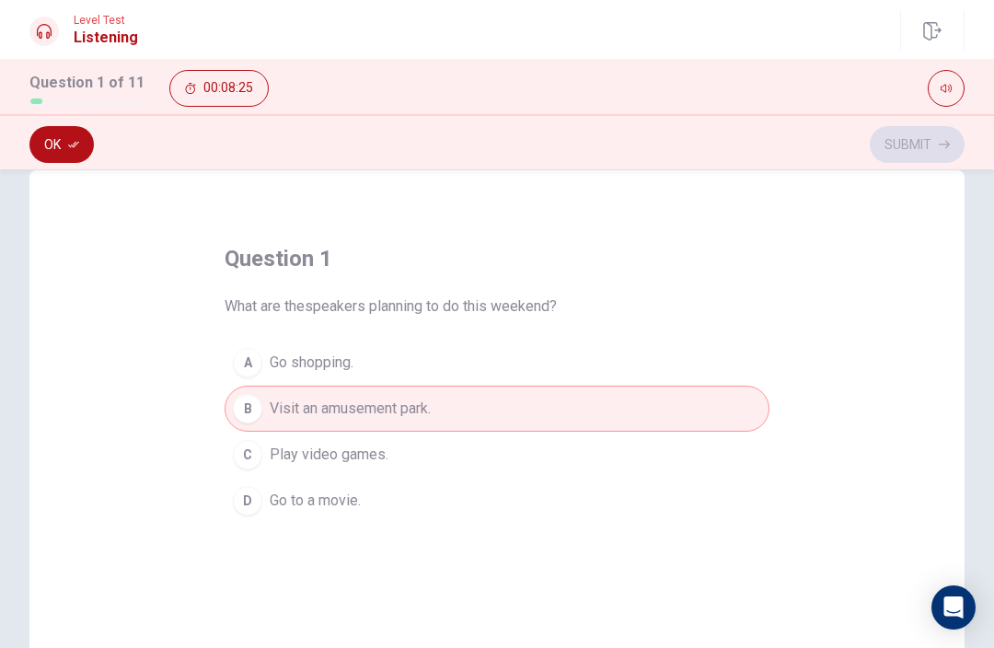
click at [78, 142] on icon "button" at bounding box center [73, 145] width 11 height 6
click at [938, 146] on button "Submit" at bounding box center [917, 144] width 95 height 37
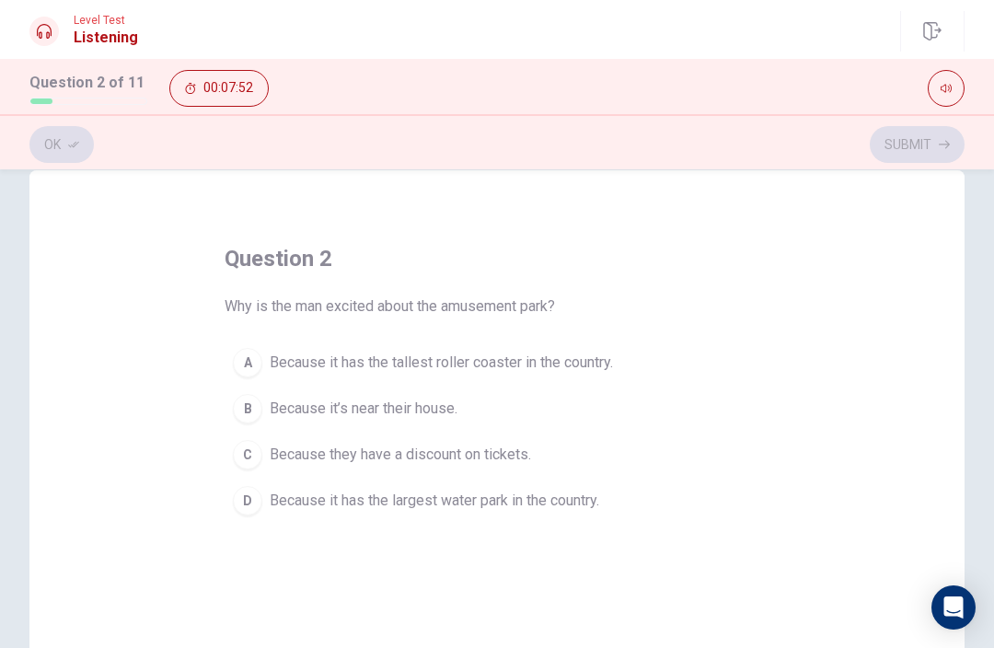
click at [496, 358] on span "Because it has the tallest roller coaster in the country." at bounding box center [441, 363] width 343 height 22
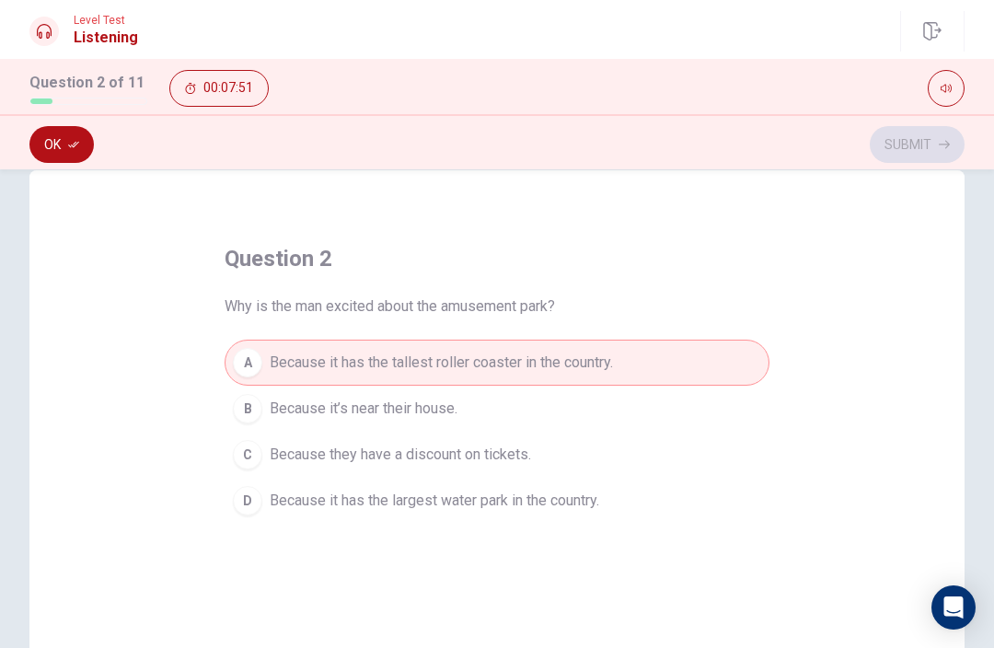
click at [74, 154] on button "Ok" at bounding box center [61, 144] width 64 height 37
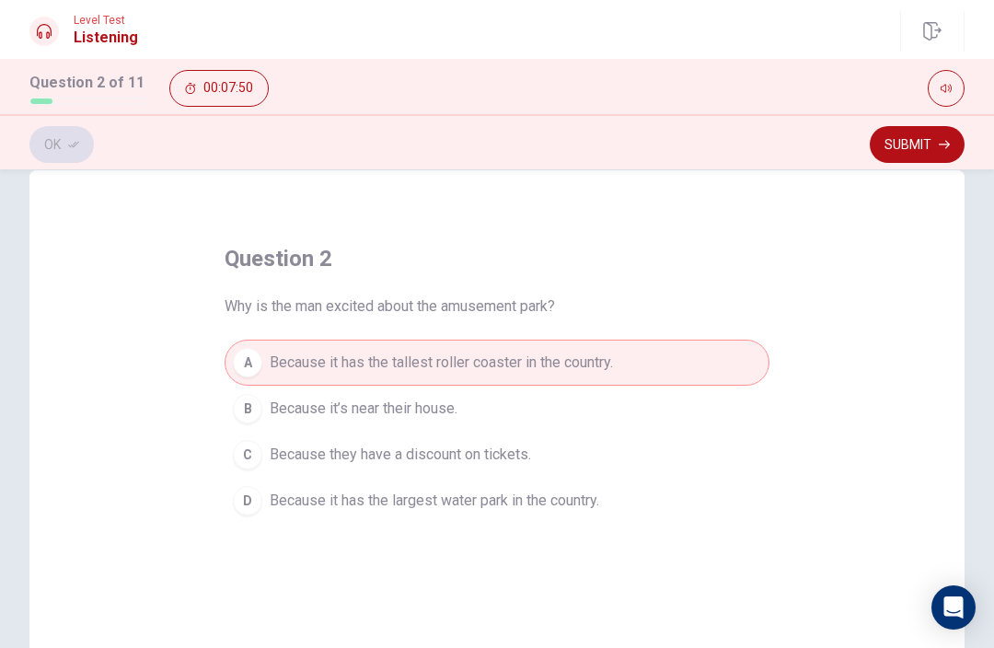
click at [933, 145] on button "Submit" at bounding box center [917, 144] width 95 height 37
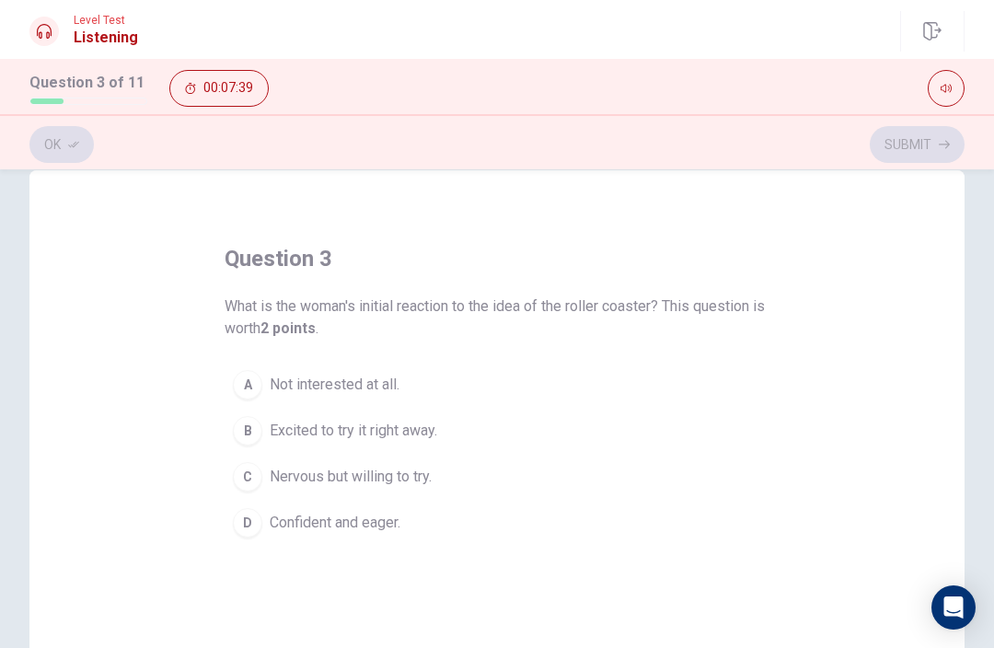
click at [405, 472] on span "Nervous but willing to try." at bounding box center [351, 477] width 162 height 22
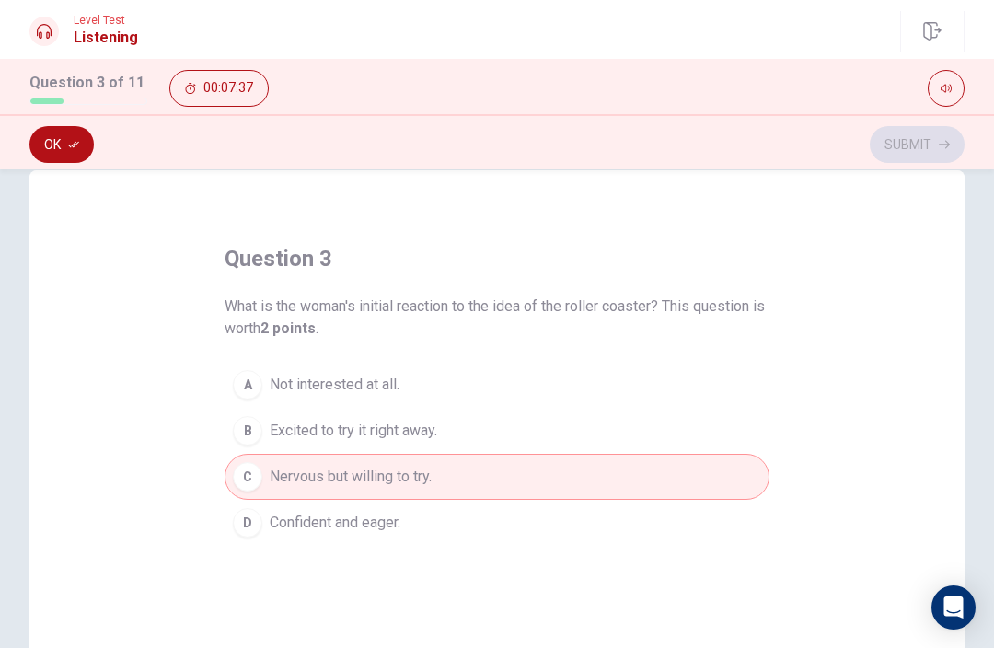
click at [395, 434] on span "Excited to try it right away." at bounding box center [354, 431] width 168 height 22
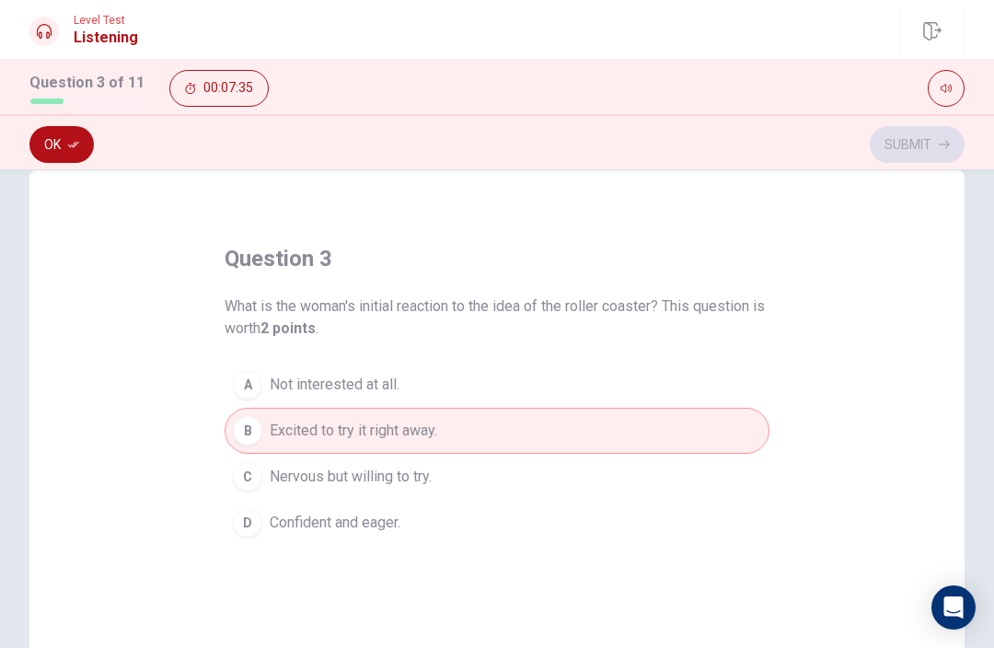
click at [46, 160] on button "Ok" at bounding box center [61, 144] width 64 height 37
click at [936, 142] on button "Submit" at bounding box center [917, 144] width 95 height 37
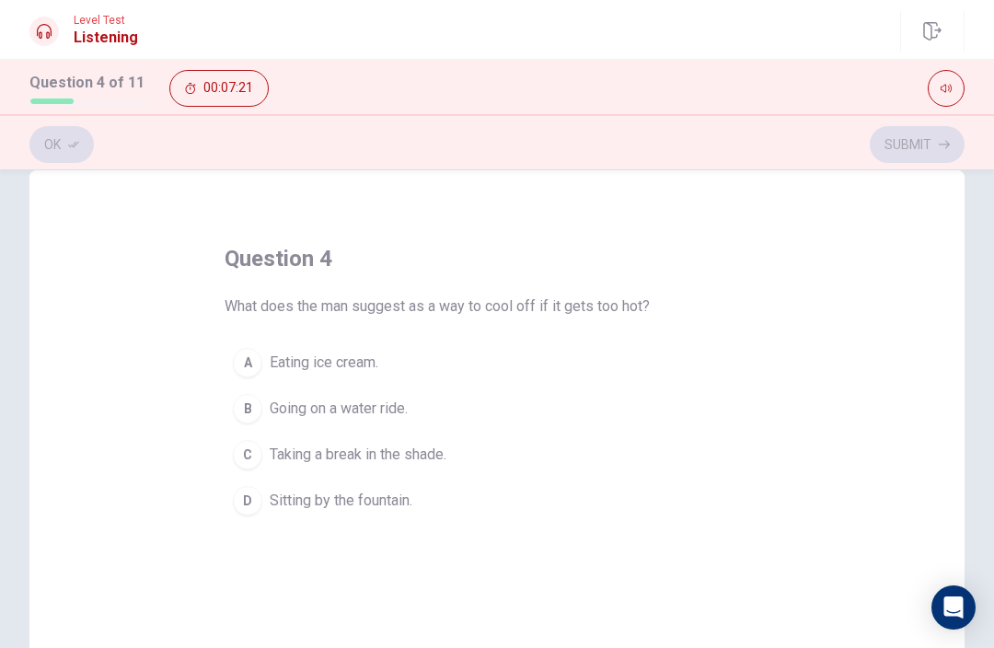
click at [359, 499] on span "Sitting by the fountain." at bounding box center [341, 501] width 143 height 22
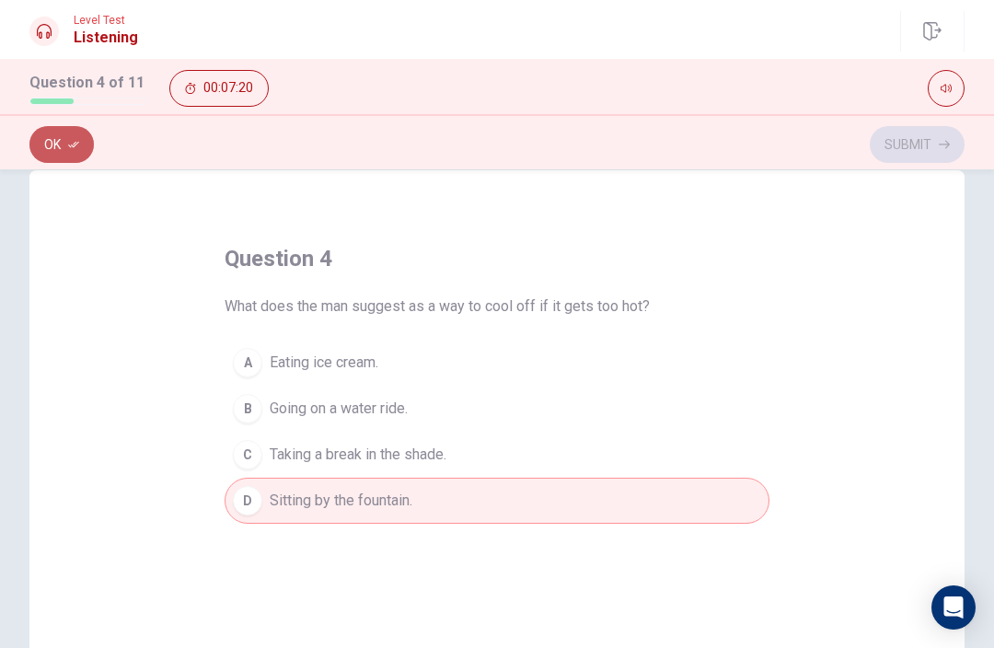
click at [43, 147] on button "Ok" at bounding box center [61, 144] width 64 height 37
click at [944, 145] on icon "button" at bounding box center [944, 145] width 11 height 8
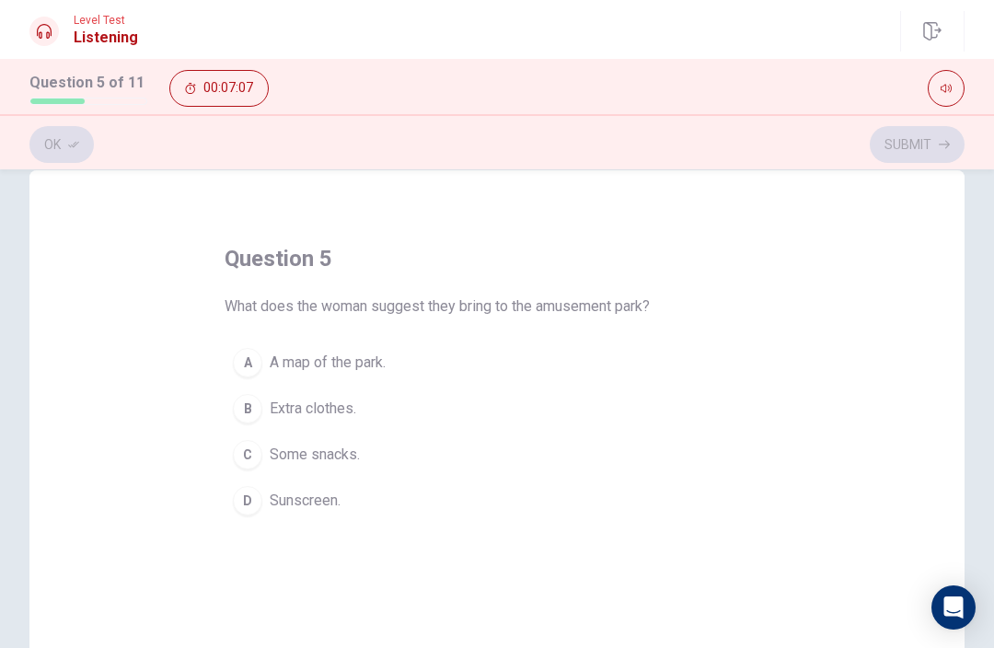
click at [302, 493] on span "Sunscreen." at bounding box center [305, 501] width 71 height 22
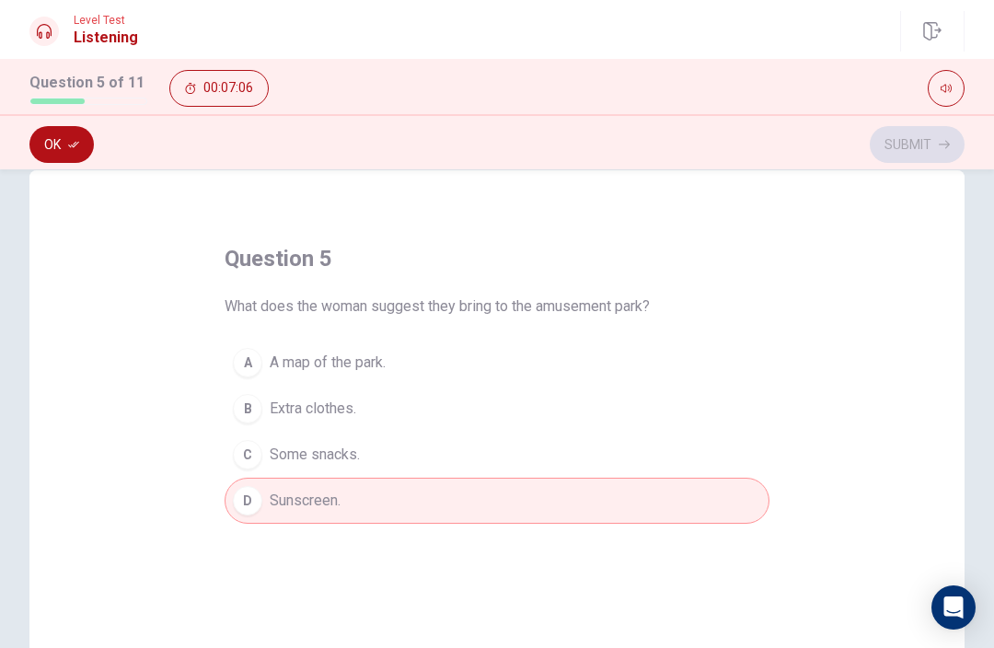
click at [62, 150] on button "Ok" at bounding box center [61, 144] width 64 height 37
click at [929, 148] on button "Submit" at bounding box center [917, 144] width 95 height 37
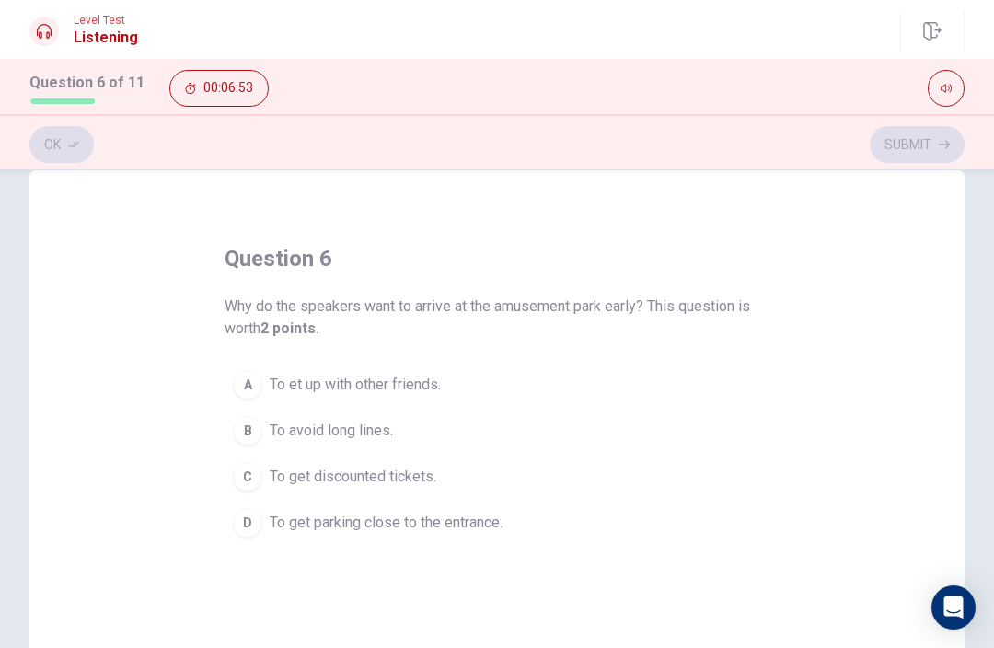
click at [381, 484] on span "To get discounted tickets." at bounding box center [353, 477] width 167 height 22
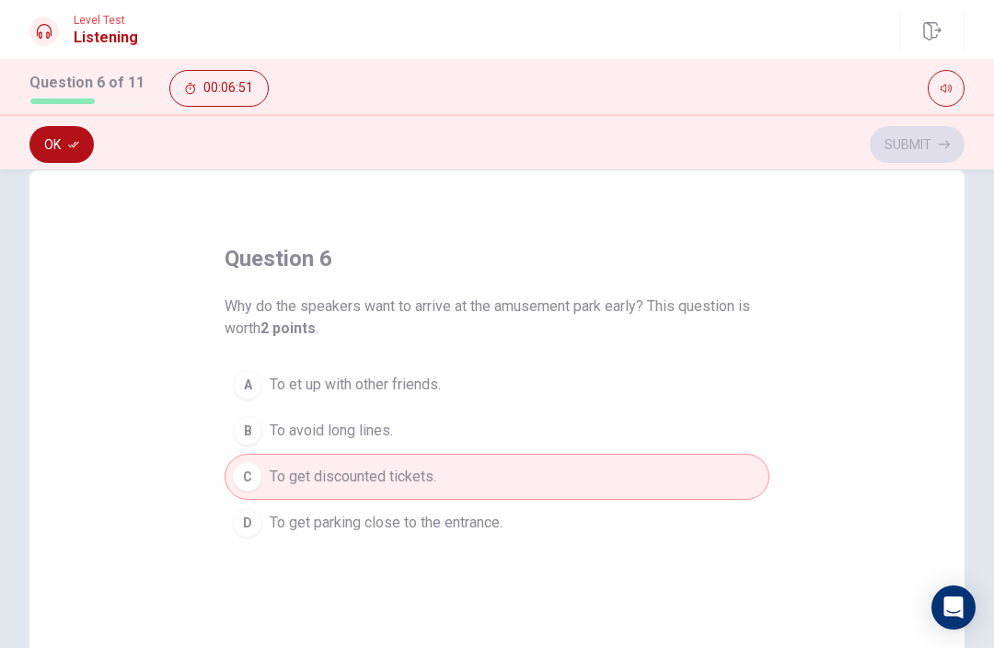
click at [50, 142] on button "Ok" at bounding box center [61, 144] width 64 height 37
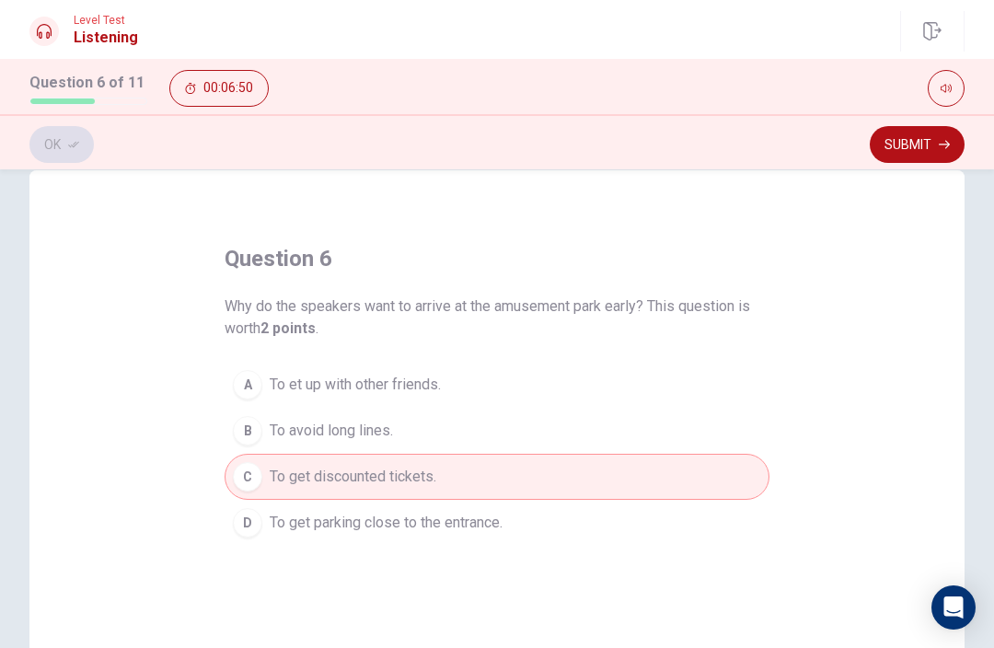
click at [922, 151] on button "Submit" at bounding box center [917, 144] width 95 height 37
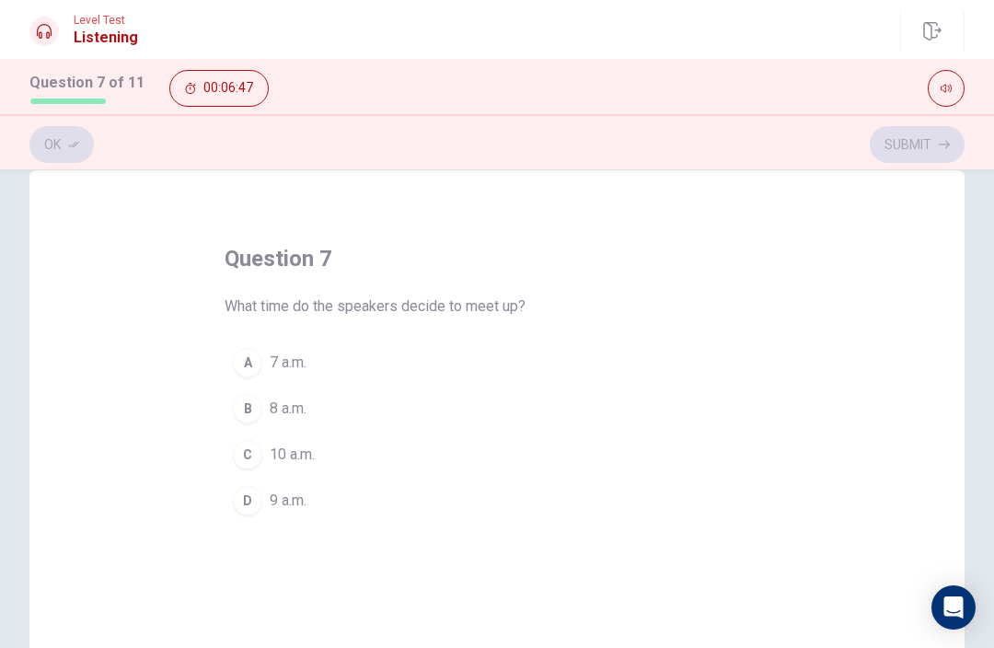
click at [273, 463] on span "10 a.m." at bounding box center [292, 455] width 45 height 22
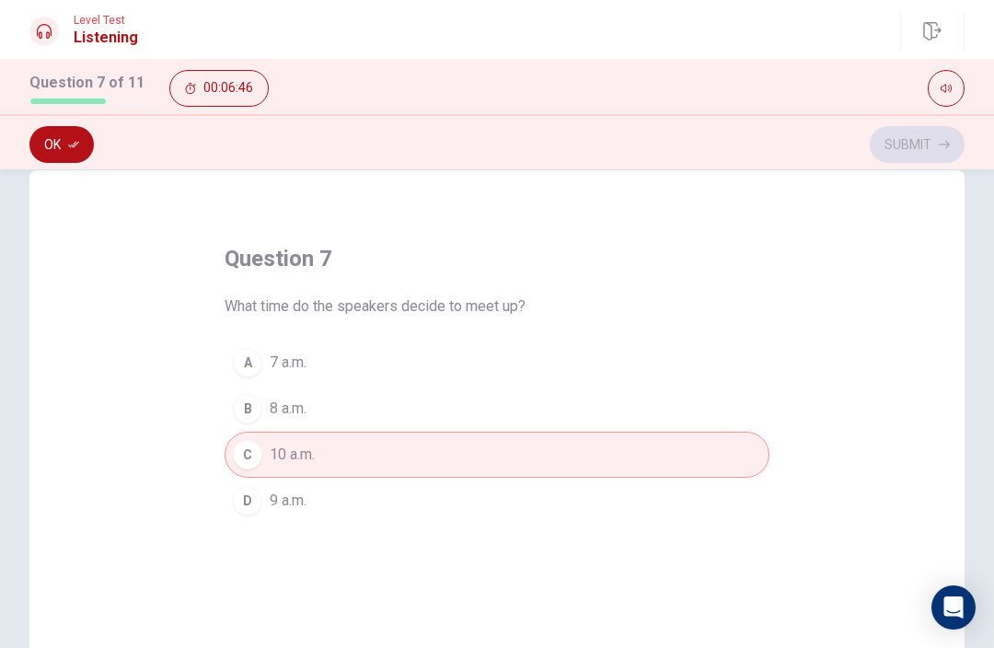
click at [59, 158] on button "Ok" at bounding box center [61, 144] width 64 height 37
click at [934, 148] on button "Submit" at bounding box center [917, 144] width 95 height 37
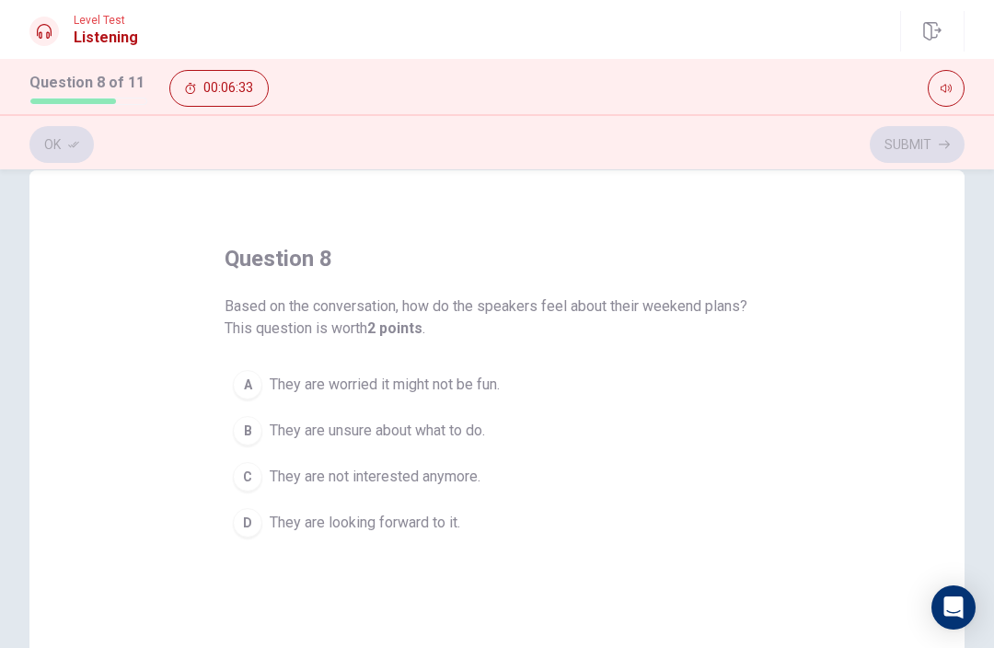
click at [413, 532] on span "They are looking forward to it." at bounding box center [365, 523] width 191 height 22
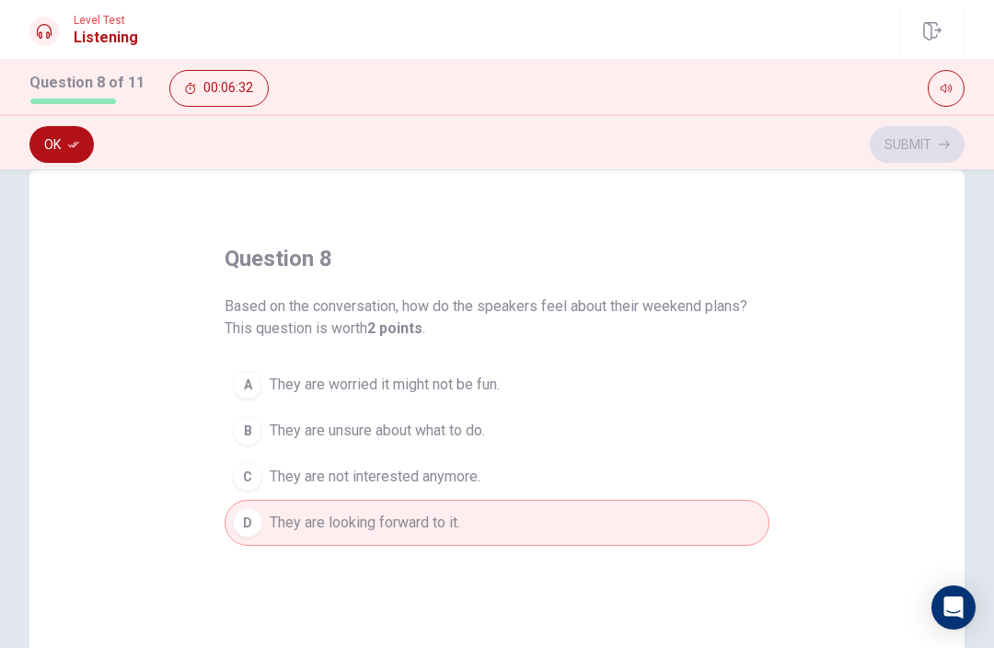
click at [57, 143] on button "Ok" at bounding box center [61, 144] width 64 height 37
click at [934, 144] on button "Submit" at bounding box center [917, 144] width 95 height 37
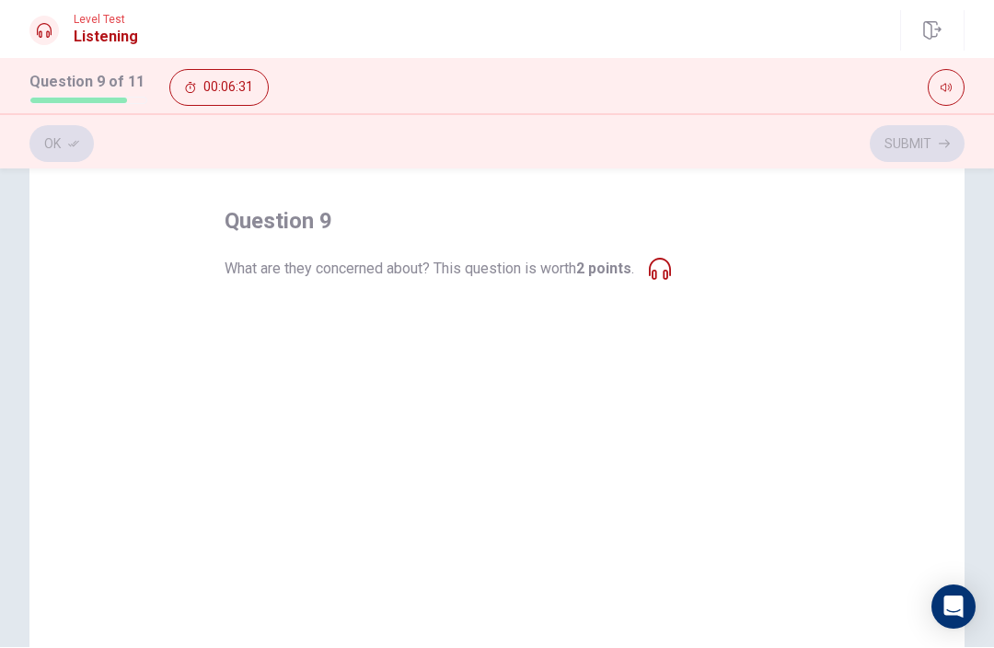
scroll to position [72, 0]
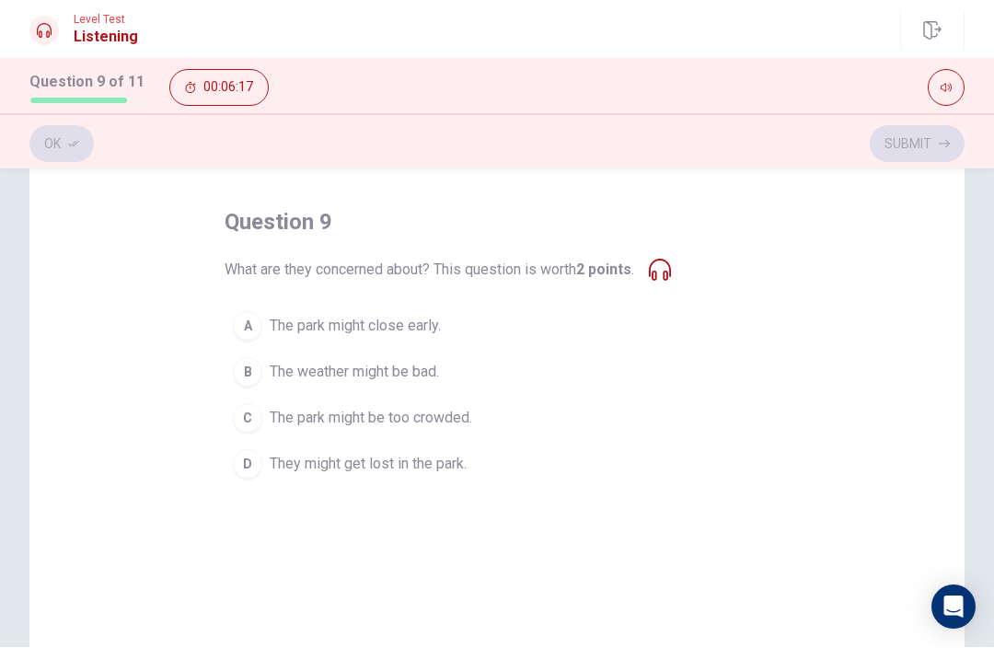
click at [378, 327] on span "The park might close early." at bounding box center [355, 327] width 171 height 22
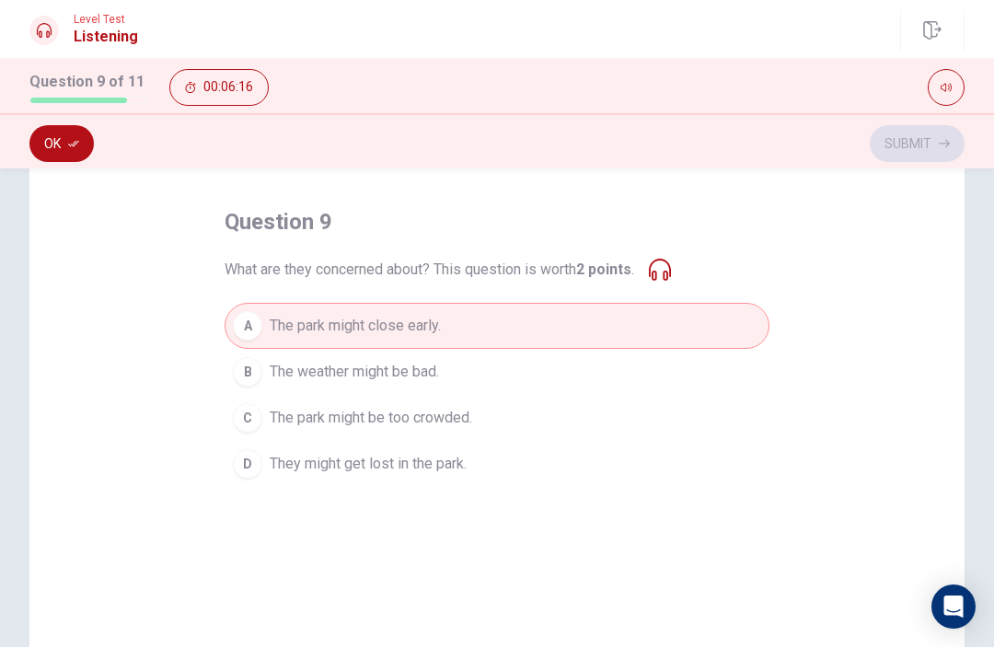
click at [53, 156] on button "Ok" at bounding box center [61, 144] width 64 height 37
click at [924, 152] on button "Submit" at bounding box center [917, 144] width 95 height 37
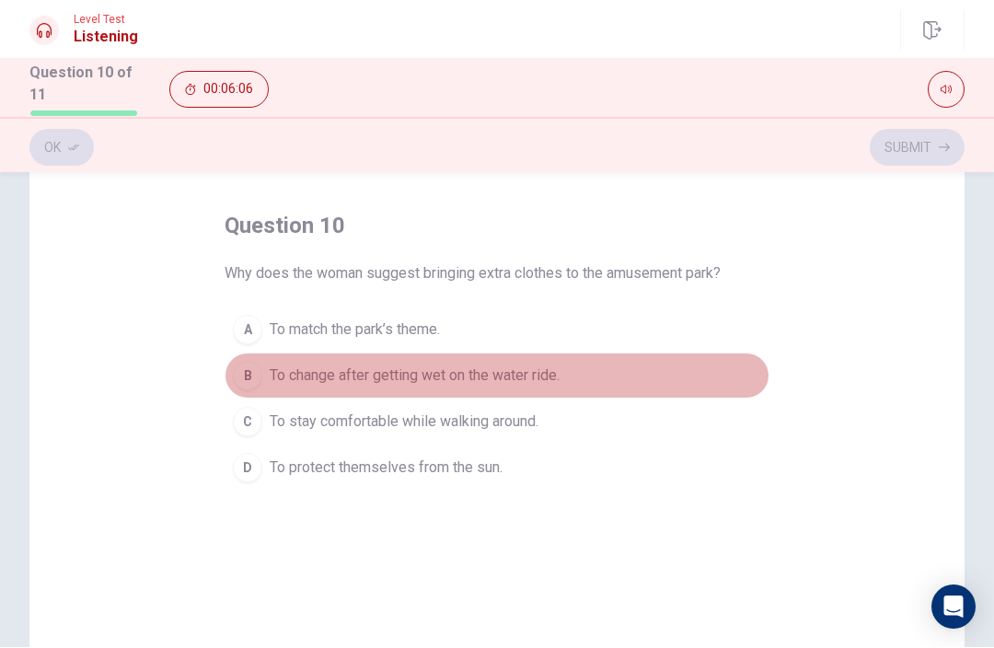
click at [512, 384] on button "B To change after getting wet on the water ride." at bounding box center [497, 376] width 545 height 46
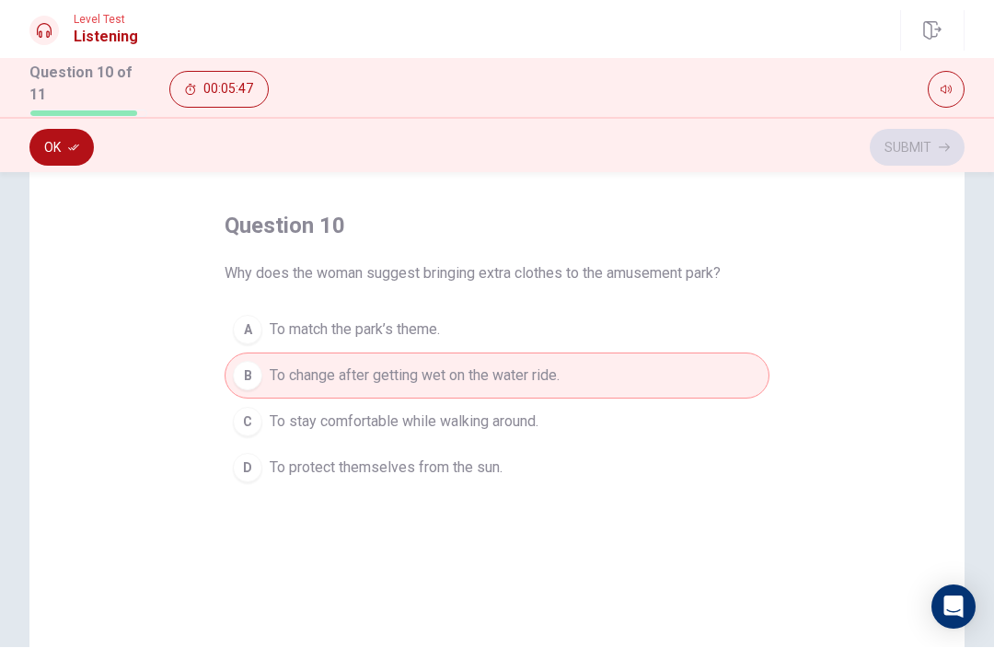
click at [41, 148] on button "Ok" at bounding box center [61, 148] width 64 height 37
click at [938, 161] on button "Submit" at bounding box center [917, 148] width 95 height 37
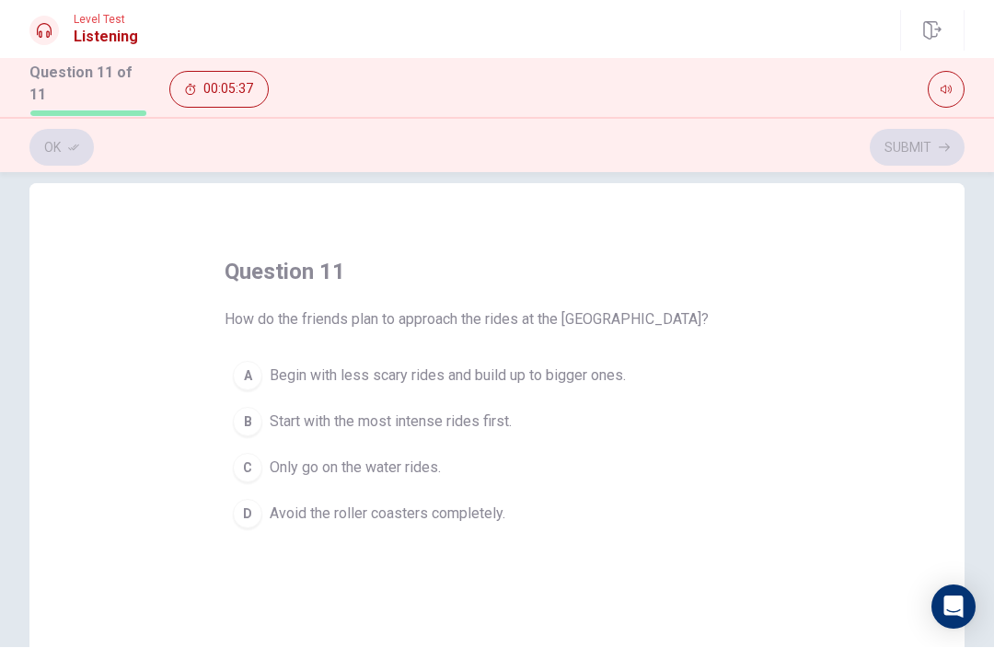
scroll to position [24, 0]
click at [461, 524] on button "D Avoid the roller coasters completely." at bounding box center [497, 516] width 545 height 46
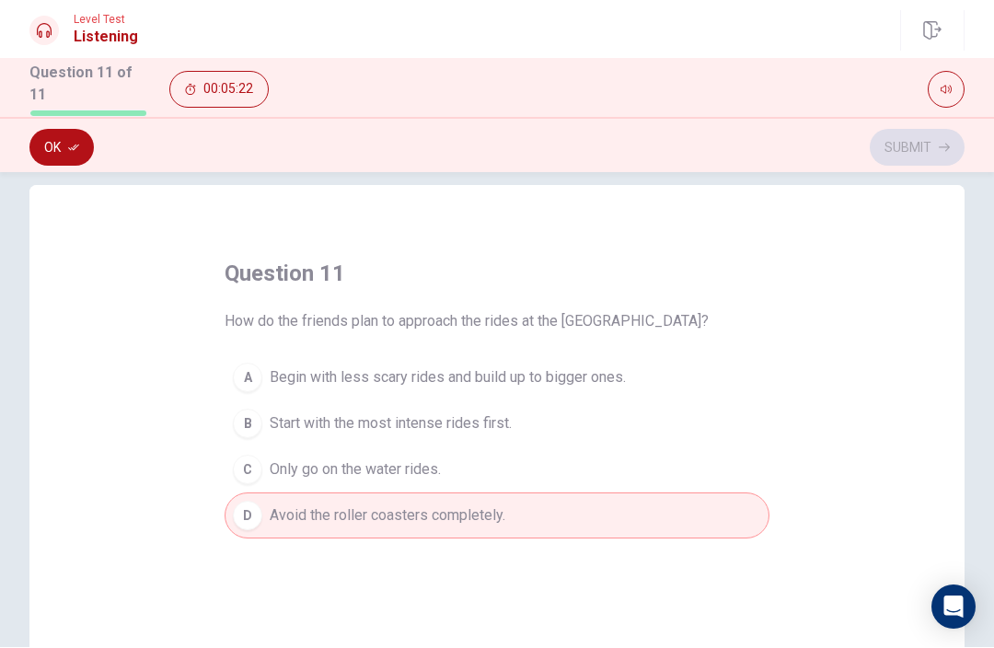
click at [47, 156] on button "Ok" at bounding box center [61, 148] width 64 height 37
click at [928, 151] on button "Submit" at bounding box center [917, 148] width 95 height 37
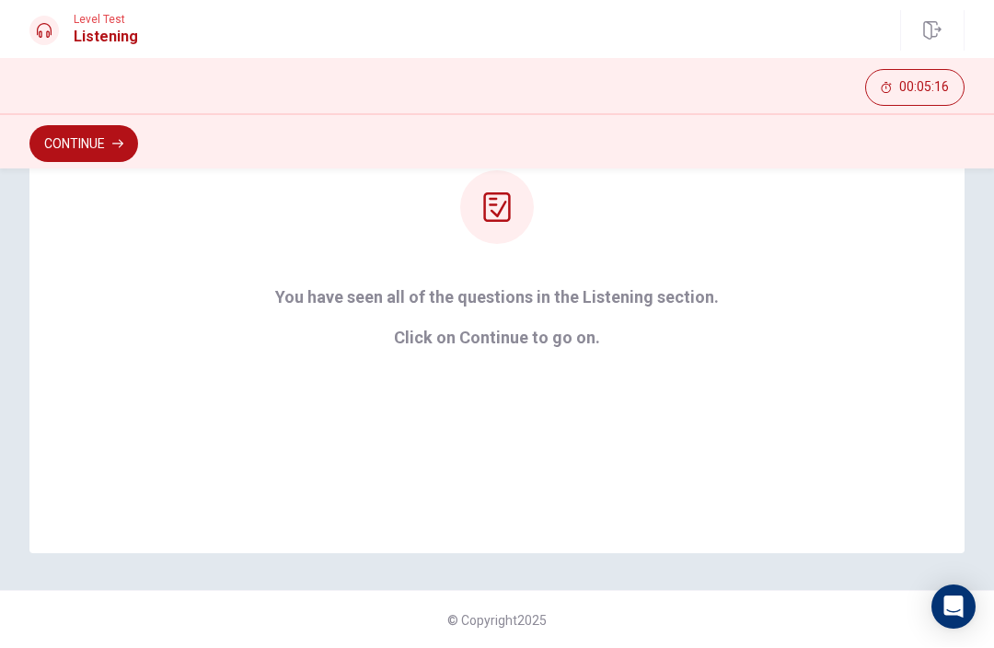
scroll to position [242, 0]
click at [28, 150] on div "Continue" at bounding box center [497, 144] width 994 height 35
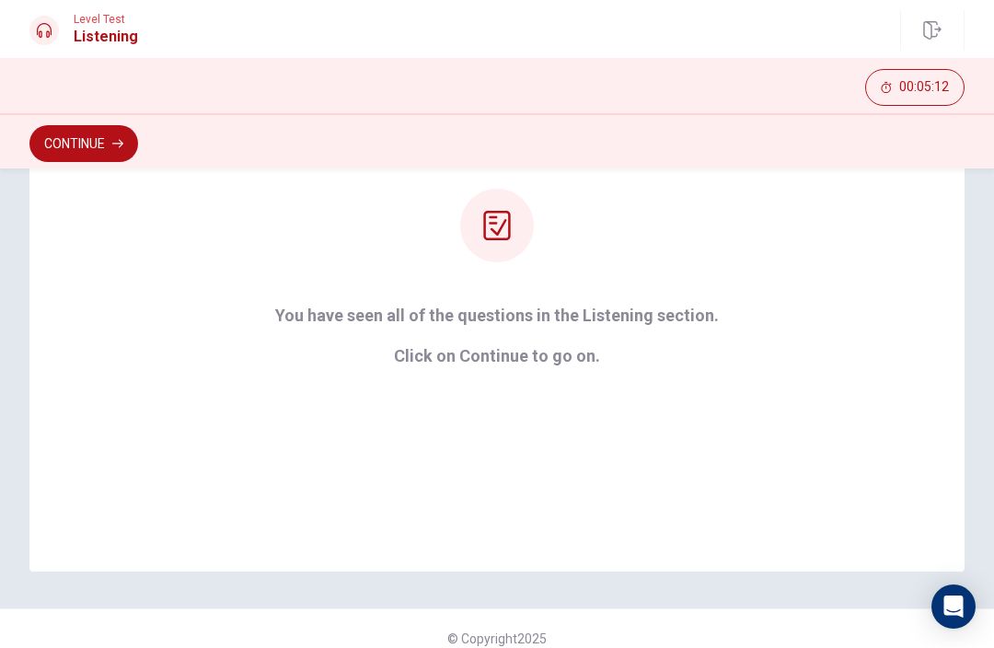
click at [38, 156] on button "Continue" at bounding box center [83, 144] width 109 height 37
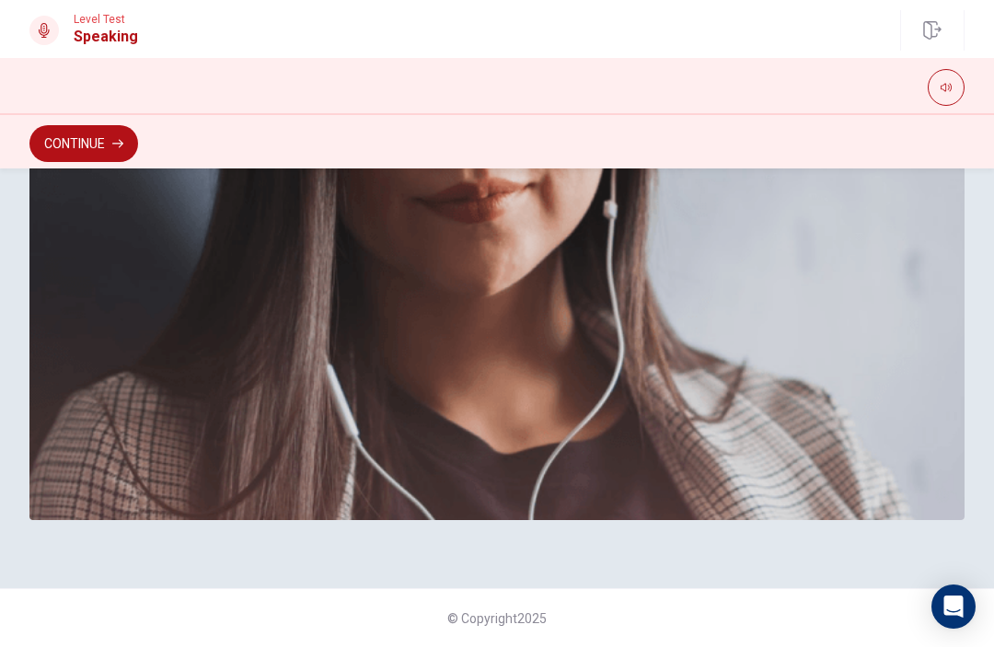
scroll to position [534, 0]
click at [73, 141] on button "Continue" at bounding box center [83, 144] width 109 height 37
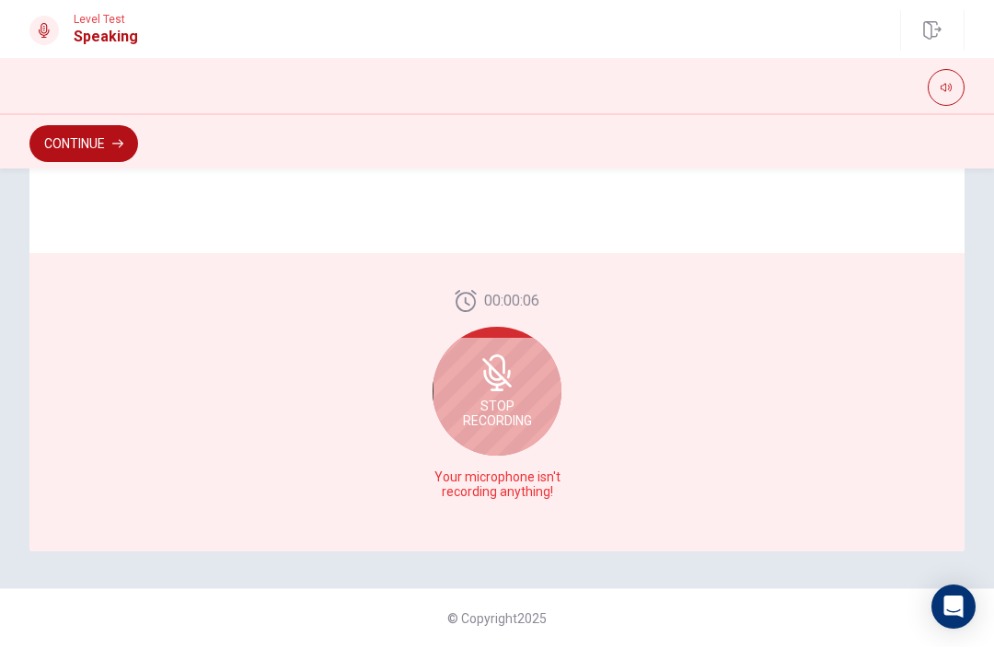
scroll to position [457, 0]
click at [505, 414] on span "Stop Recording" at bounding box center [497, 414] width 69 height 29
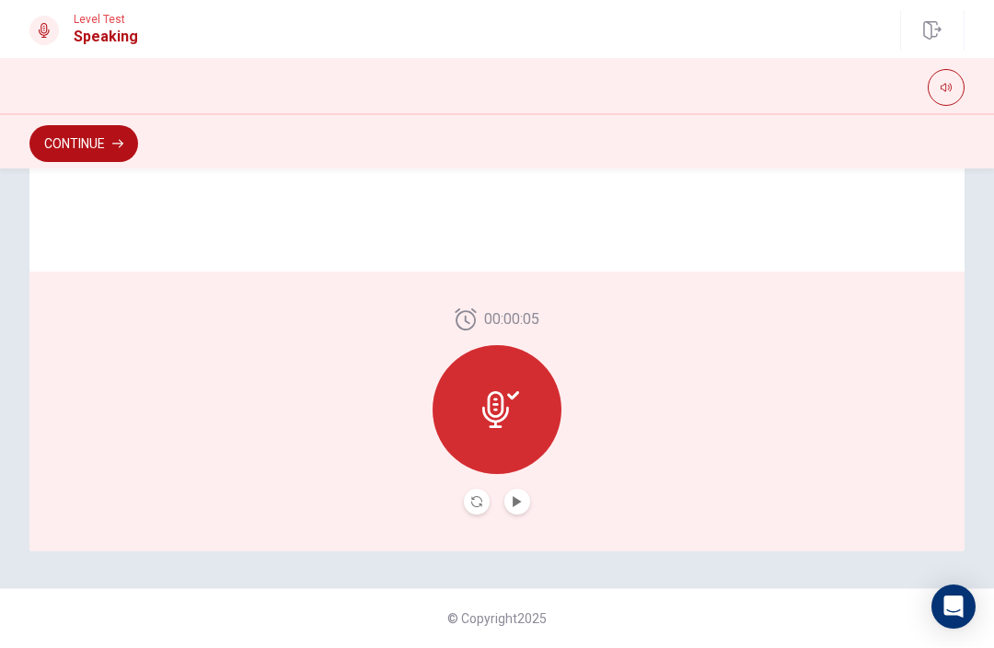
click at [513, 426] on icon at bounding box center [500, 410] width 37 height 37
click at [519, 492] on button "Play Audio" at bounding box center [517, 503] width 26 height 26
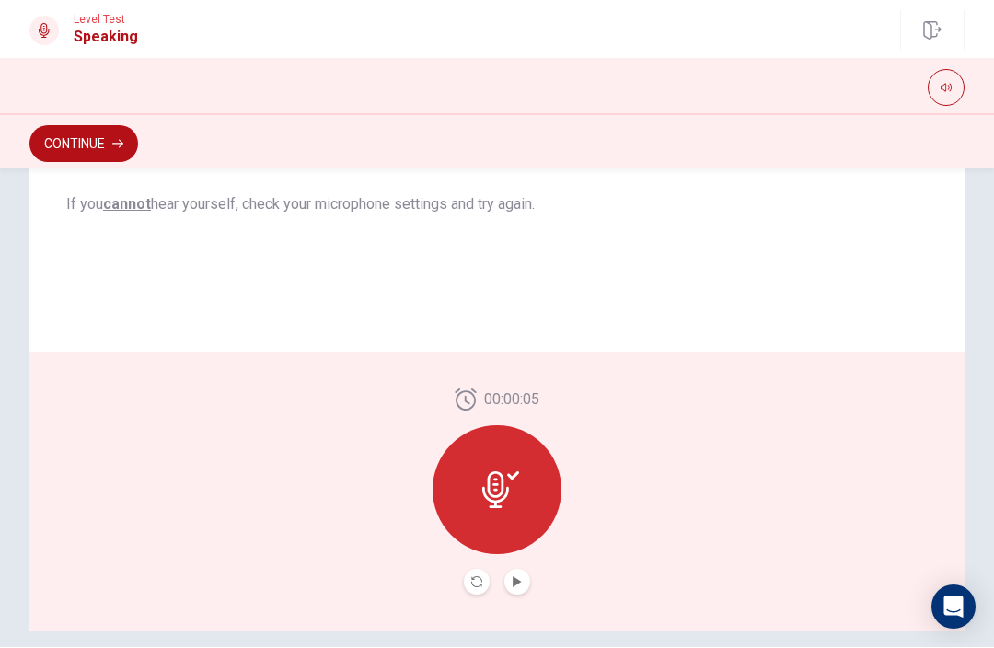
scroll to position [388, 0]
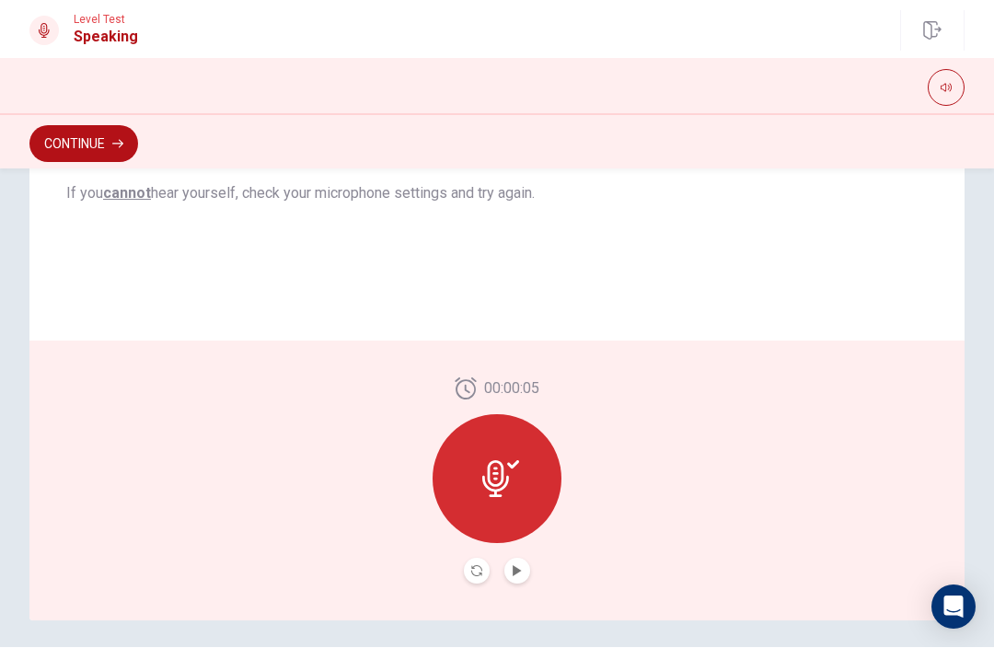
click at [527, 472] on div at bounding box center [497, 479] width 129 height 129
click at [526, 579] on button "Play Audio" at bounding box center [517, 572] width 26 height 26
click at [516, 481] on icon at bounding box center [500, 479] width 37 height 37
click at [521, 567] on icon "Pause Audio" at bounding box center [517, 571] width 9 height 11
click at [510, 465] on icon at bounding box center [513, 465] width 12 height 8
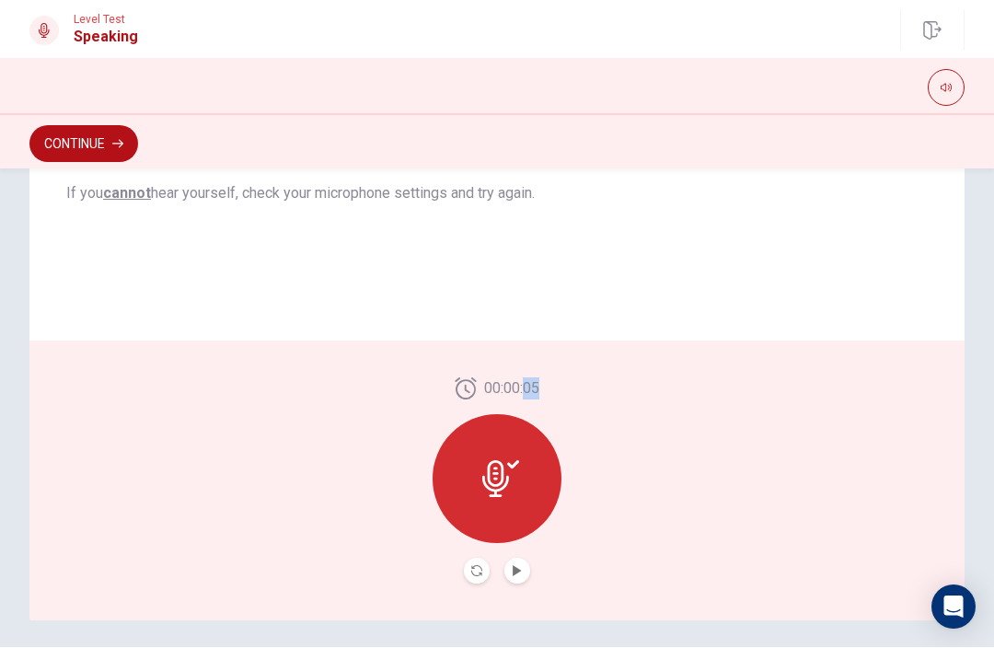
click at [516, 492] on icon at bounding box center [500, 479] width 37 height 37
click at [515, 491] on icon at bounding box center [500, 479] width 37 height 37
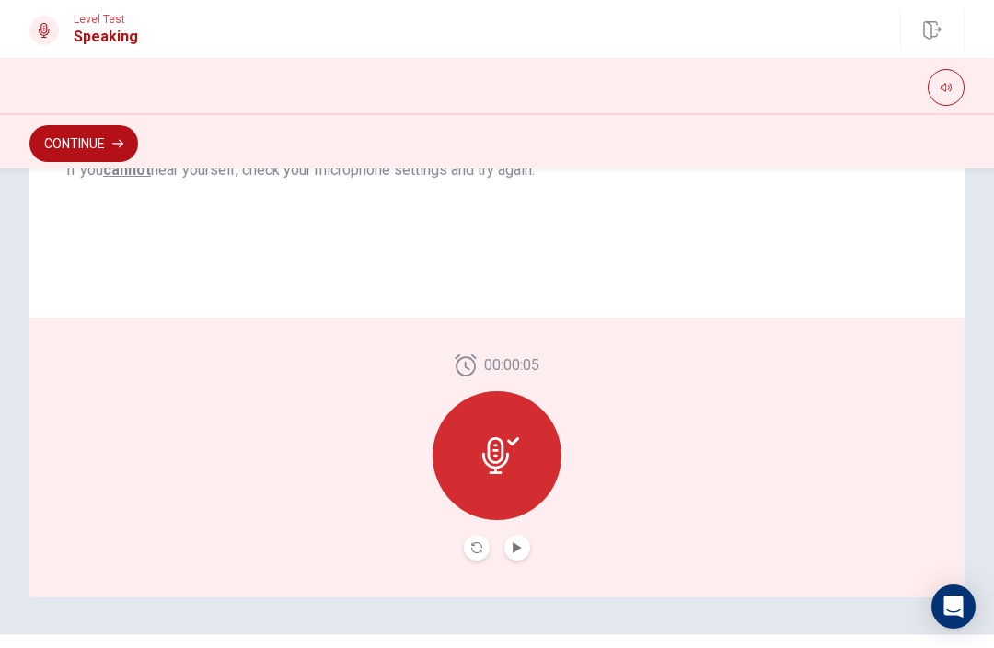
click at [521, 466] on div at bounding box center [497, 456] width 129 height 129
click at [526, 446] on div at bounding box center [497, 456] width 129 height 129
click at [525, 446] on div at bounding box center [497, 456] width 129 height 129
click at [512, 479] on div at bounding box center [497, 456] width 129 height 129
click at [488, 541] on button "Record Again" at bounding box center [477, 549] width 26 height 26
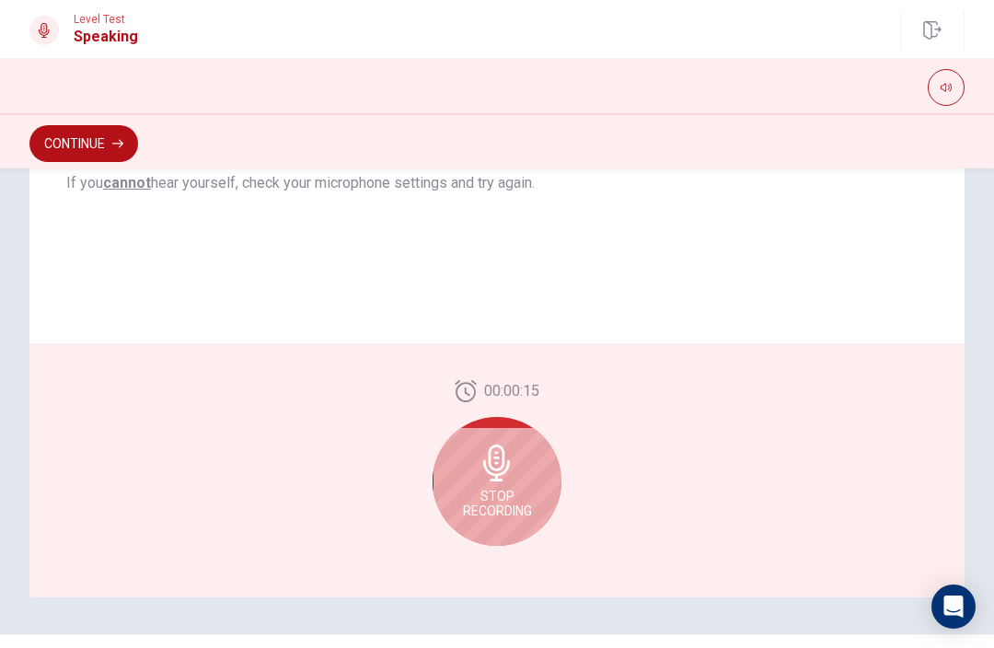
click at [500, 501] on span "Stop Recording" at bounding box center [497, 504] width 69 height 29
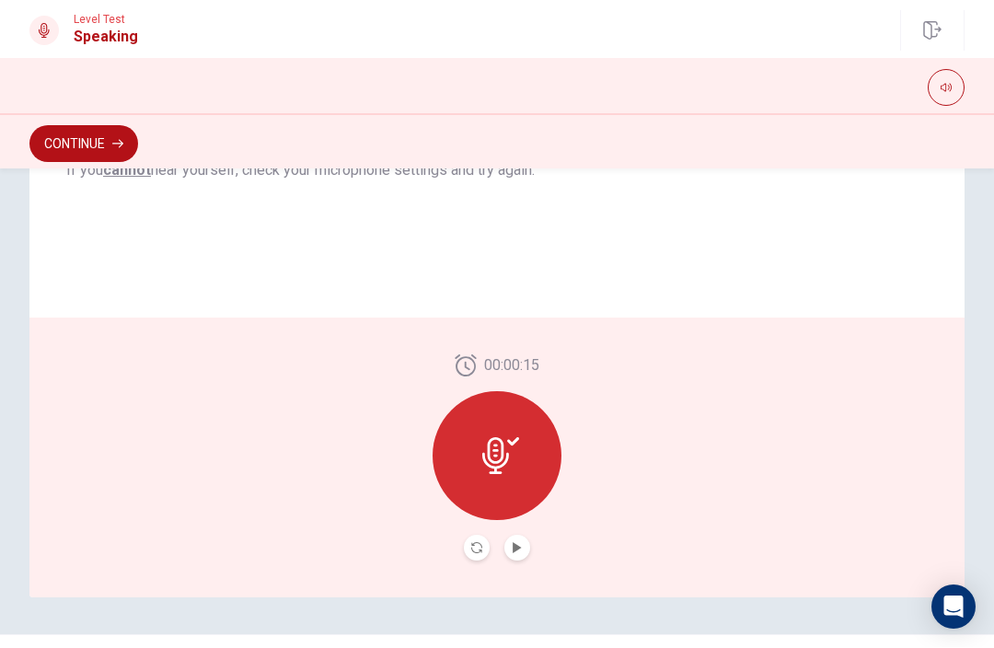
click at [527, 570] on div "00:00:15" at bounding box center [496, 459] width 935 height 280
click at [514, 544] on icon "Play Audio" at bounding box center [517, 548] width 8 height 11
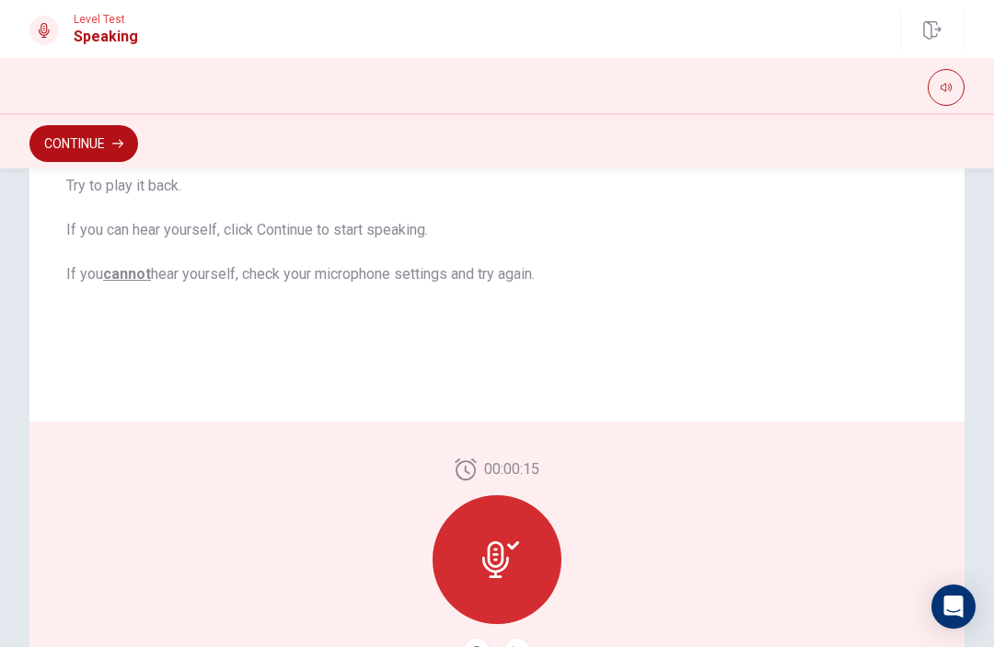
scroll to position [307, 0]
click at [71, 152] on button "Continue" at bounding box center [83, 144] width 109 height 37
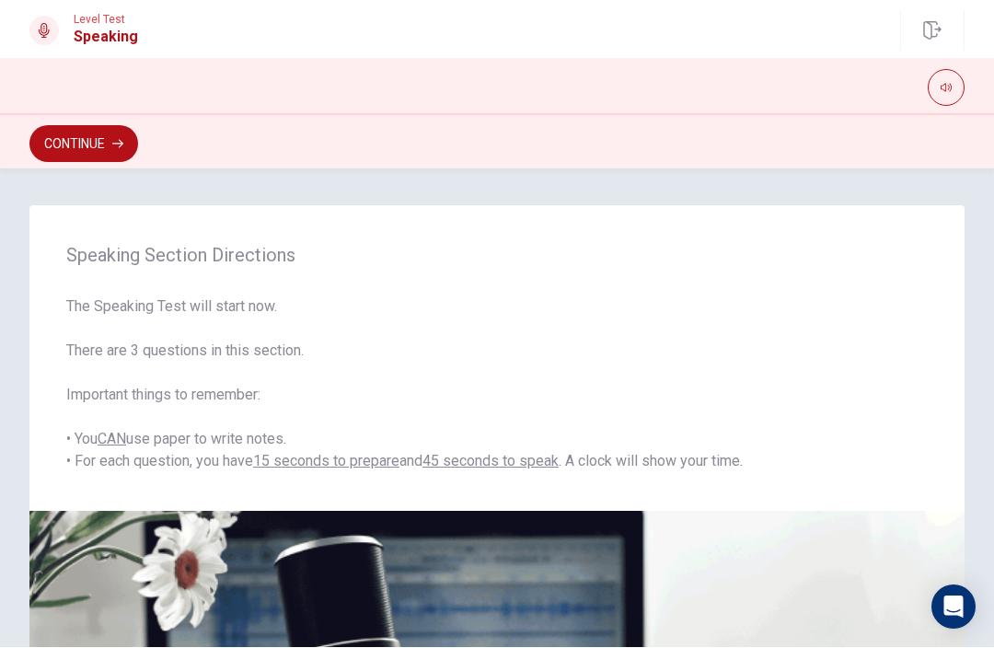
scroll to position [0, 0]
click at [62, 156] on button "Continue" at bounding box center [83, 144] width 109 height 37
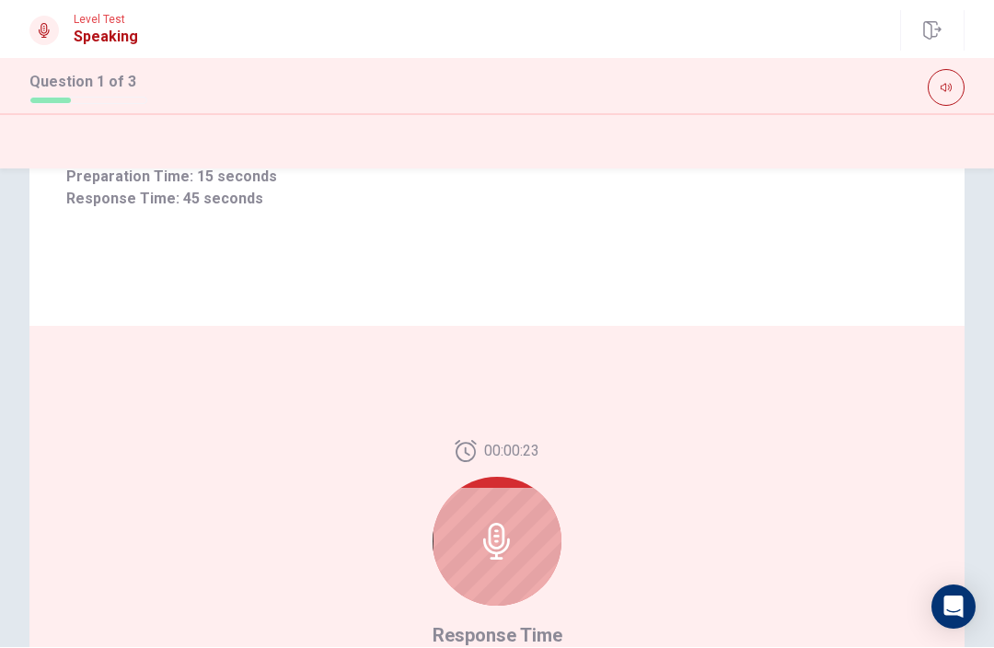
scroll to position [355, 0]
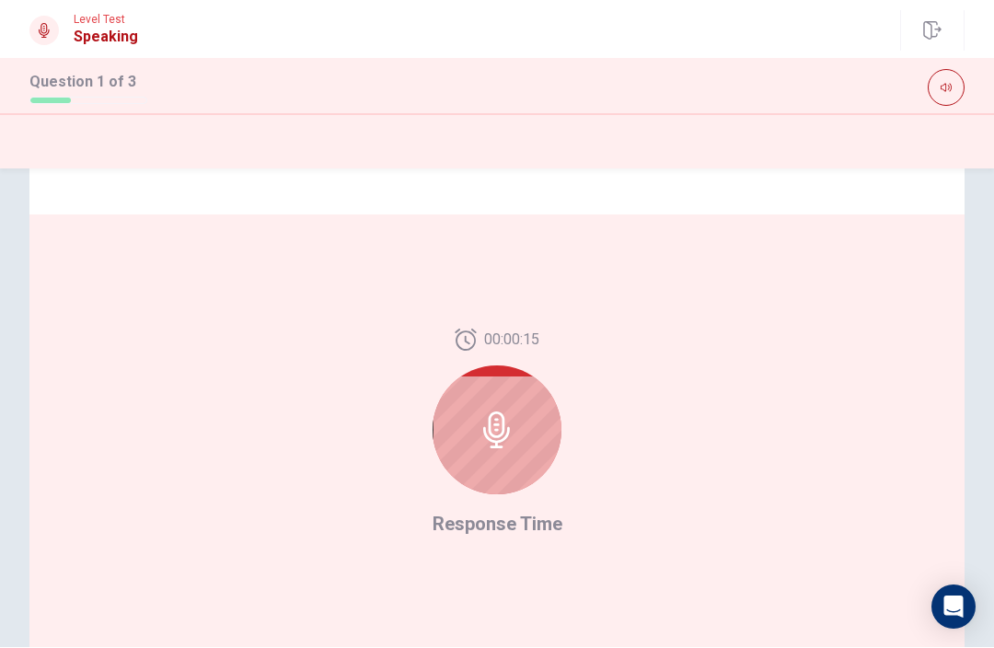
click at [506, 424] on icon at bounding box center [497, 430] width 37 height 37
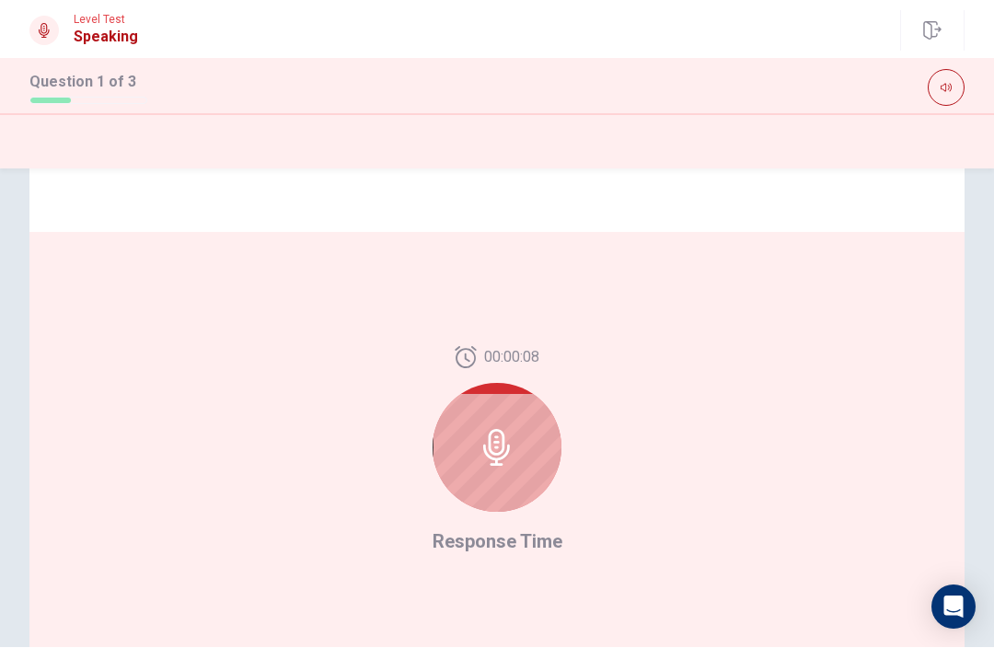
scroll to position [333, 0]
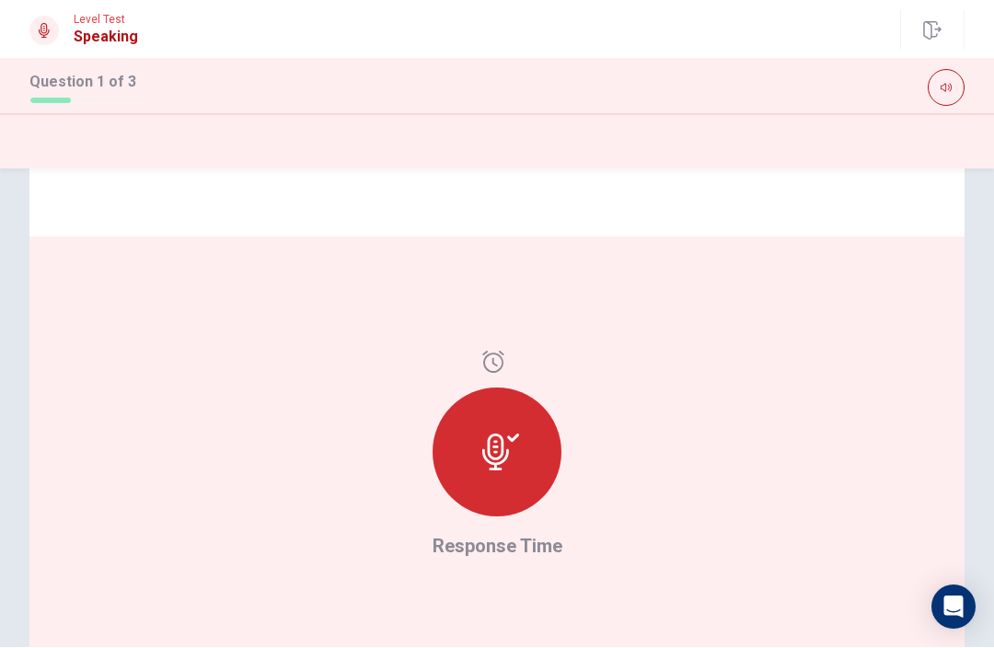
click at [504, 446] on icon at bounding box center [495, 452] width 27 height 37
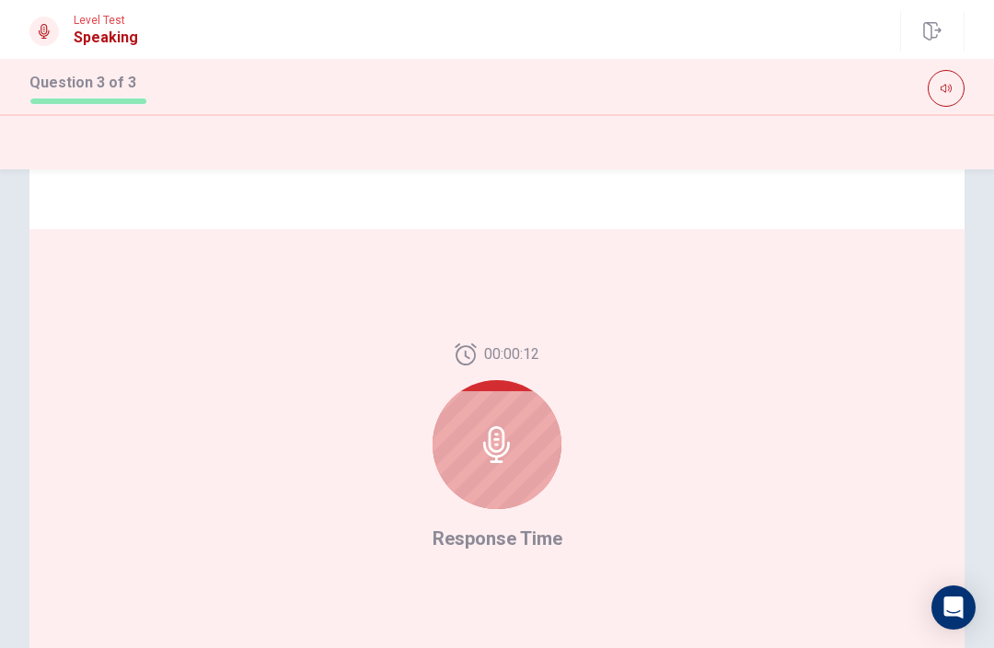
scroll to position [343, 0]
